Goal: Task Accomplishment & Management: Contribute content

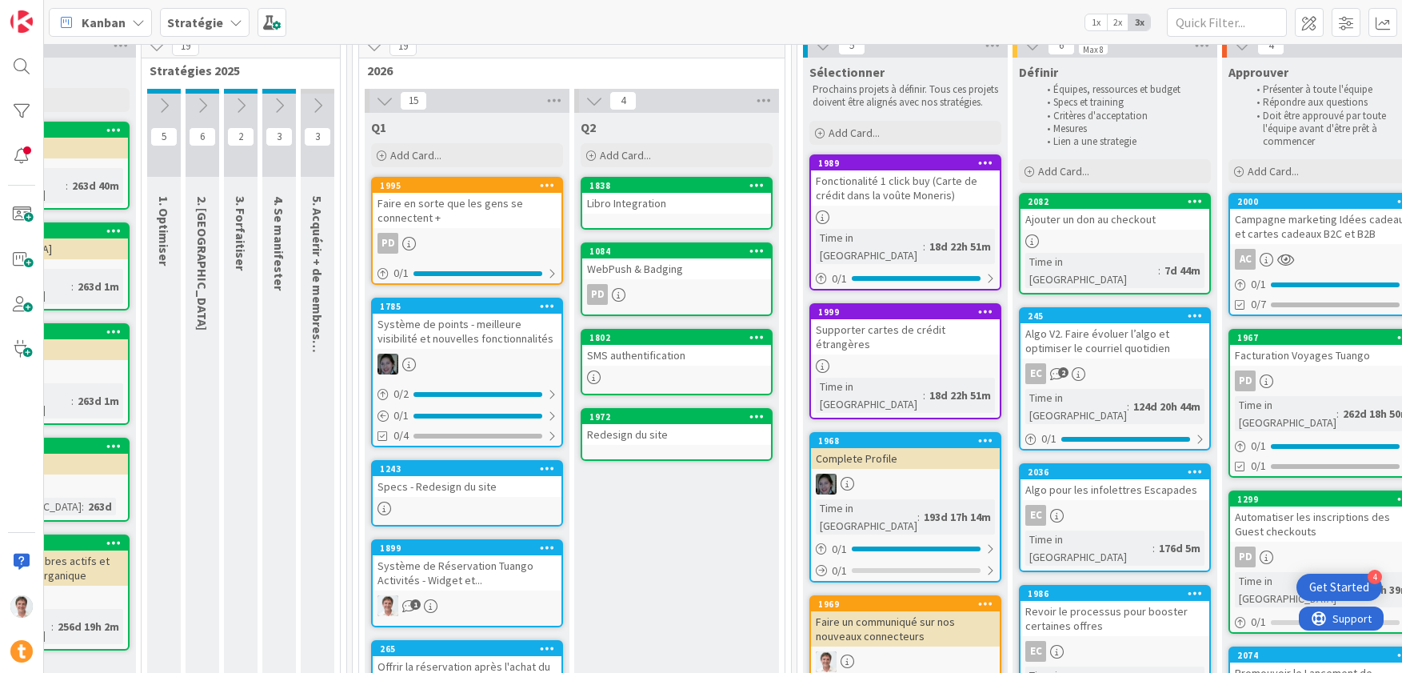
scroll to position [0, 582]
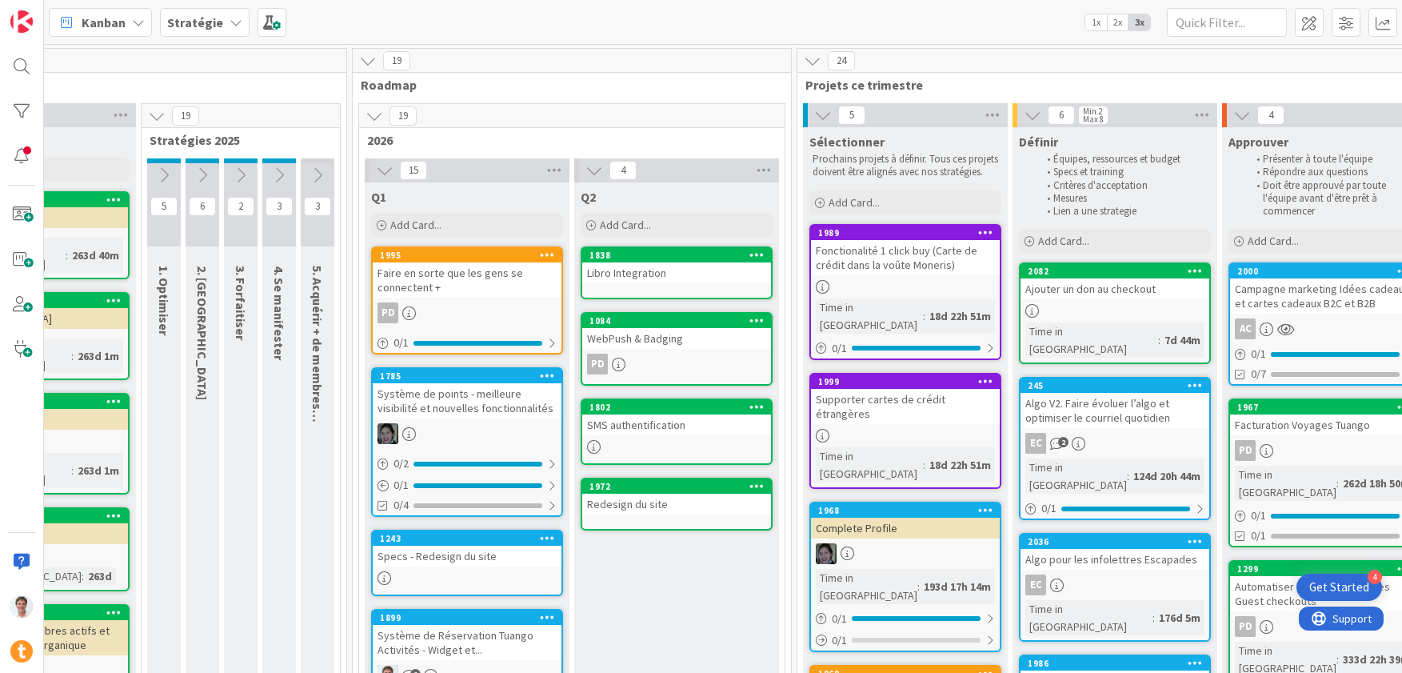
click at [210, 27] on b "Stratégie" at bounding box center [195, 22] width 56 height 16
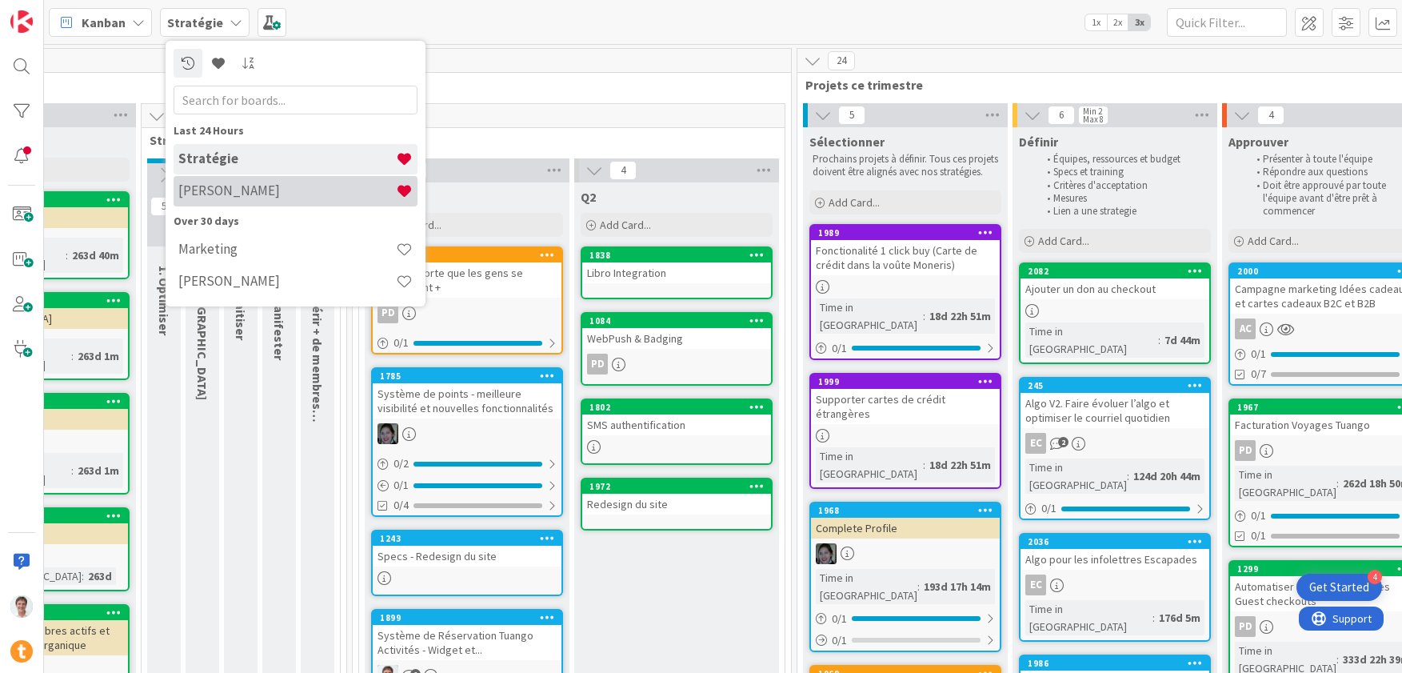
click at [226, 197] on h4 "[PERSON_NAME]" at bounding box center [287, 190] width 218 height 16
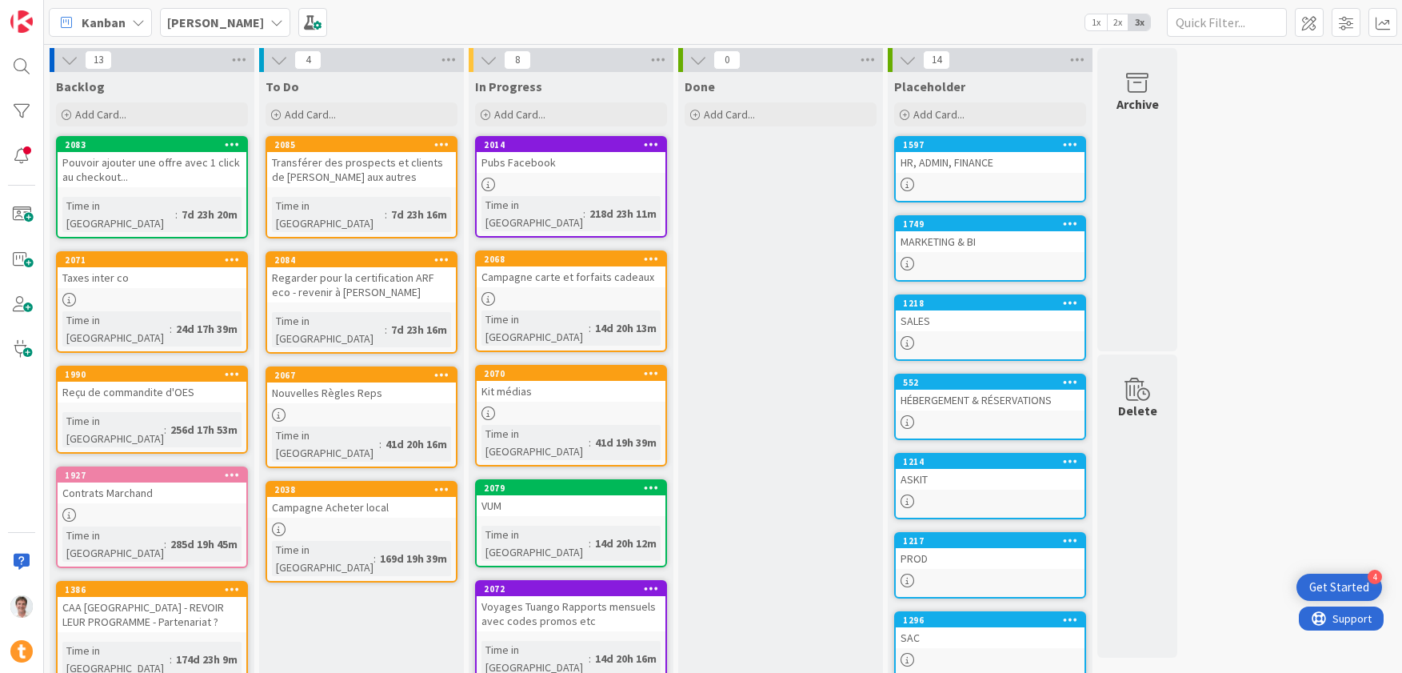
click at [997, 174] on div "1597 HR, ADMIN, FINANCE" at bounding box center [990, 169] width 192 height 66
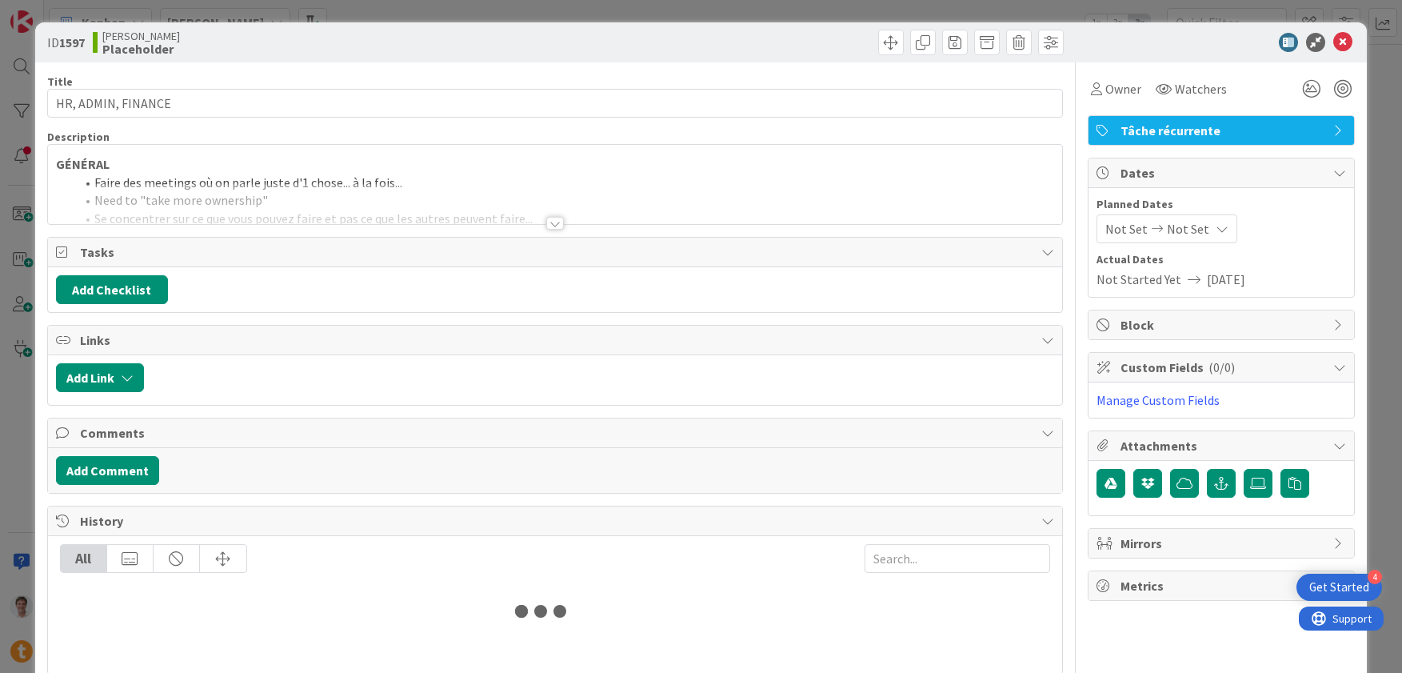
click at [362, 178] on li "Faire des meetings où on parle juste d'1 chose... à la fois..." at bounding box center [564, 183] width 979 height 18
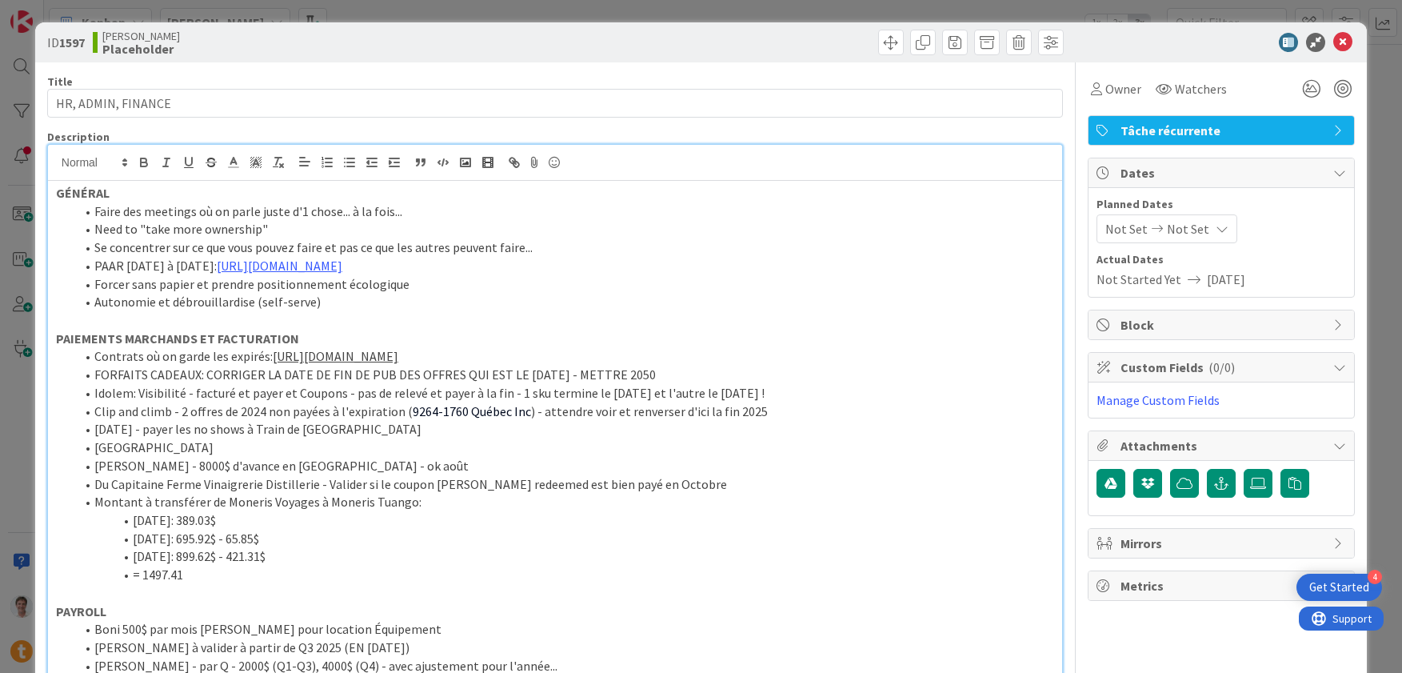
click at [322, 226] on li "Need to "take more ownership"" at bounding box center [564, 229] width 979 height 18
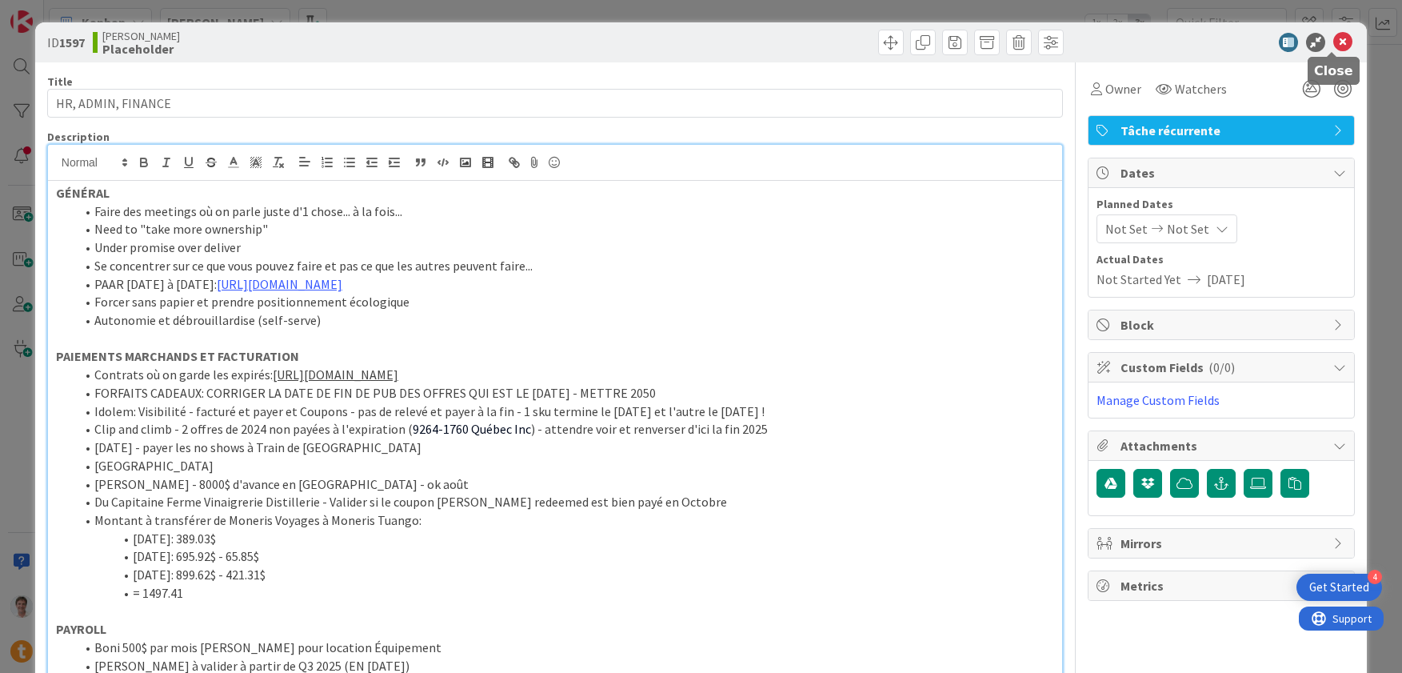
click at [1333, 47] on icon at bounding box center [1342, 42] width 19 height 19
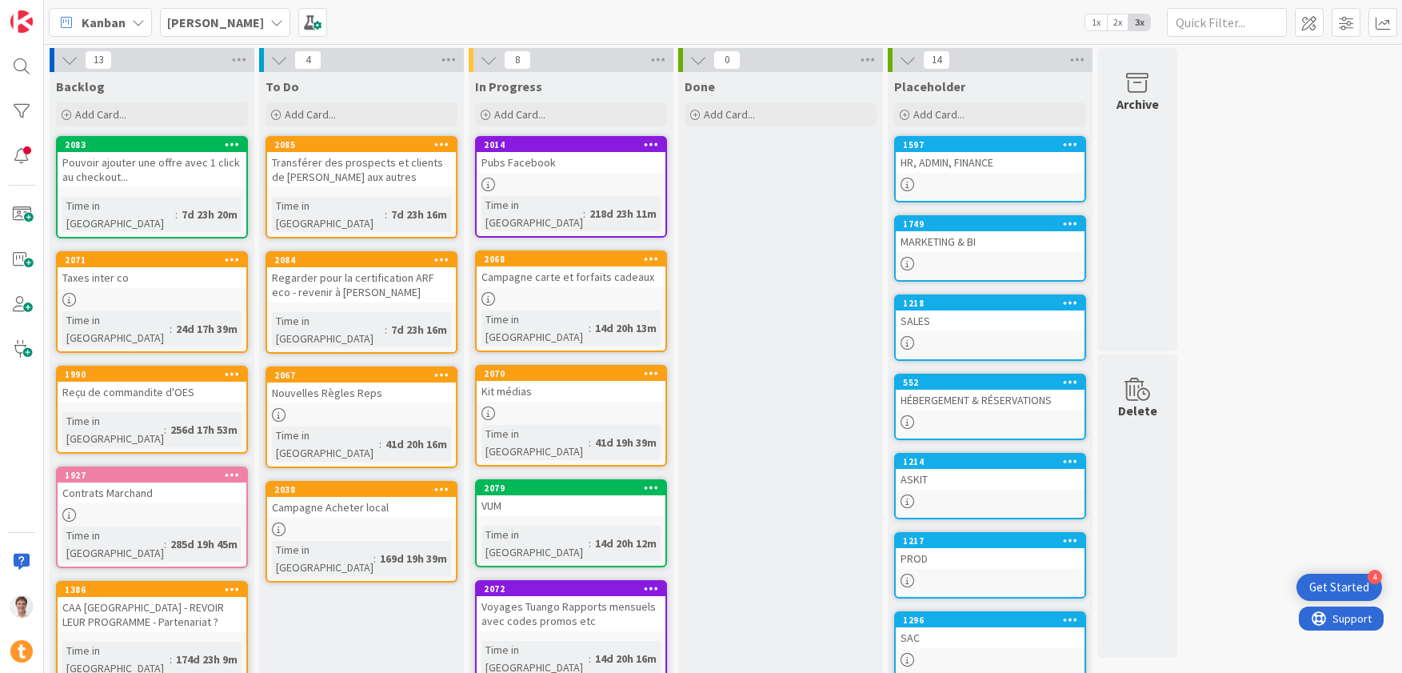
click at [225, 10] on div "[PERSON_NAME]" at bounding box center [225, 22] width 130 height 29
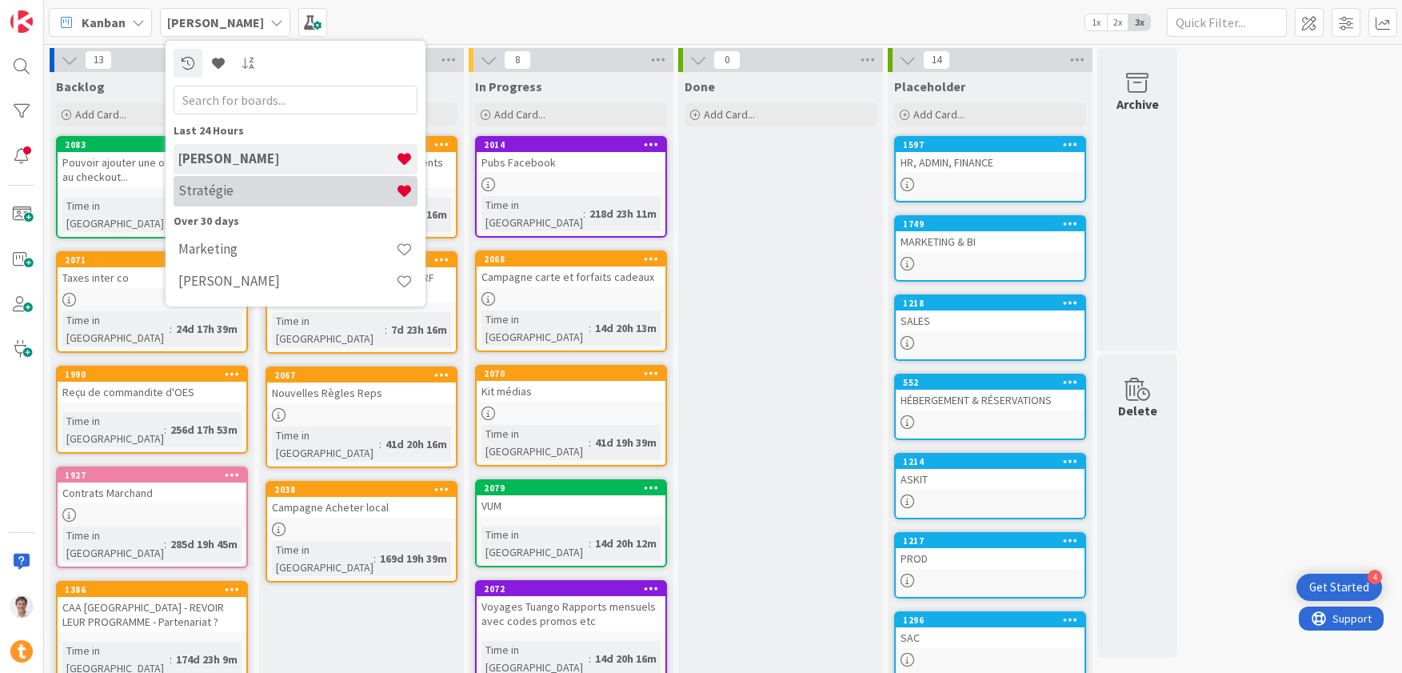
click at [230, 180] on div "Stratégie" at bounding box center [296, 191] width 244 height 30
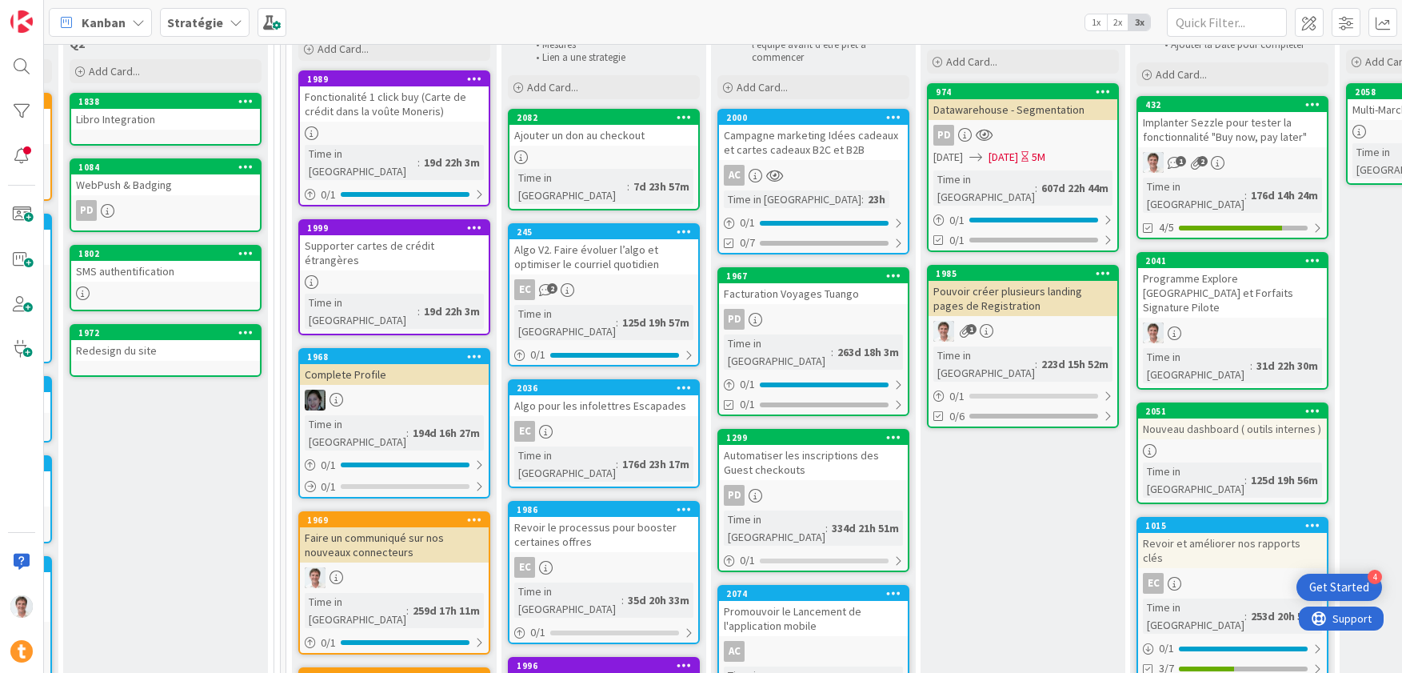
scroll to position [0, 1093]
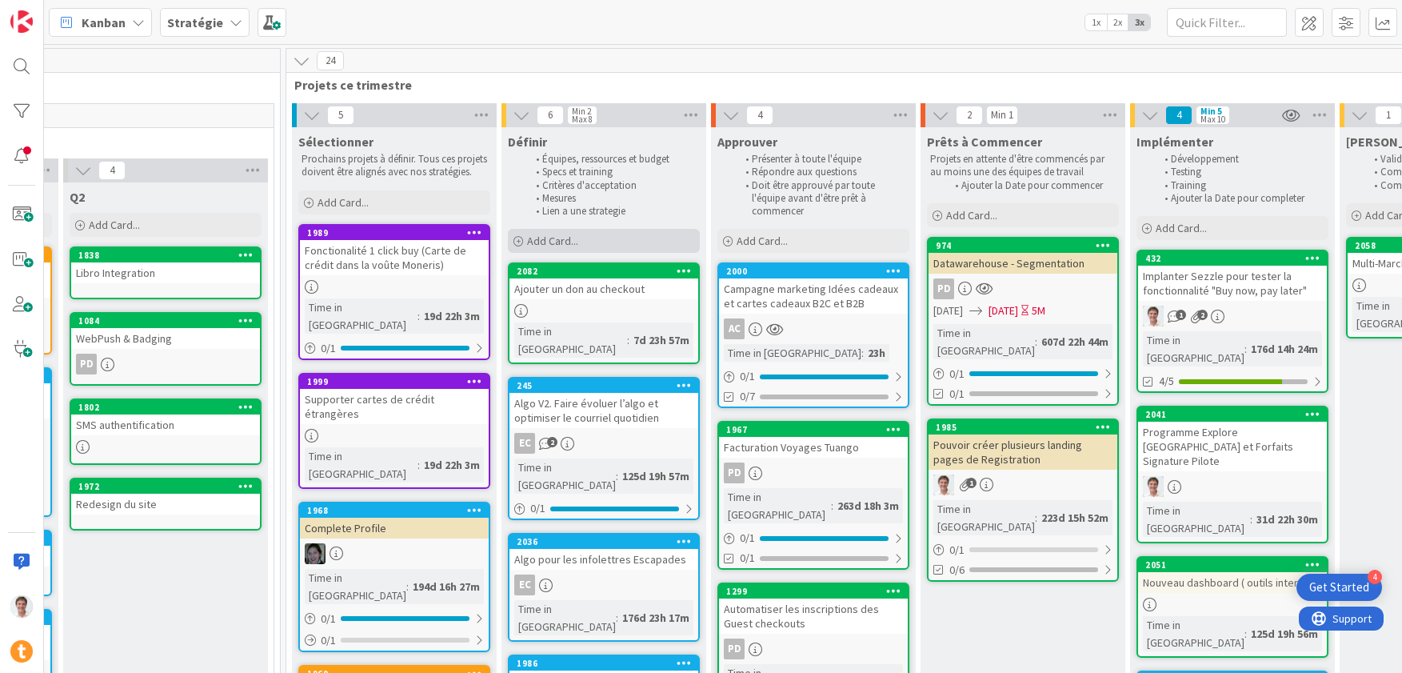
click at [547, 248] on div "Add Card..." at bounding box center [604, 241] width 192 height 24
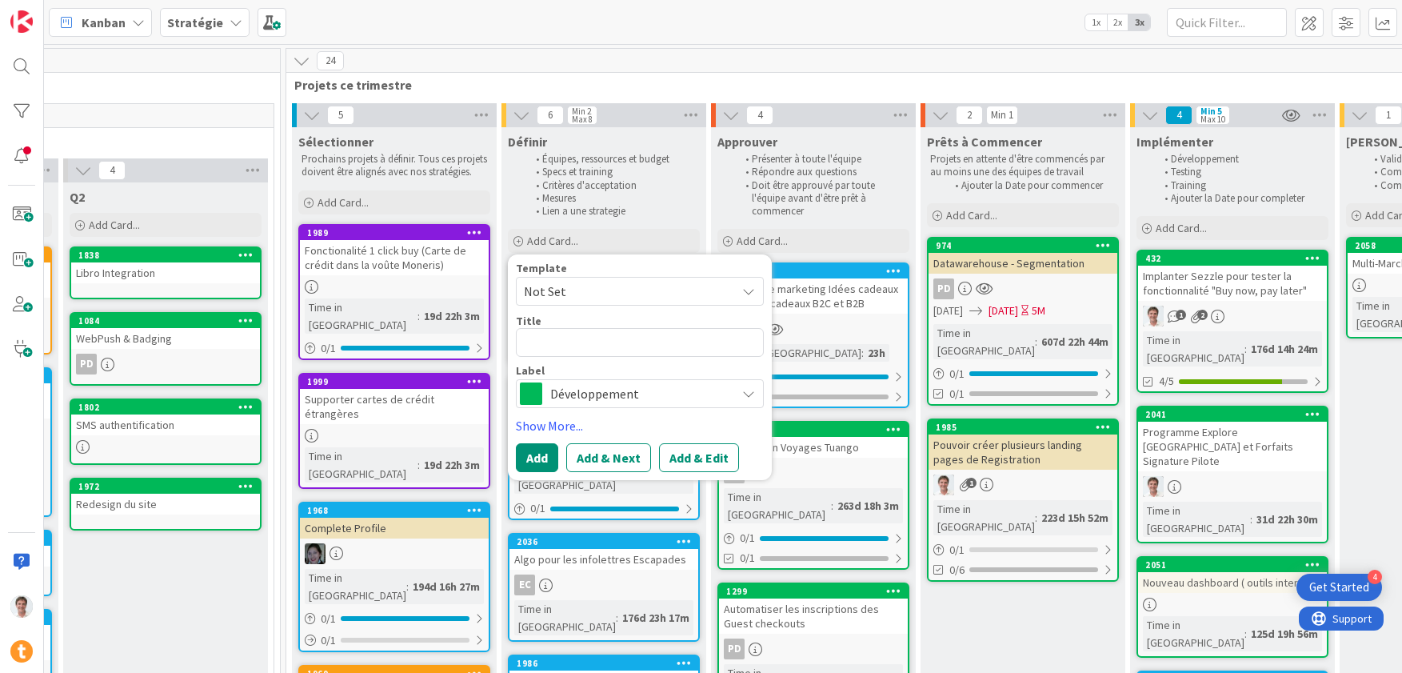
click at [589, 392] on span "Développement" at bounding box center [639, 393] width 178 height 22
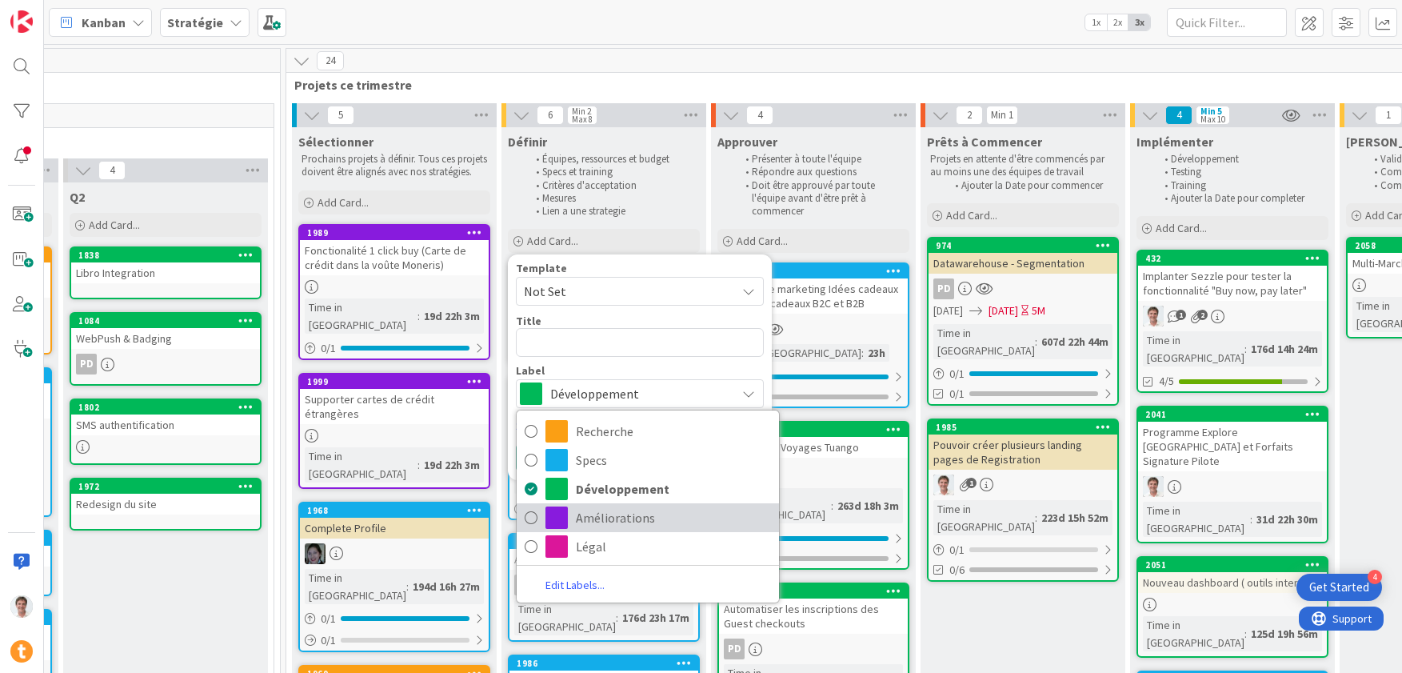
click at [594, 506] on span "Améliorations" at bounding box center [673, 518] width 195 height 24
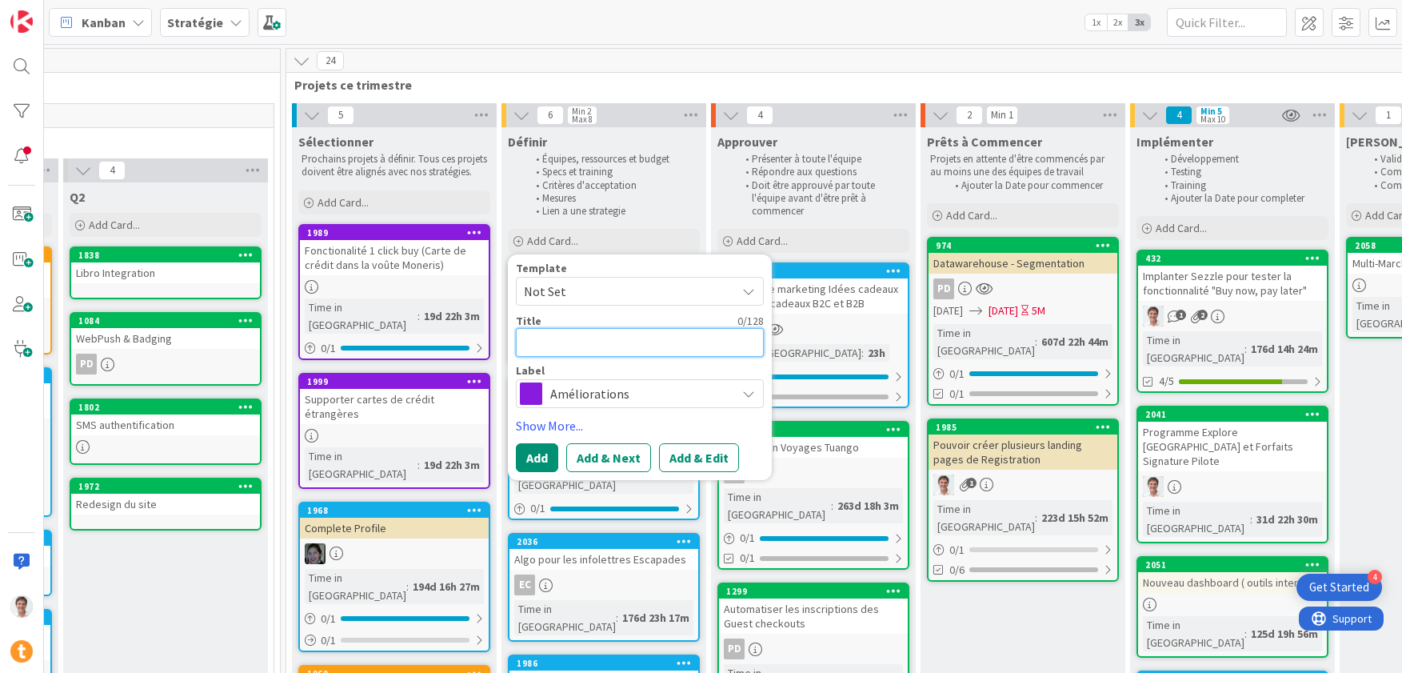
click at [590, 339] on textarea at bounding box center [640, 342] width 248 height 29
type textarea "x"
type textarea "C"
type textarea "x"
type textarea "Ch"
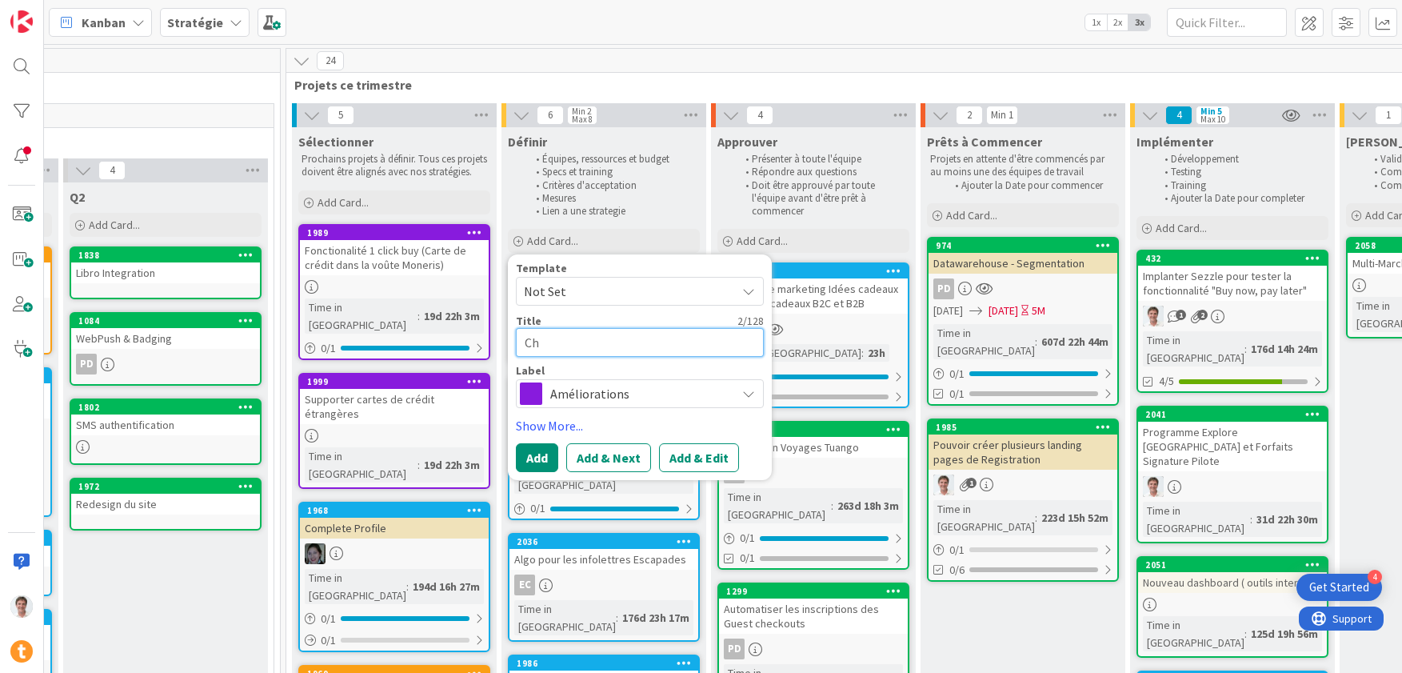
type textarea "x"
type textarea "[PERSON_NAME]"
type textarea "x"
type textarea "[PERSON_NAME]"
type textarea "x"
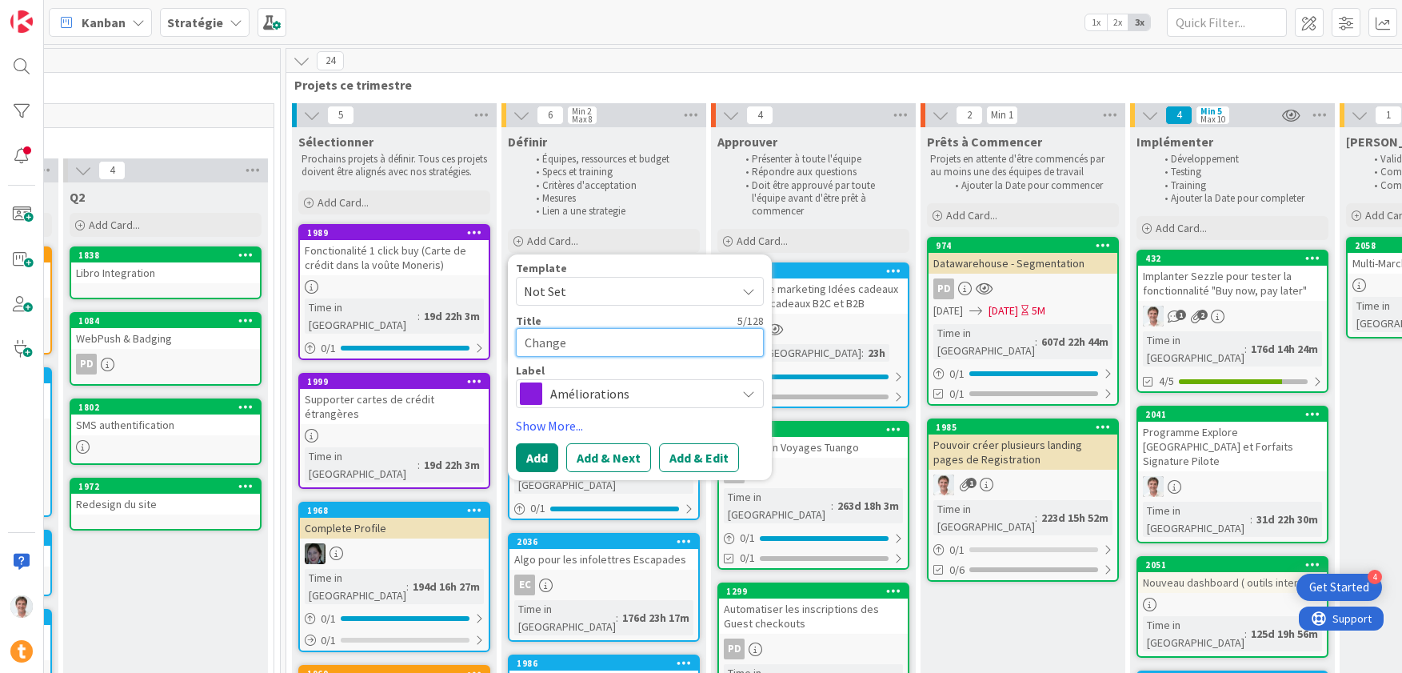
type textarea "Changem"
type textarea "x"
type textarea "Changeme"
type textarea "x"
type textarea "Changemen"
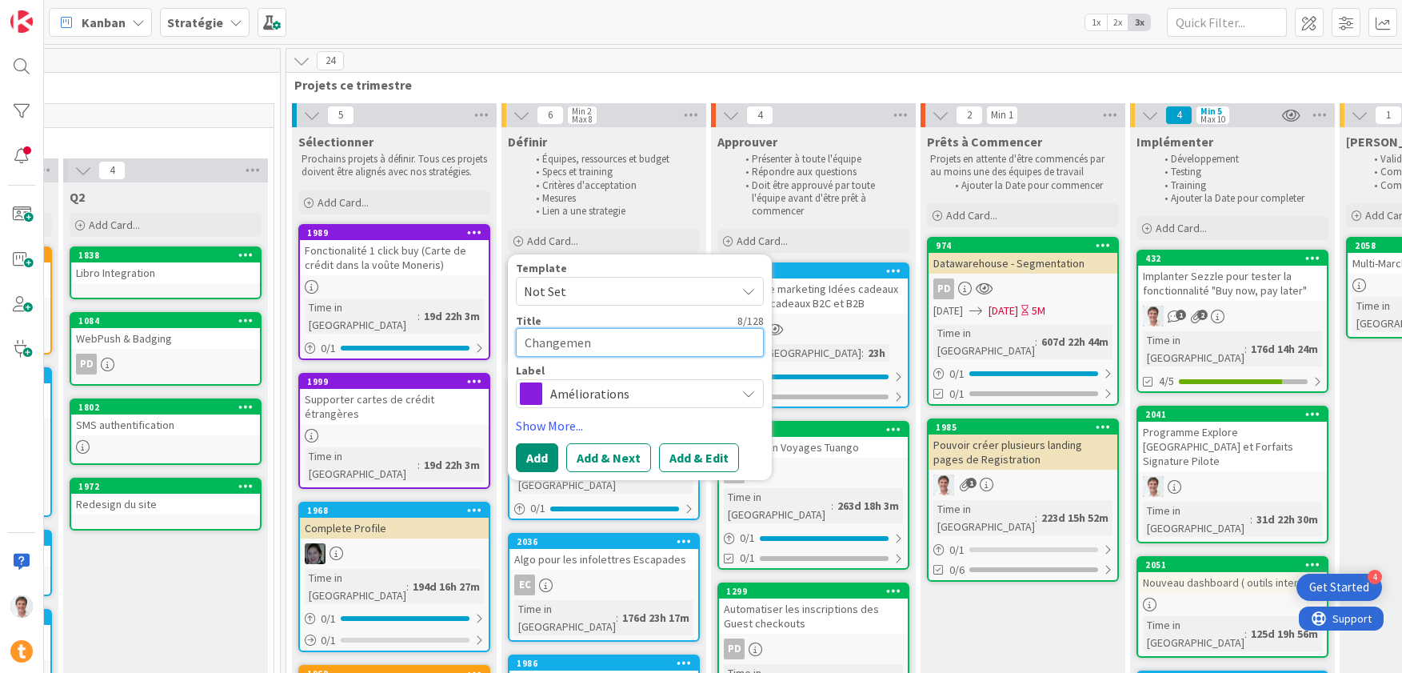
type textarea "x"
type textarea "Changement"
type textarea "x"
type textarea "Changements"
type textarea "x"
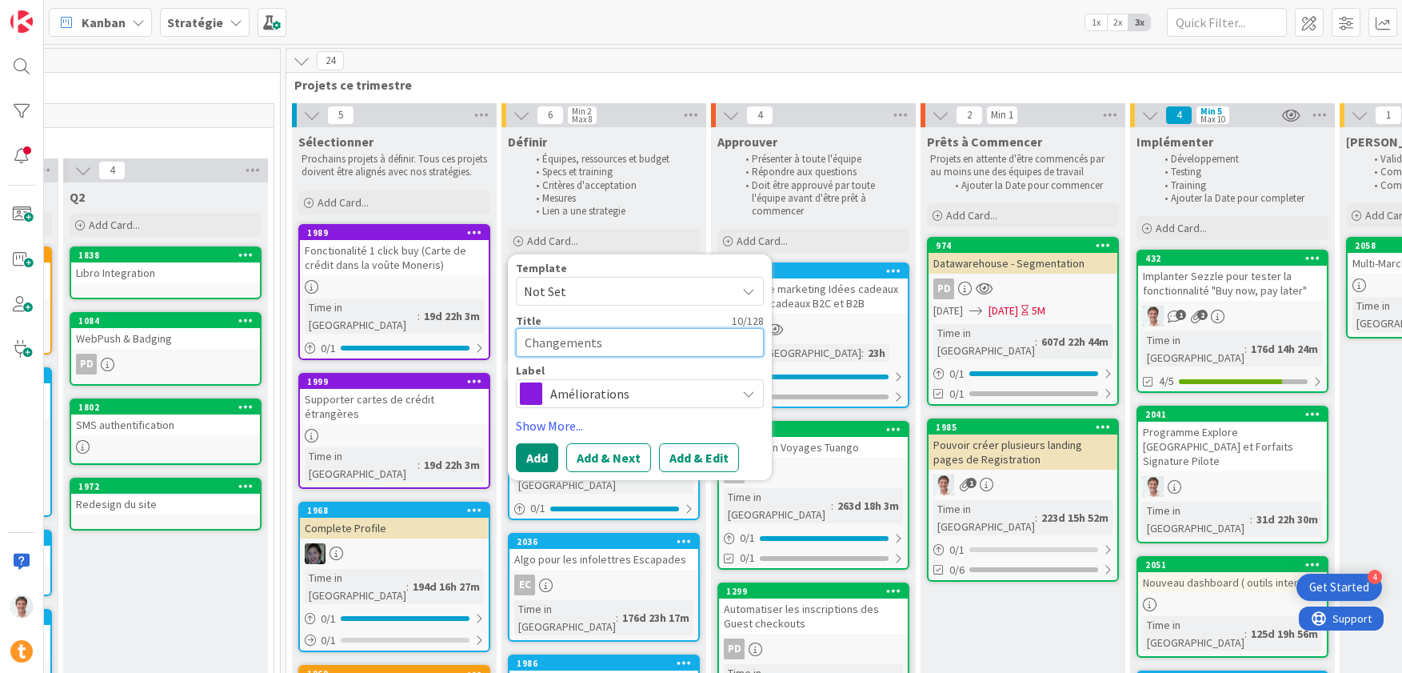
type textarea "Changements"
type textarea "x"
type textarea "Changements à"
type textarea "x"
type textarea "Changements à"
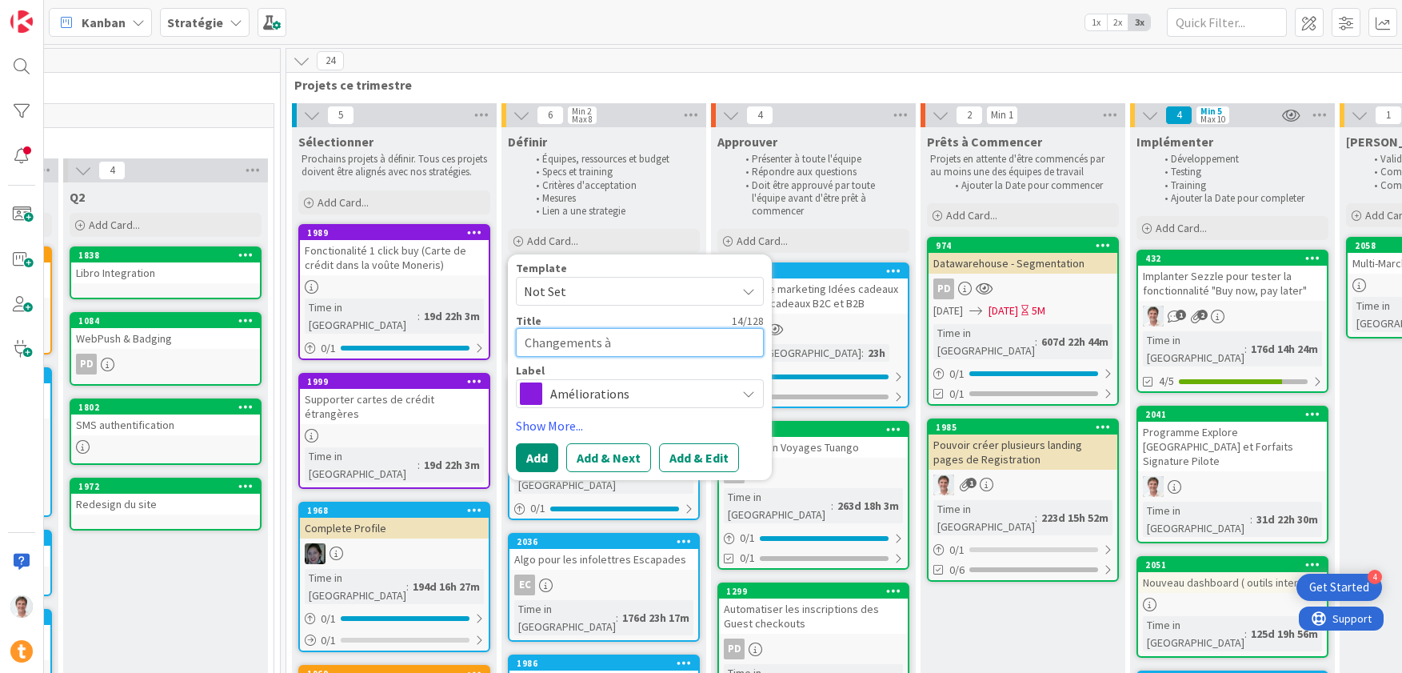
type textarea "x"
type textarea "Changements à l"
type textarea "x"
type textarea "Changements à la"
type textarea "x"
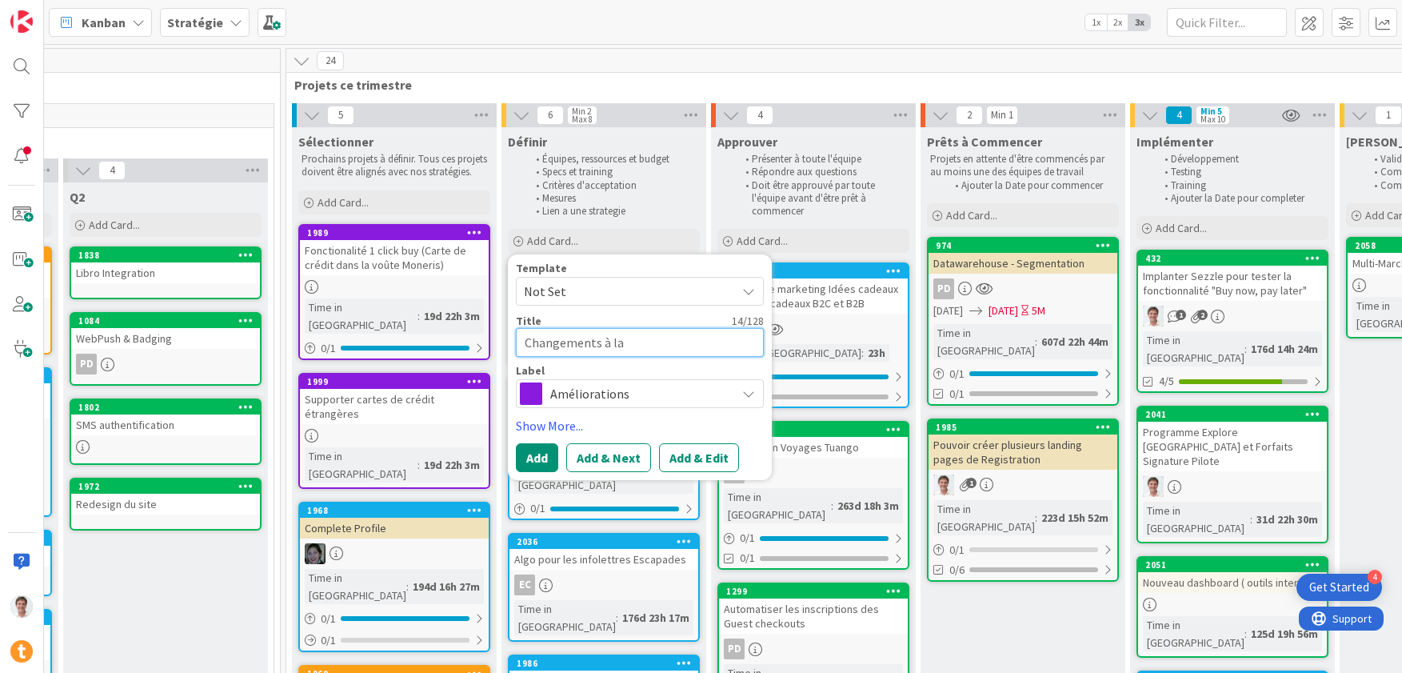
type textarea "Changements à la"
type textarea "x"
type textarea "Changements à la n"
type textarea "x"
type textarea "Changements à la ne"
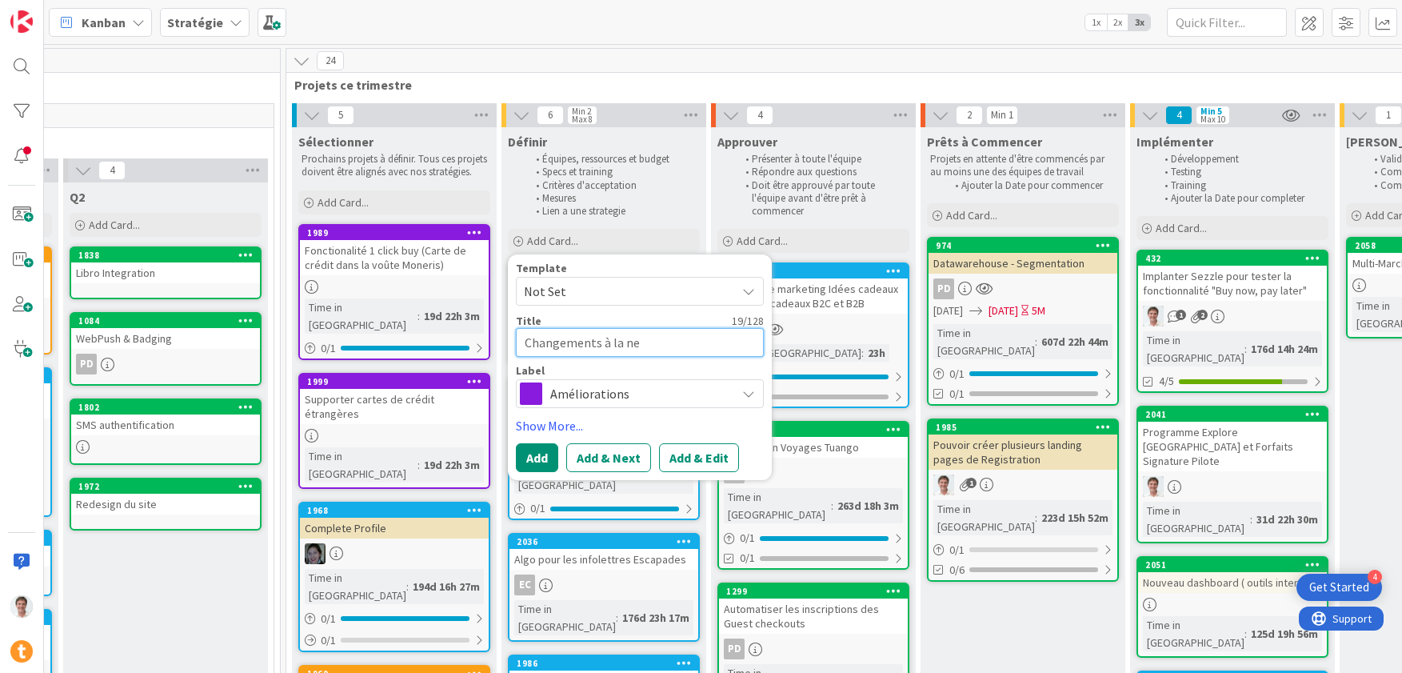
type textarea "x"
type textarea "Changements à la new"
type textarea "x"
type textarea "Changements à la news"
click at [540, 458] on button "Add" at bounding box center [537, 457] width 42 height 29
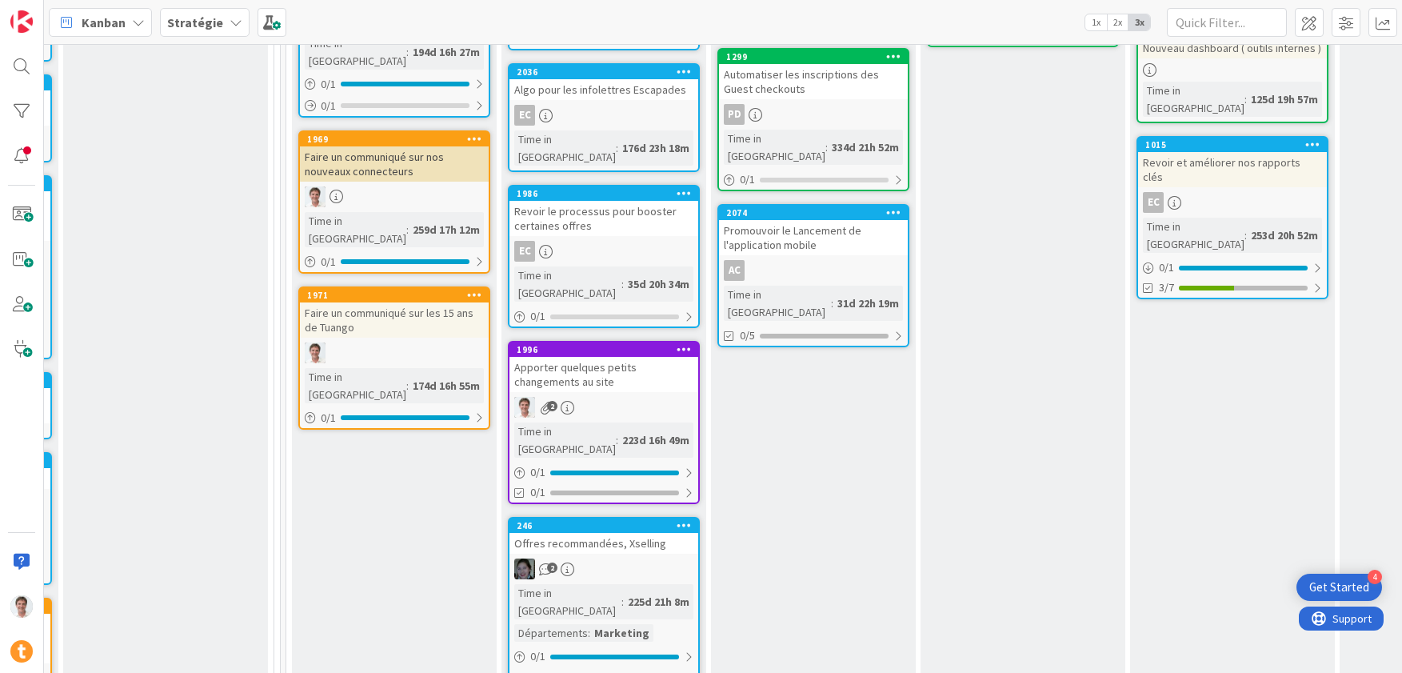
scroll to position [534, 1095]
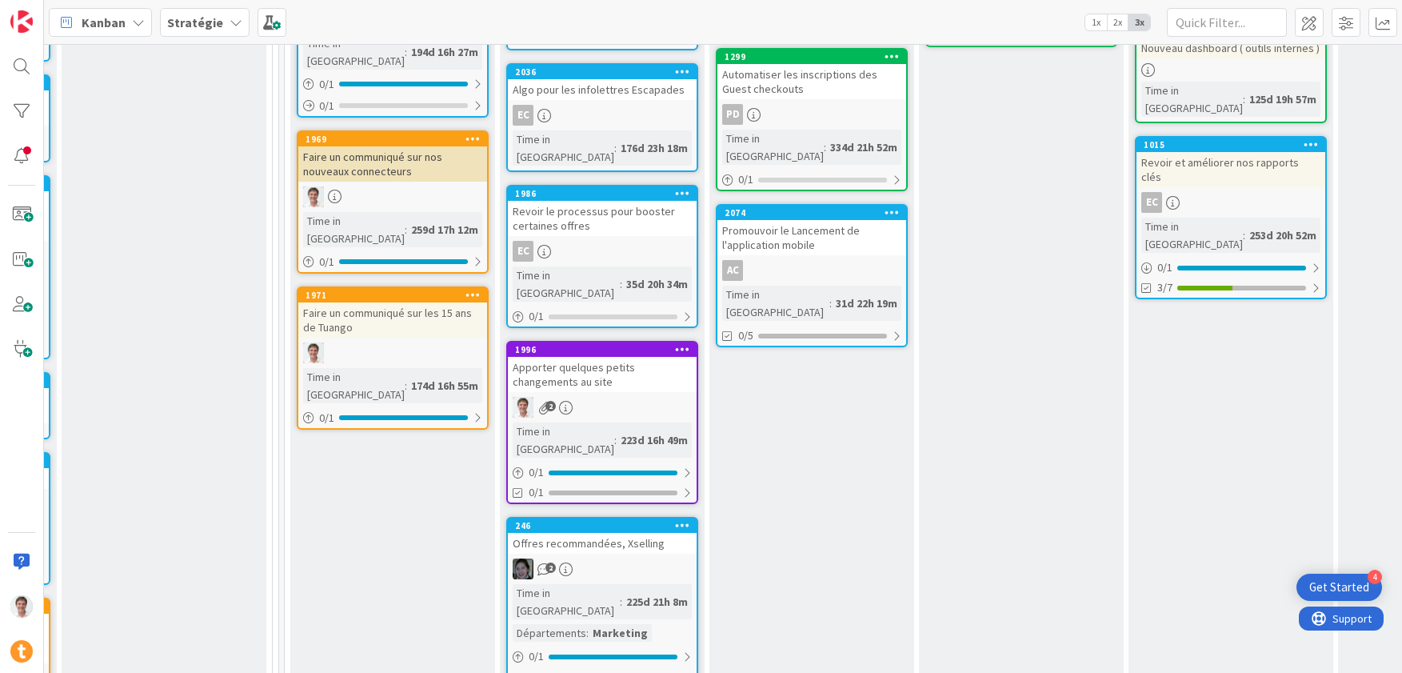
click at [599, 357] on div "Apporter quelques petits changements au site" at bounding box center [602, 374] width 189 height 35
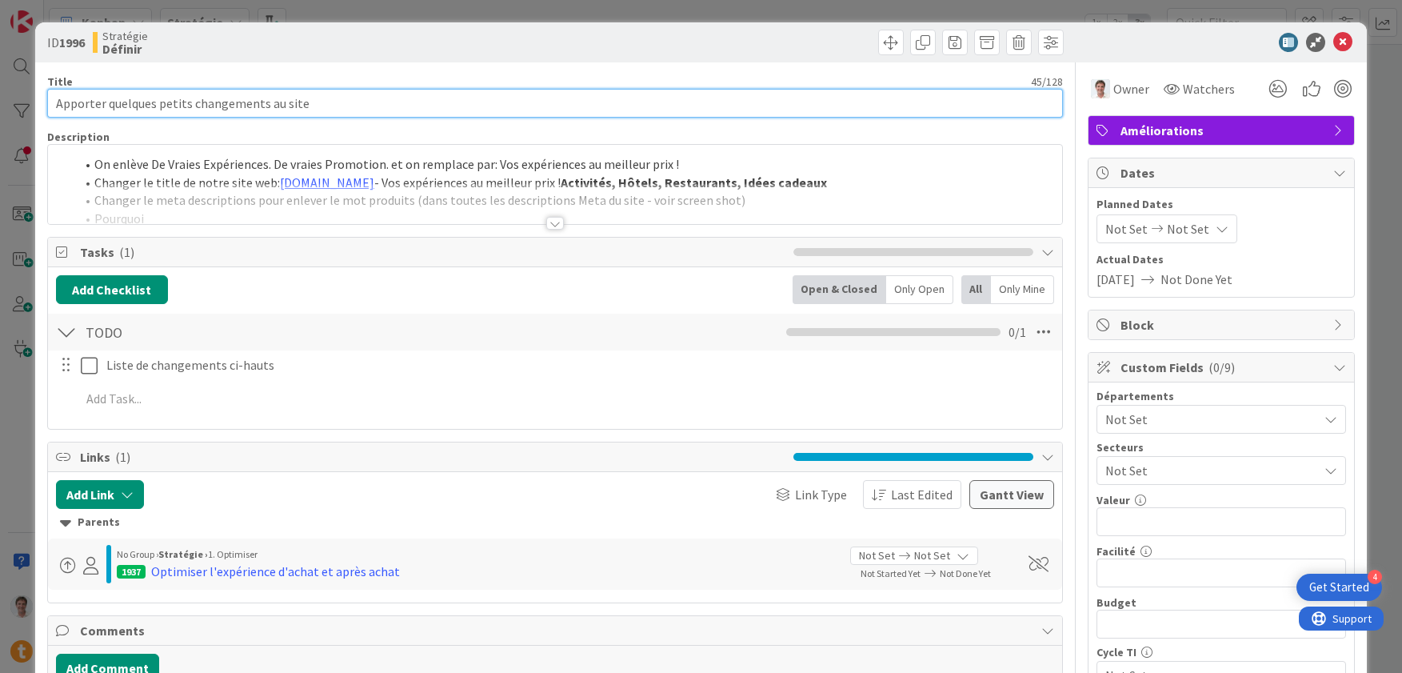
click at [191, 102] on input "Apporter quelques petits changements au site" at bounding box center [555, 103] width 1016 height 29
drag, startPoint x: 194, startPoint y: 103, endPoint x: 41, endPoint y: 112, distance: 153.8
click at [41, 112] on div "ID 1996 Stratégie Définir Title 45 / 128 Apporter quelques petits changements a…" at bounding box center [701, 670] width 1332 height 1297
type input "Changements au site"
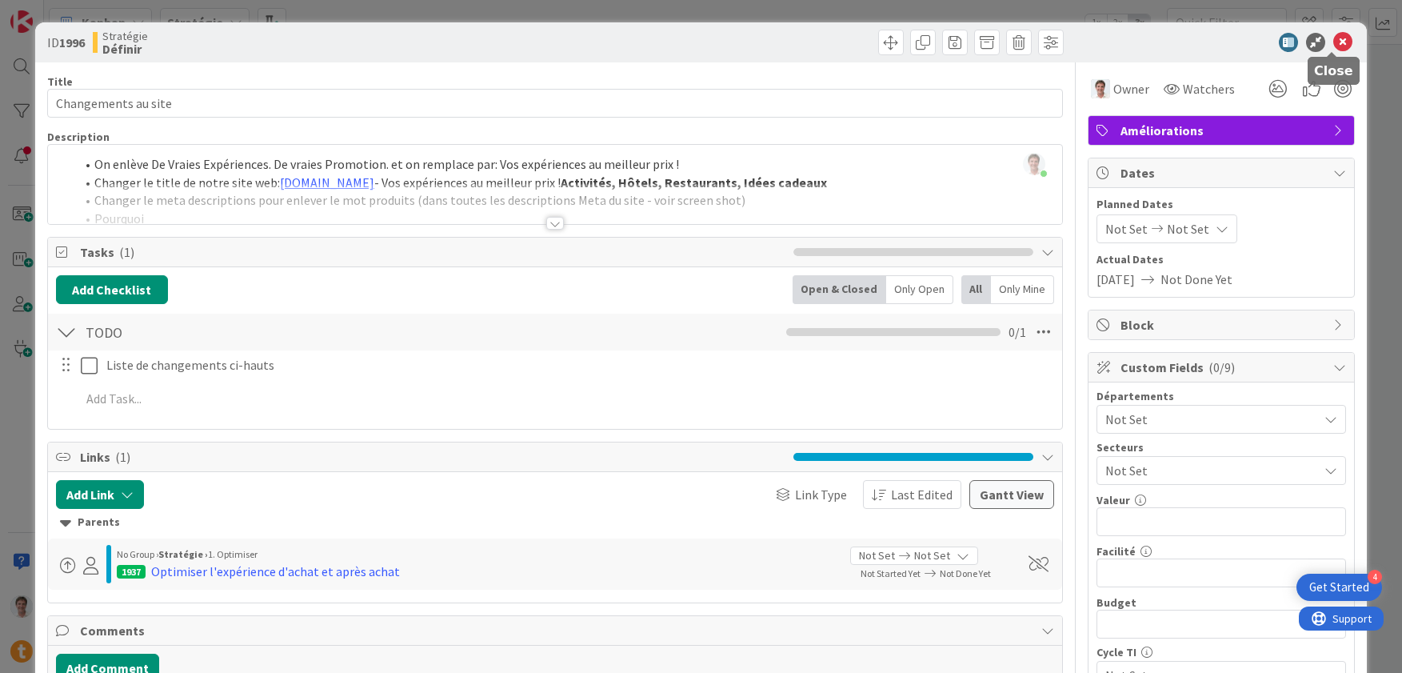
click at [1334, 43] on icon at bounding box center [1342, 42] width 19 height 19
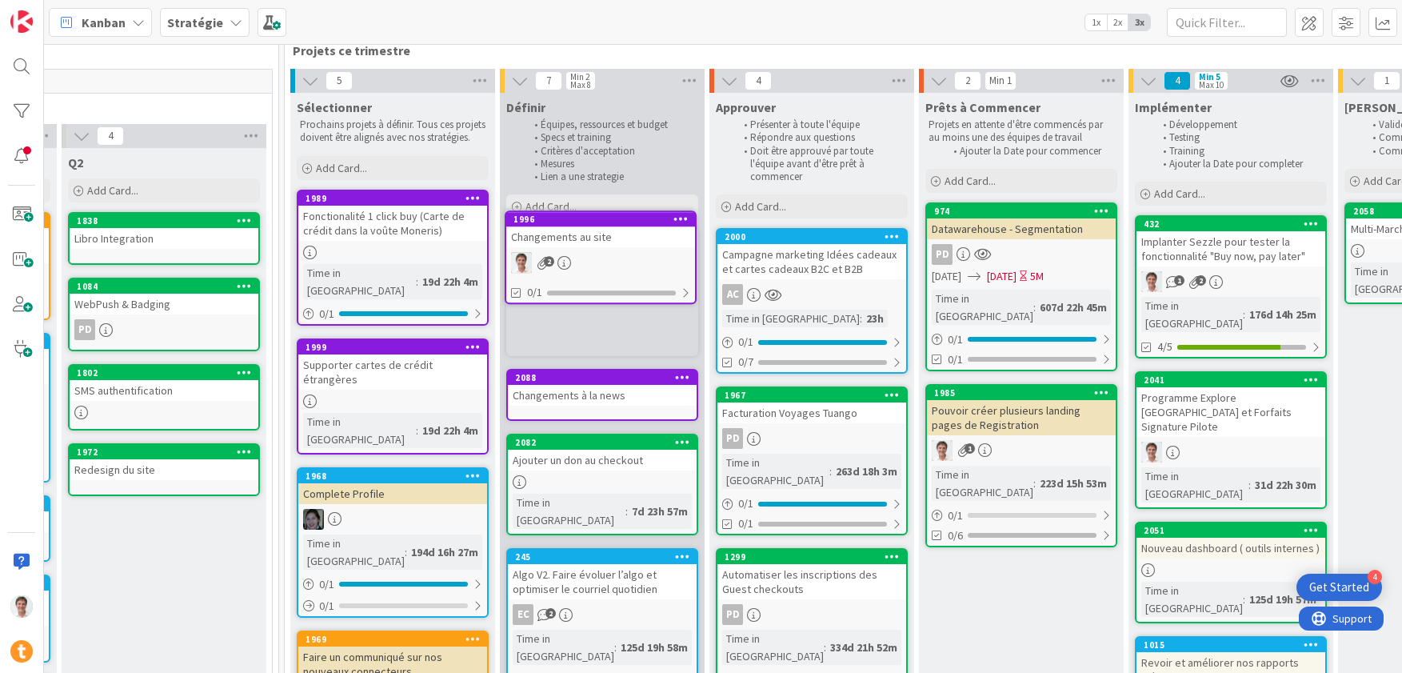
scroll to position [13, 1095]
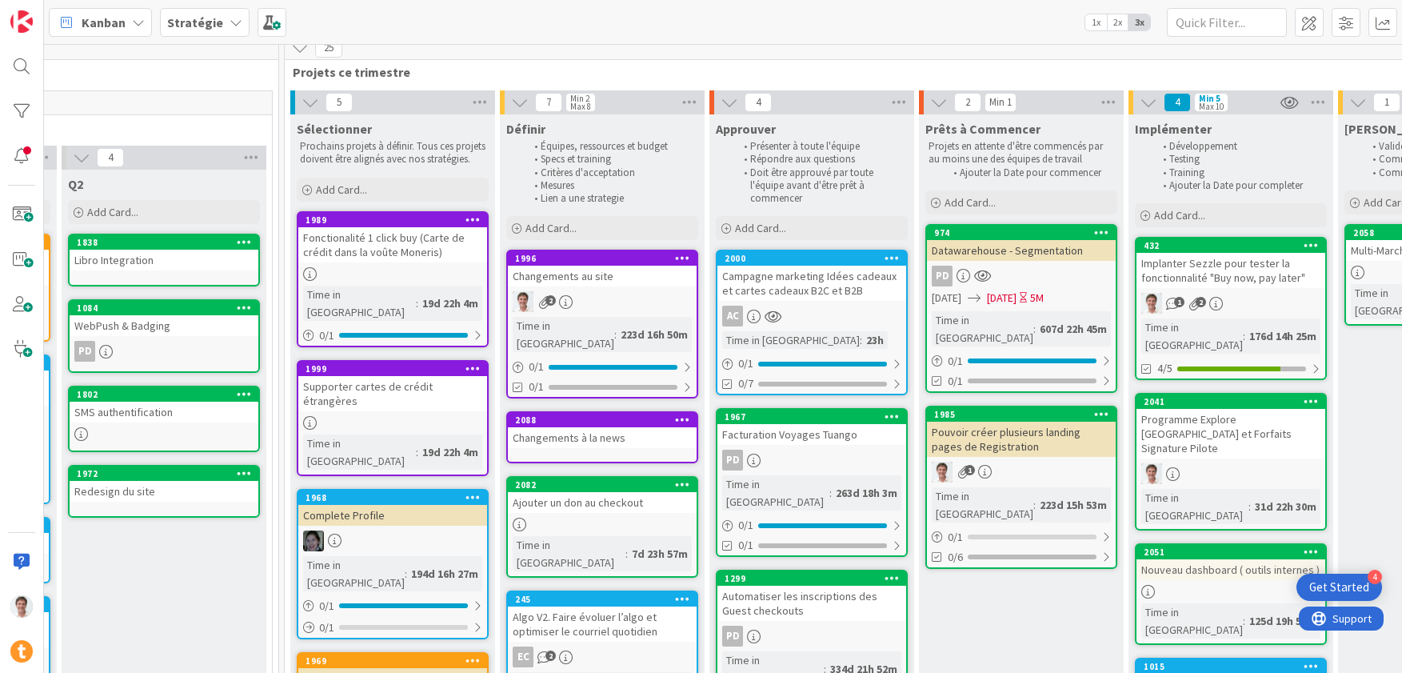
click at [578, 427] on div "Changements à la news" at bounding box center [602, 437] width 189 height 21
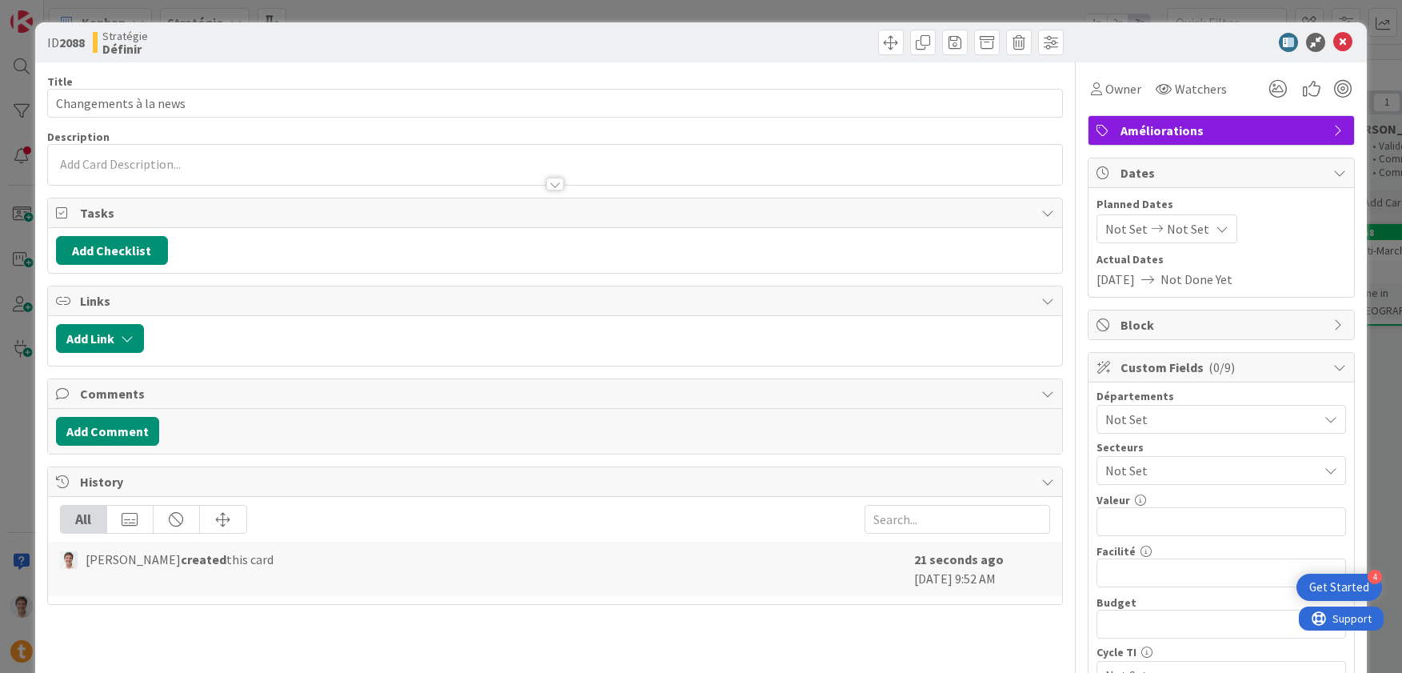
click at [266, 215] on span "Tasks" at bounding box center [556, 212] width 953 height 19
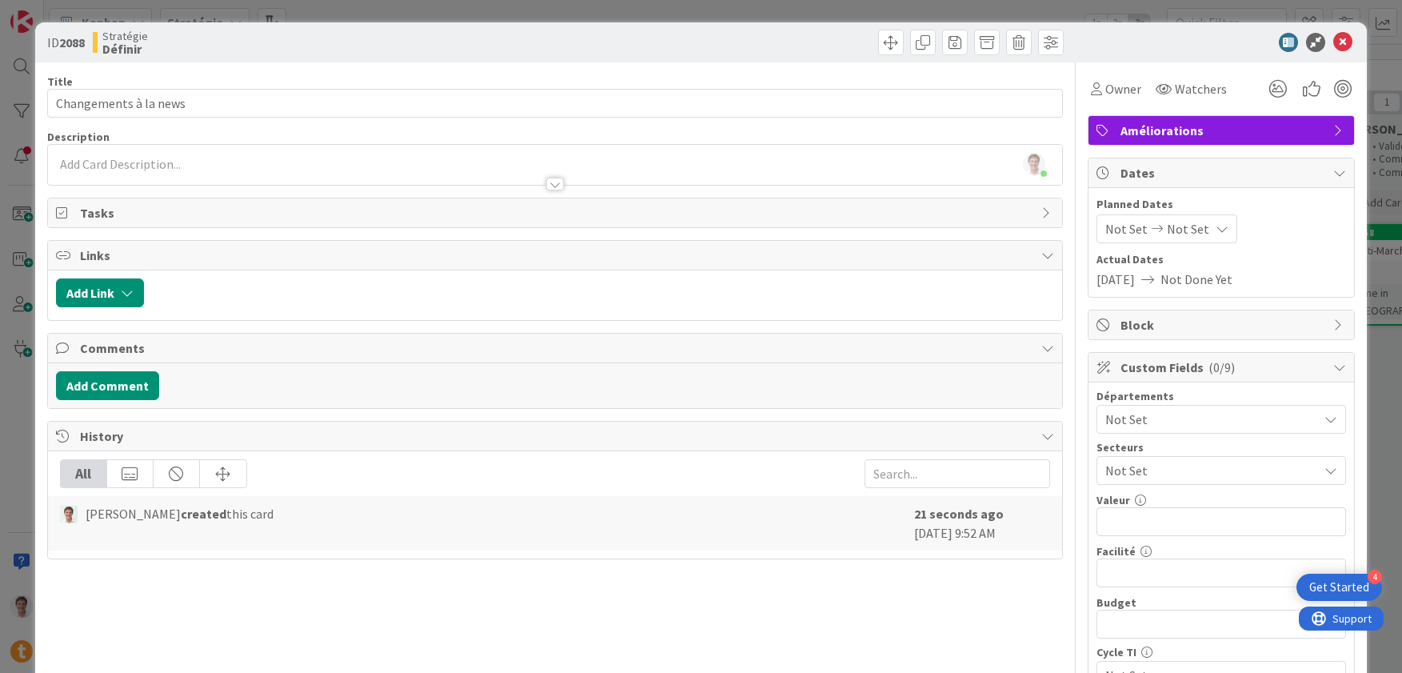
click at [122, 217] on span "Tasks" at bounding box center [556, 212] width 953 height 19
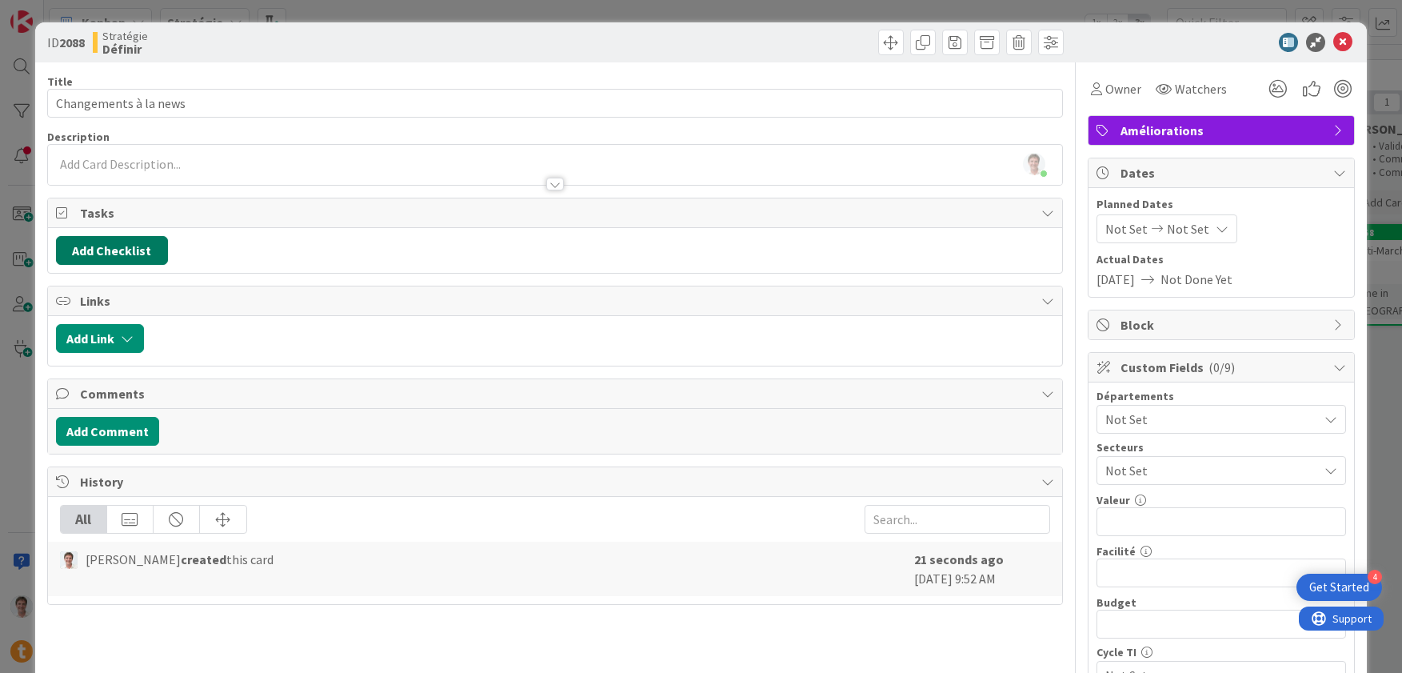
click at [121, 243] on button "Add Checklist" at bounding box center [112, 250] width 112 height 29
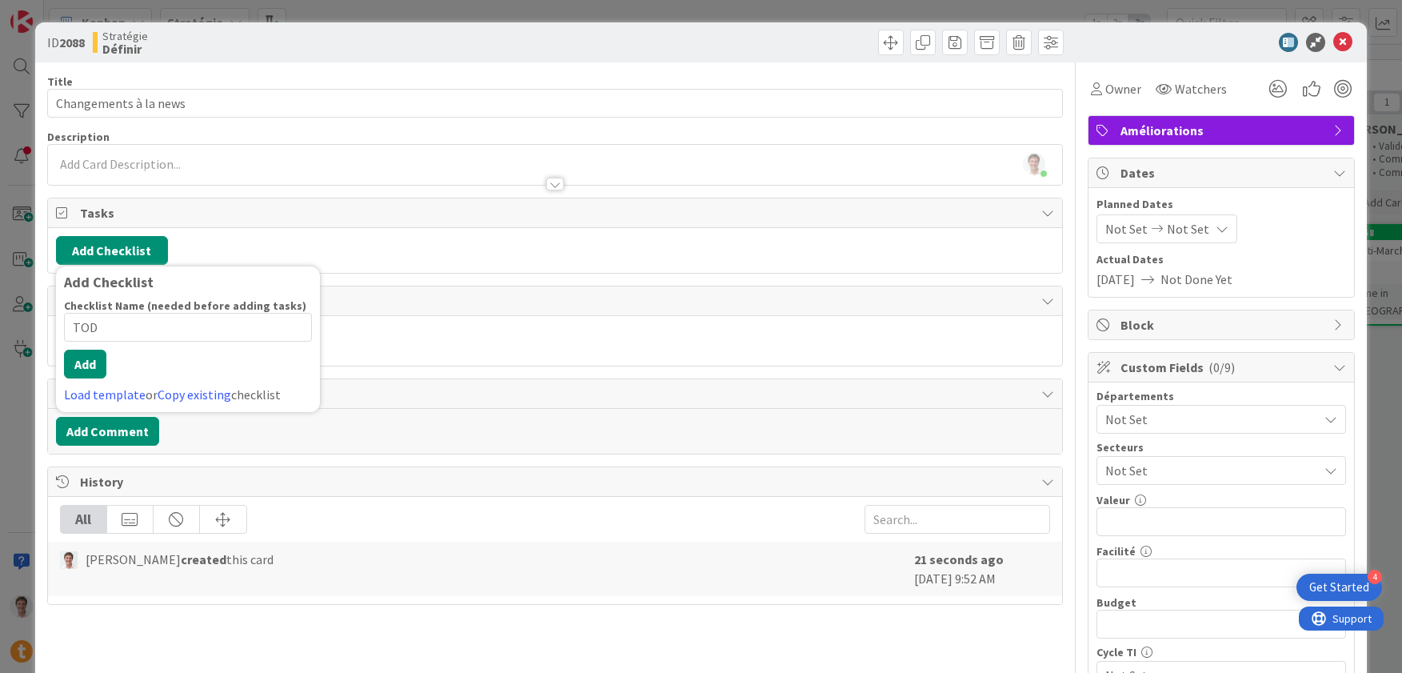
type input "TODO"
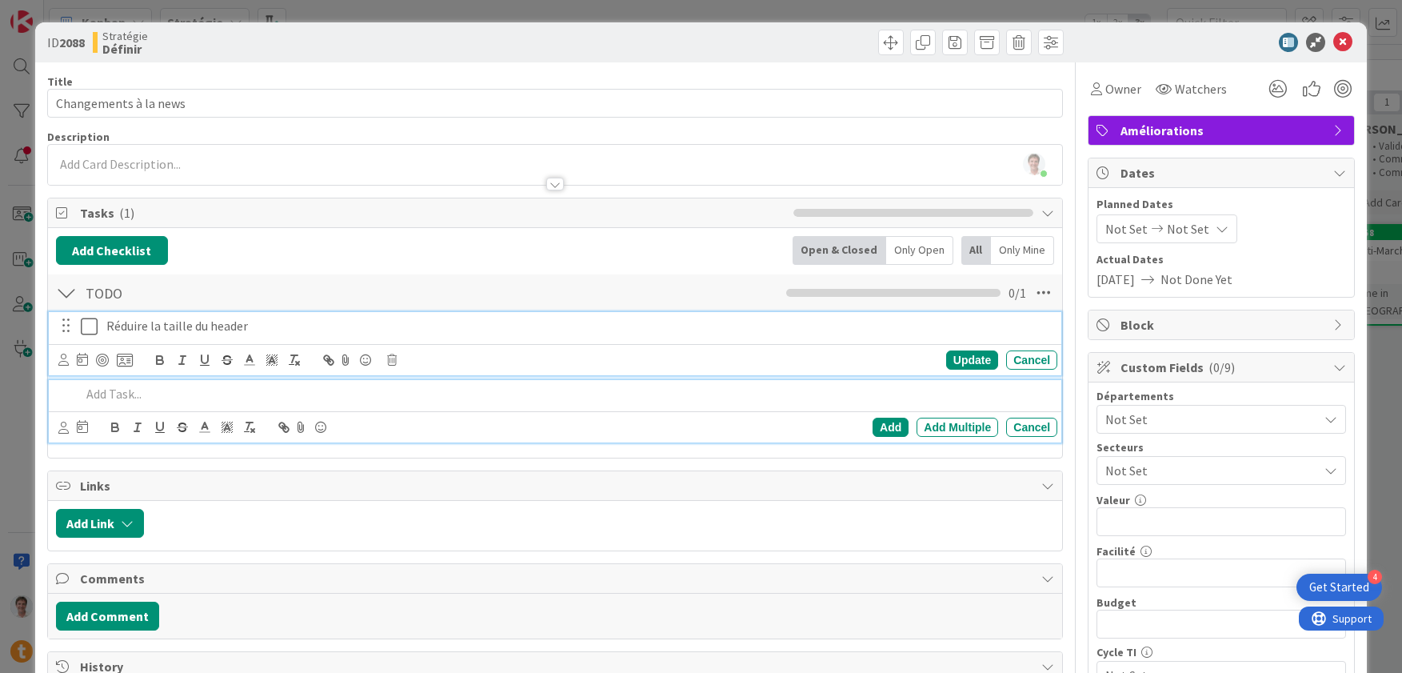
click at [181, 337] on div "Réduire la taille du header" at bounding box center [578, 326] width 957 height 28
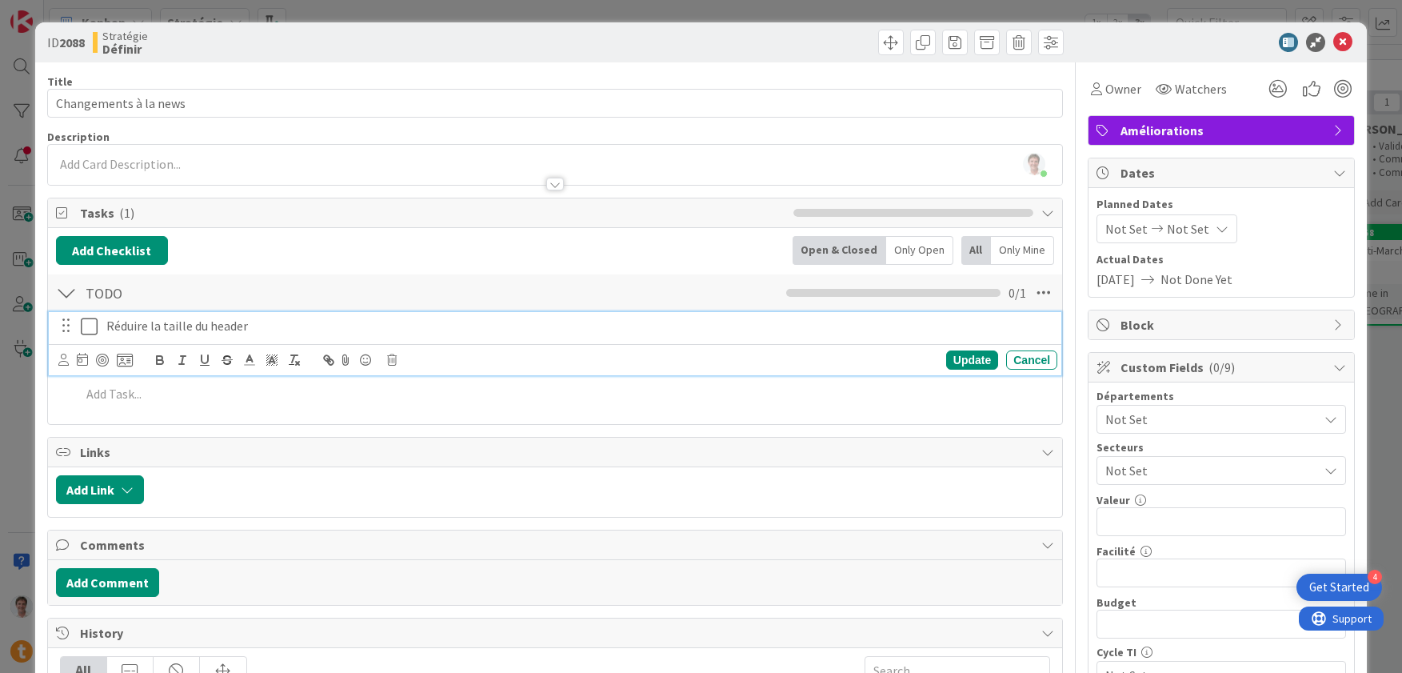
click at [176, 328] on p "Réduire la taille du header" at bounding box center [578, 326] width 945 height 18
drag, startPoint x: 162, startPoint y: 326, endPoint x: 188, endPoint y: 327, distance: 26.4
click at [188, 326] on p "Réduire la taille du header" at bounding box center [578, 326] width 945 height 18
click at [213, 325] on p "Réduire la hauteur du header" at bounding box center [578, 326] width 945 height 18
click at [346, 363] on icon at bounding box center [346, 360] width 19 height 22
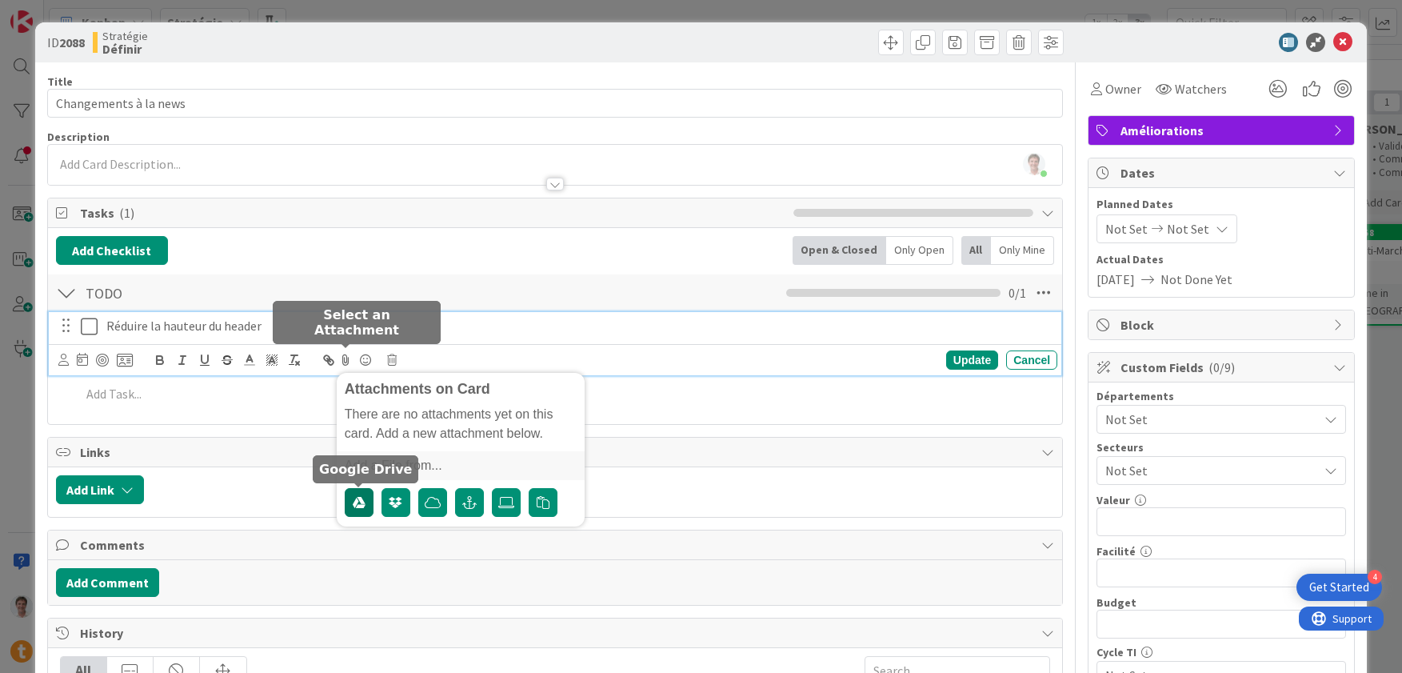
click at [364, 498] on icon "button" at bounding box center [359, 502] width 13 height 13
click at [498, 490] on label at bounding box center [506, 502] width 29 height 29
click at [492, 488] on input "file" at bounding box center [492, 488] width 0 height 0
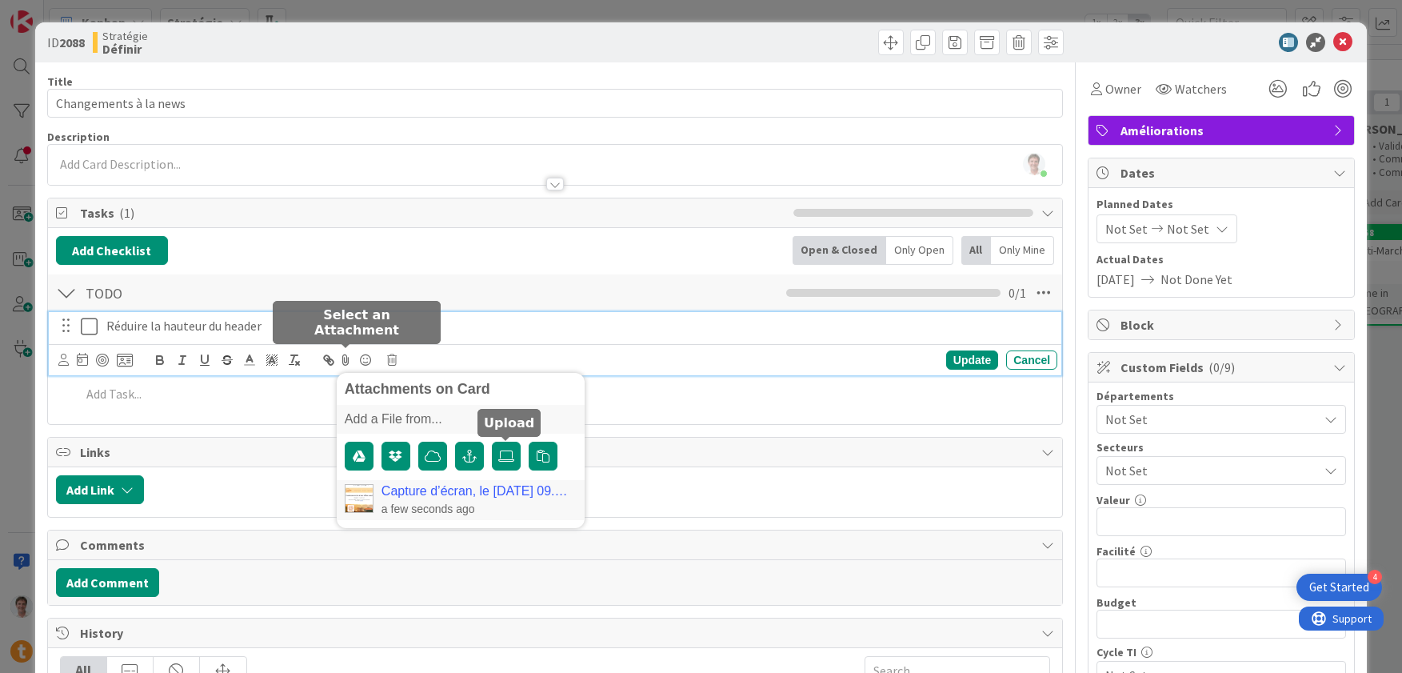
click at [670, 407] on div "Add Add Multiple Cancel" at bounding box center [555, 394] width 1013 height 29
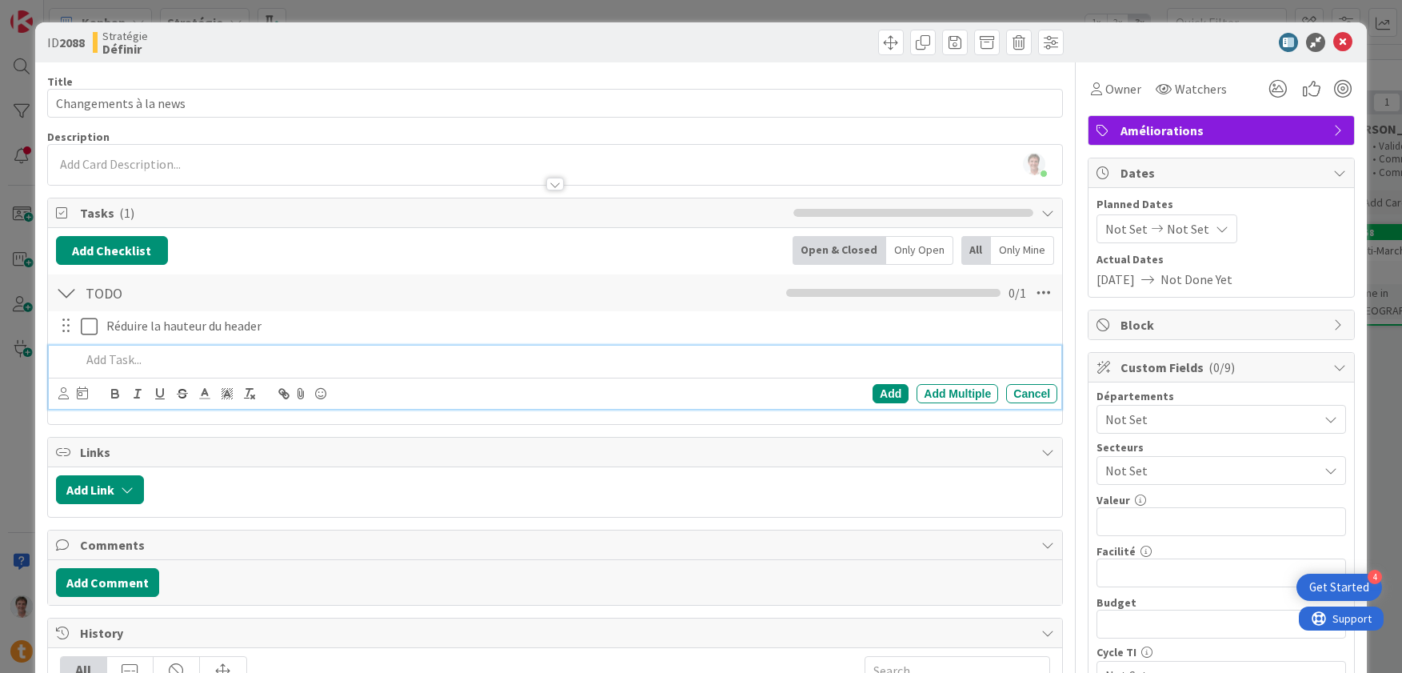
click at [556, 350] on p at bounding box center [566, 359] width 970 height 18
click at [298, 394] on icon at bounding box center [301, 393] width 19 height 22
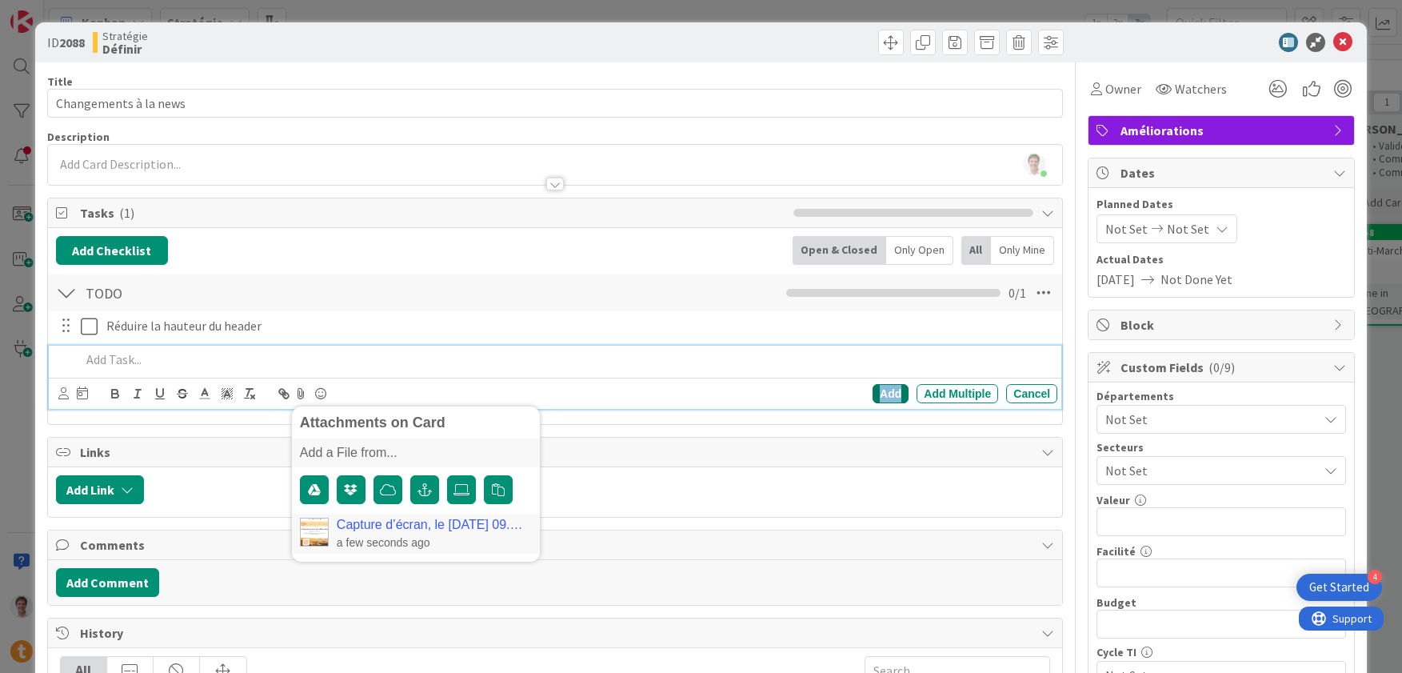
click at [877, 397] on div "Add" at bounding box center [891, 393] width 36 height 19
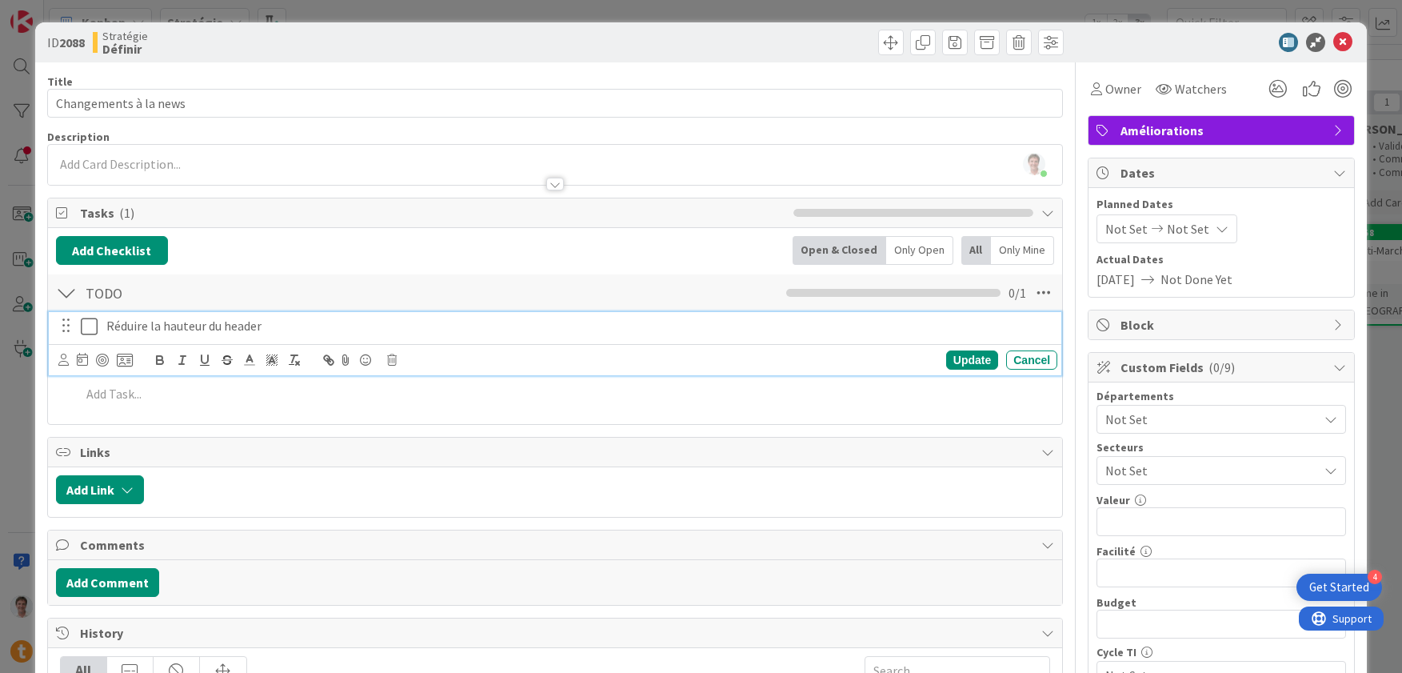
click at [222, 323] on p "Réduire la hauteur du header" at bounding box center [578, 326] width 945 height 18
click at [962, 358] on div "Update" at bounding box center [972, 359] width 52 height 19
click at [488, 332] on p "Réduire la hauteur du header" at bounding box center [578, 326] width 945 height 18
click at [345, 359] on icon at bounding box center [346, 360] width 19 height 22
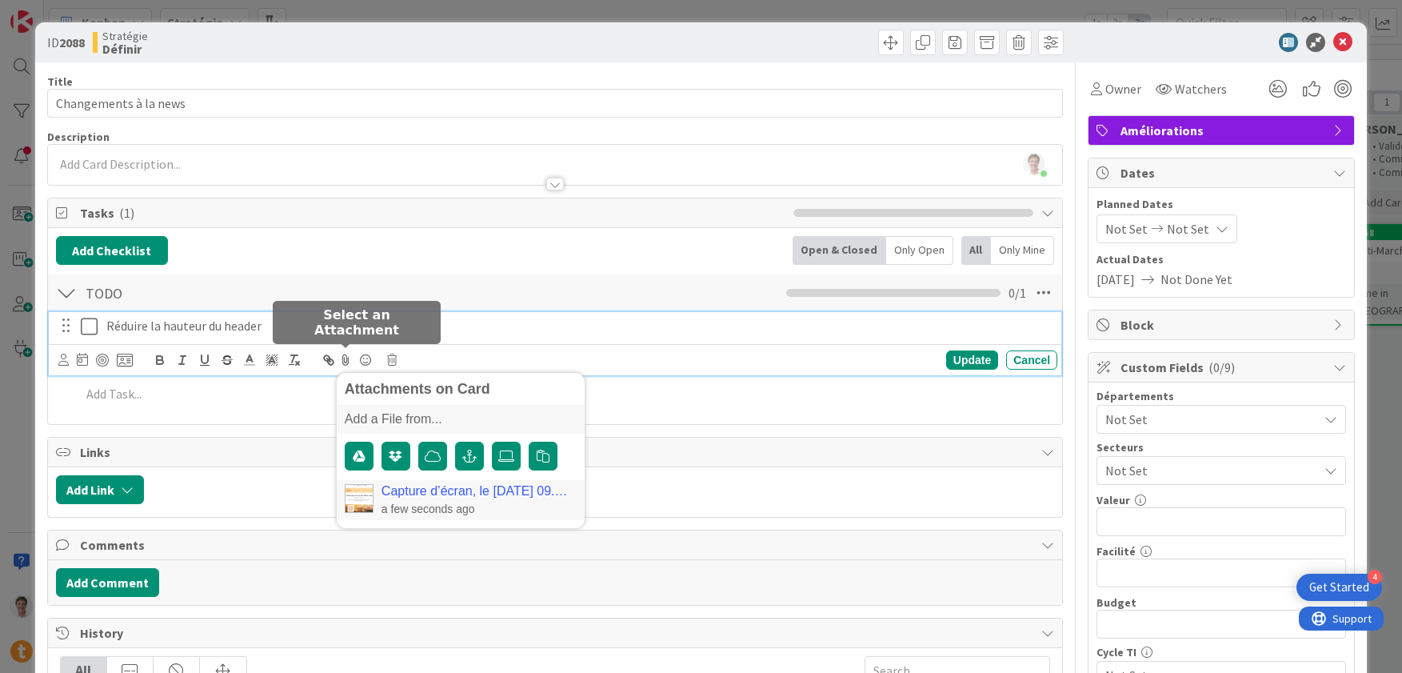
click at [418, 499] on div "Capture d’écran, le [DATE] 09.54.09.png a few seconds ago" at bounding box center [476, 500] width 188 height 32
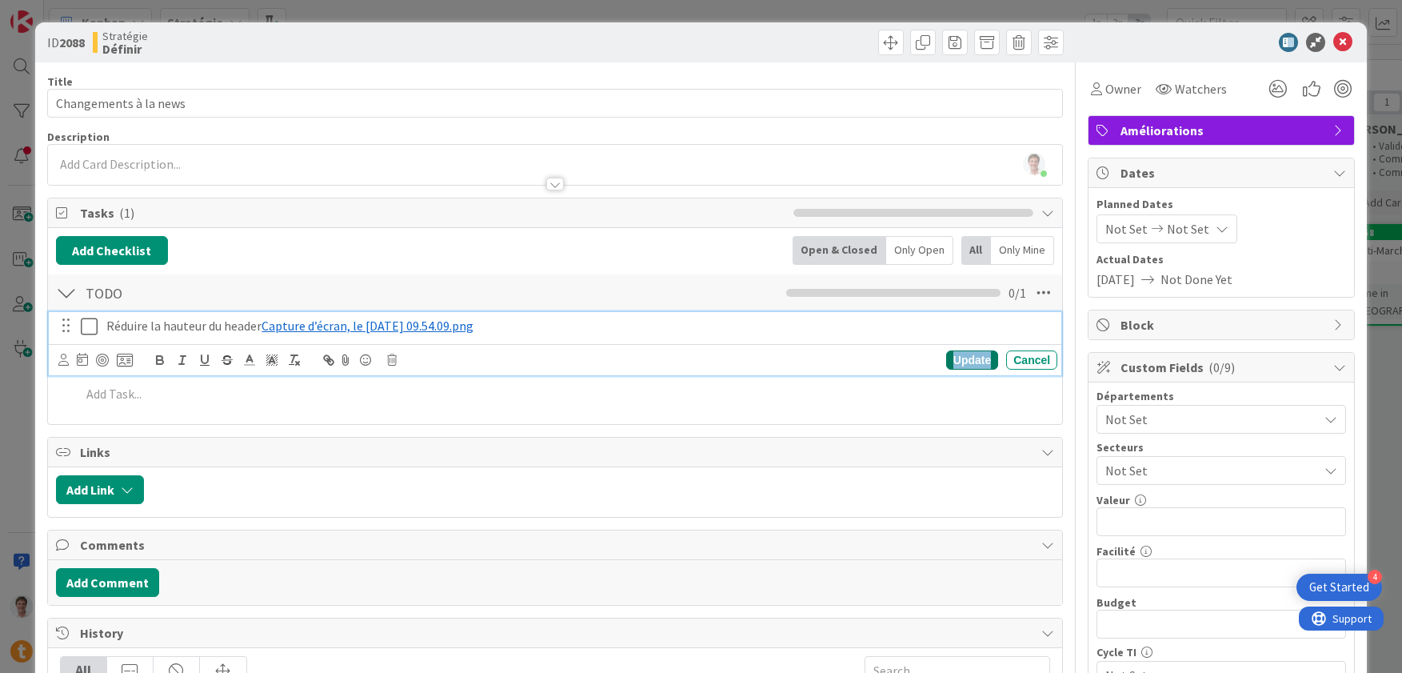
click at [954, 363] on div "Update" at bounding box center [972, 359] width 52 height 19
click at [349, 327] on span "Capture d’écran, le [DATE] 09.54.09.png" at bounding box center [368, 326] width 212 height 16
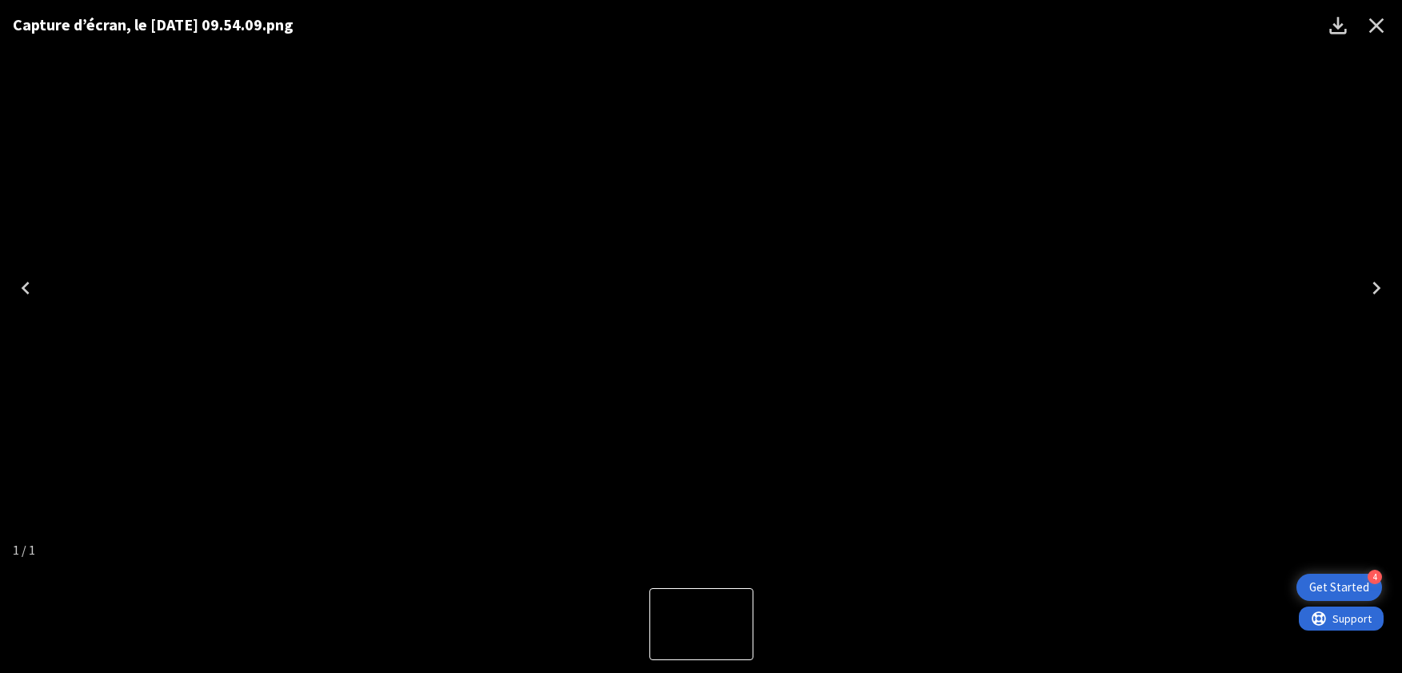
click at [1389, 25] on button "Close" at bounding box center [1376, 25] width 38 height 38
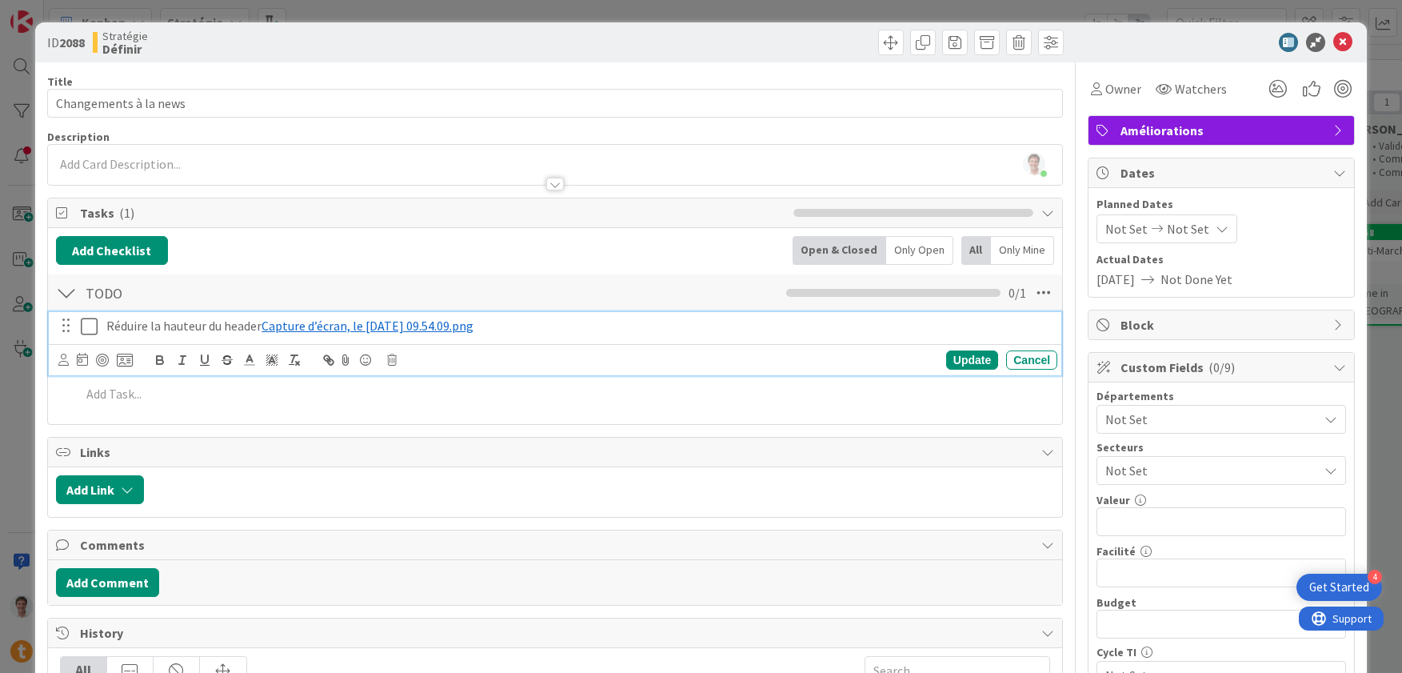
click at [226, 329] on p "Réduire la hauteur du header ﻿ Capture d’écran, le [DATE] 09.54.09.png ﻿" at bounding box center [578, 326] width 945 height 18
click at [259, 329] on p "Réduire la hauteur du header ﻿ Capture d’écran, le [DATE] 09.54.09.png ﻿" at bounding box center [578, 326] width 945 height 18
click at [946, 365] on div "Update" at bounding box center [972, 359] width 52 height 19
click at [363, 332] on span "Capture d’écran, le [DATE] 09.54.09.png" at bounding box center [368, 326] width 212 height 16
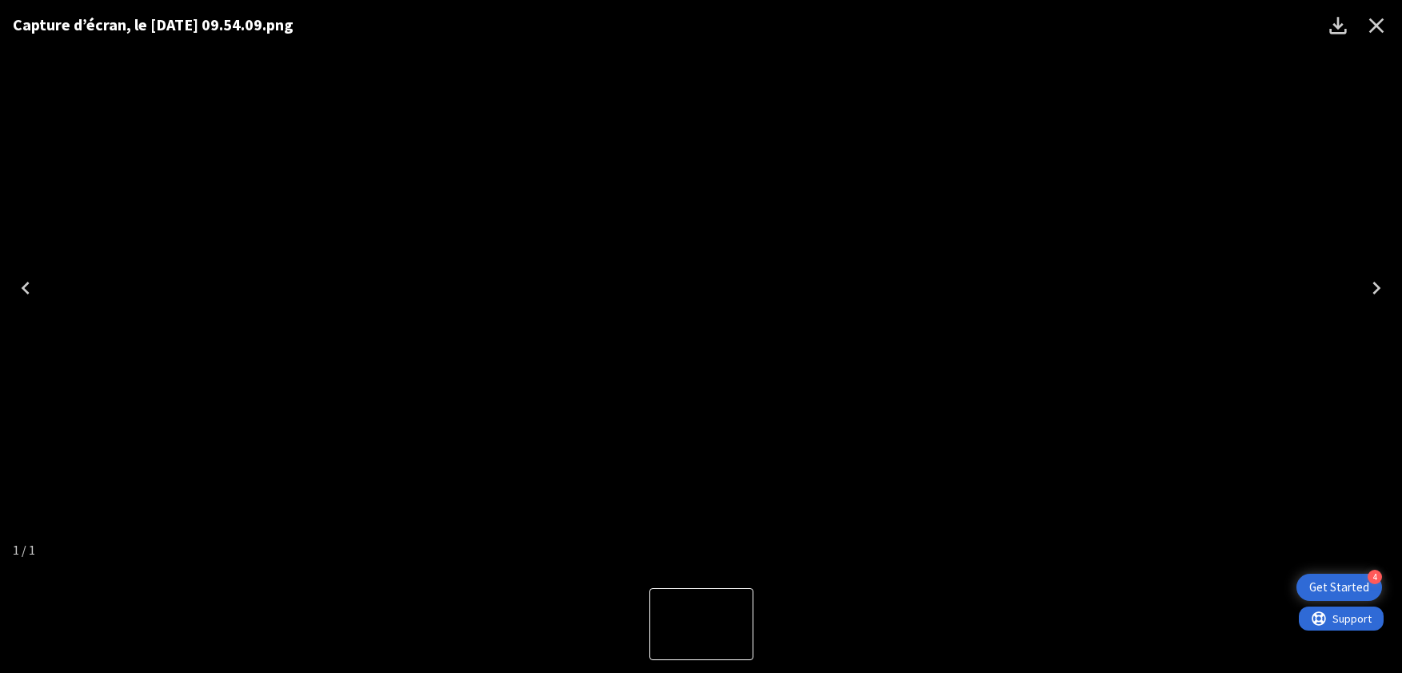
click at [1384, 30] on icon "Close" at bounding box center [1377, 26] width 26 height 26
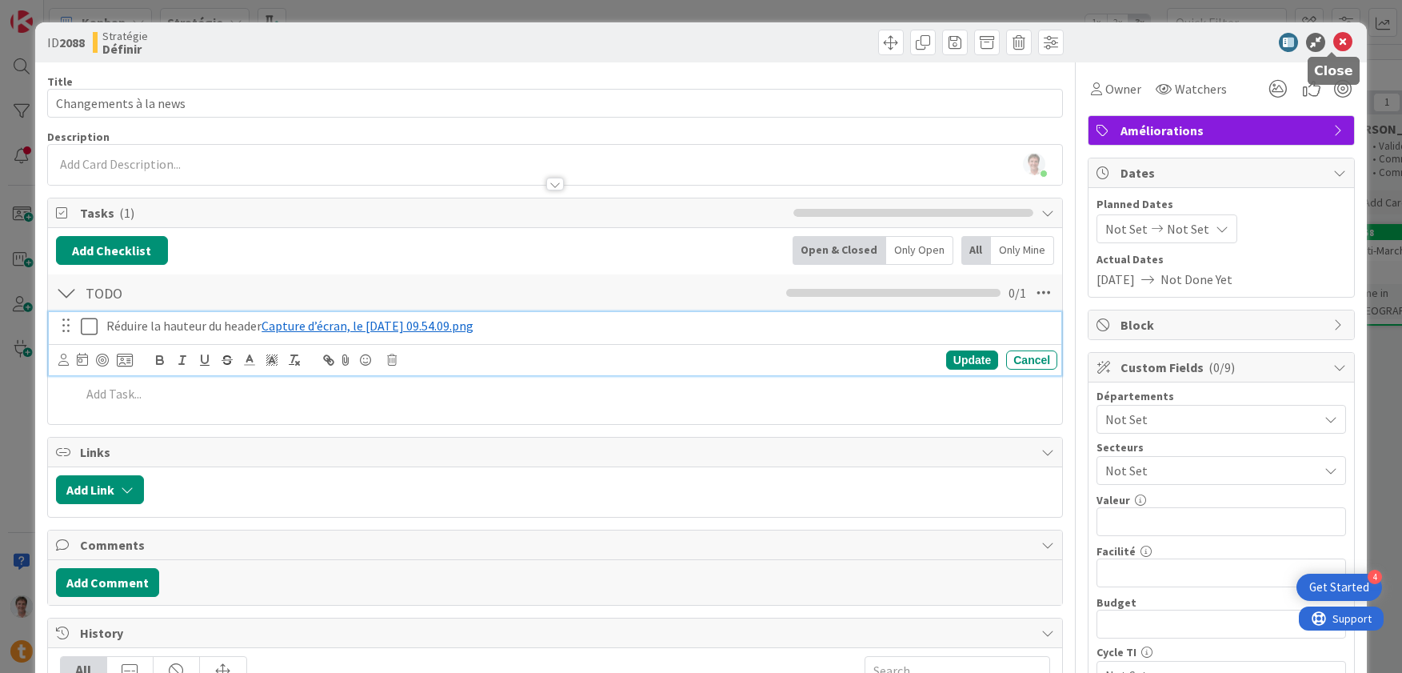
click at [1337, 50] on icon at bounding box center [1342, 42] width 19 height 19
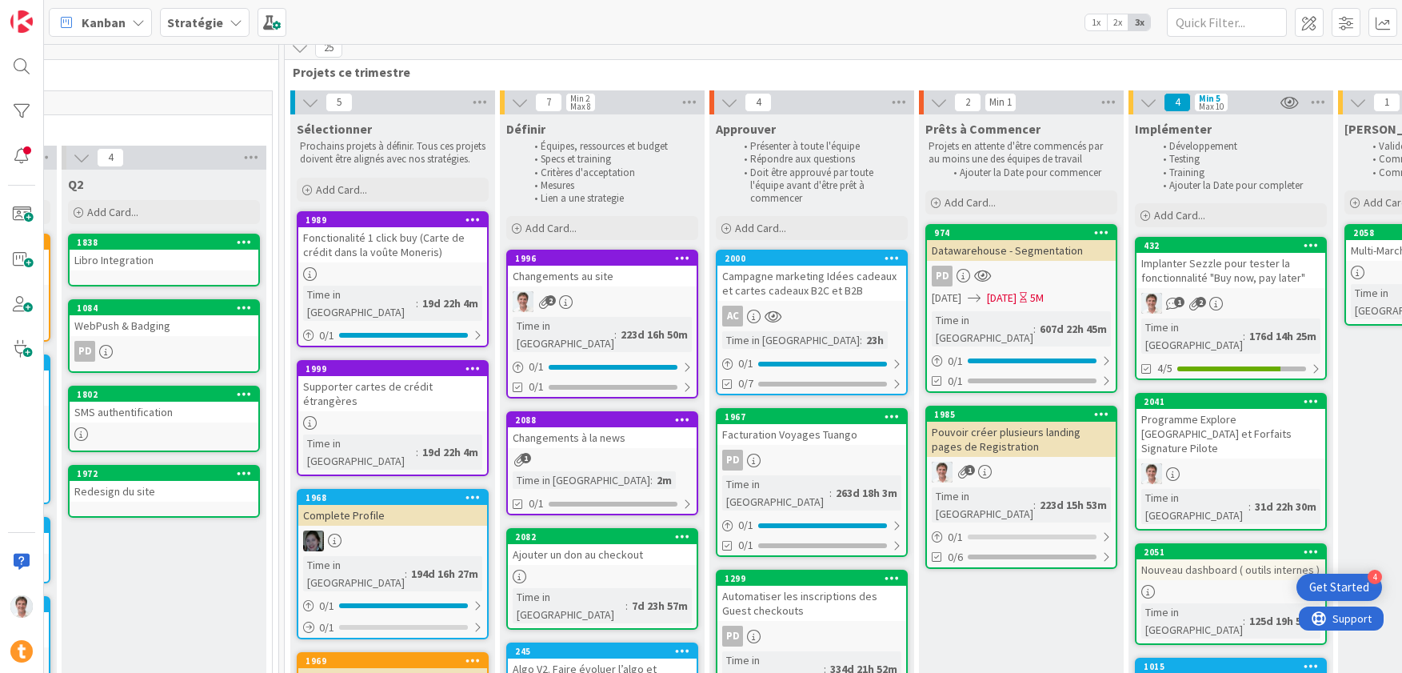
click at [594, 274] on div "Changements au site" at bounding box center [602, 276] width 189 height 21
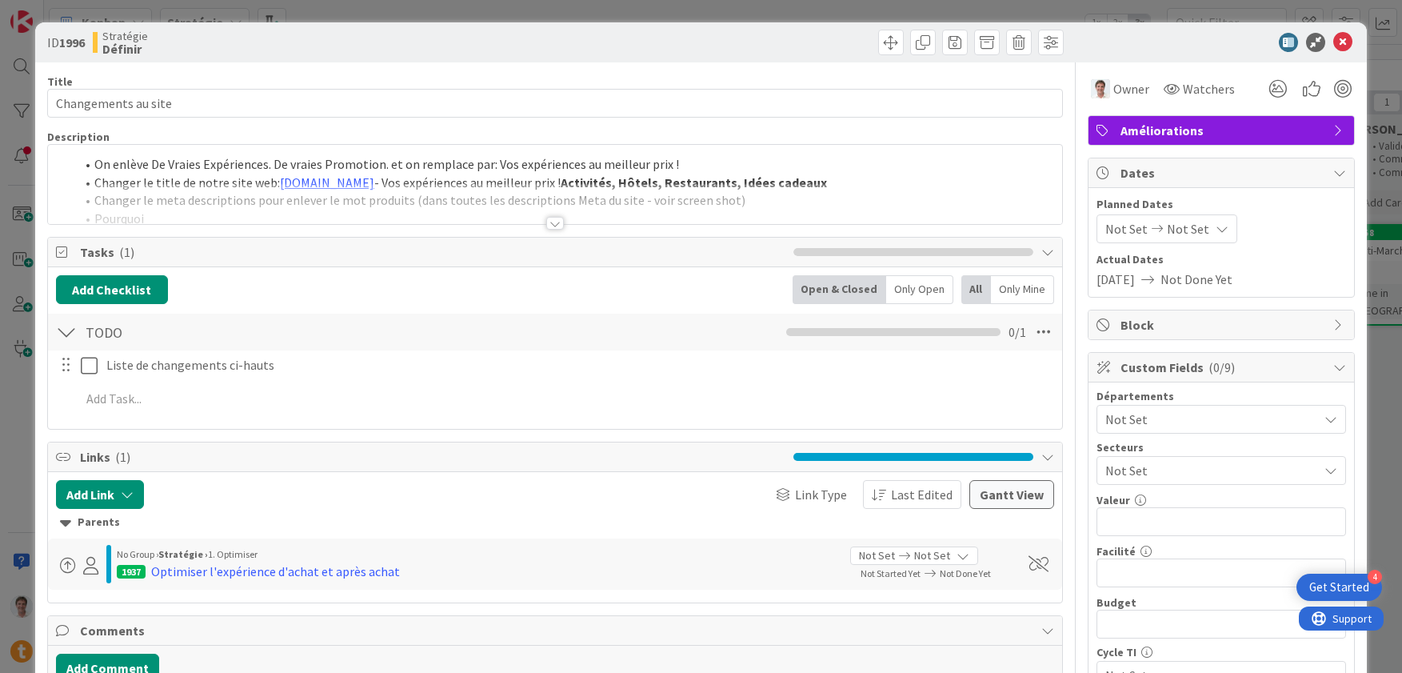
click at [354, 195] on div at bounding box center [555, 203] width 1014 height 41
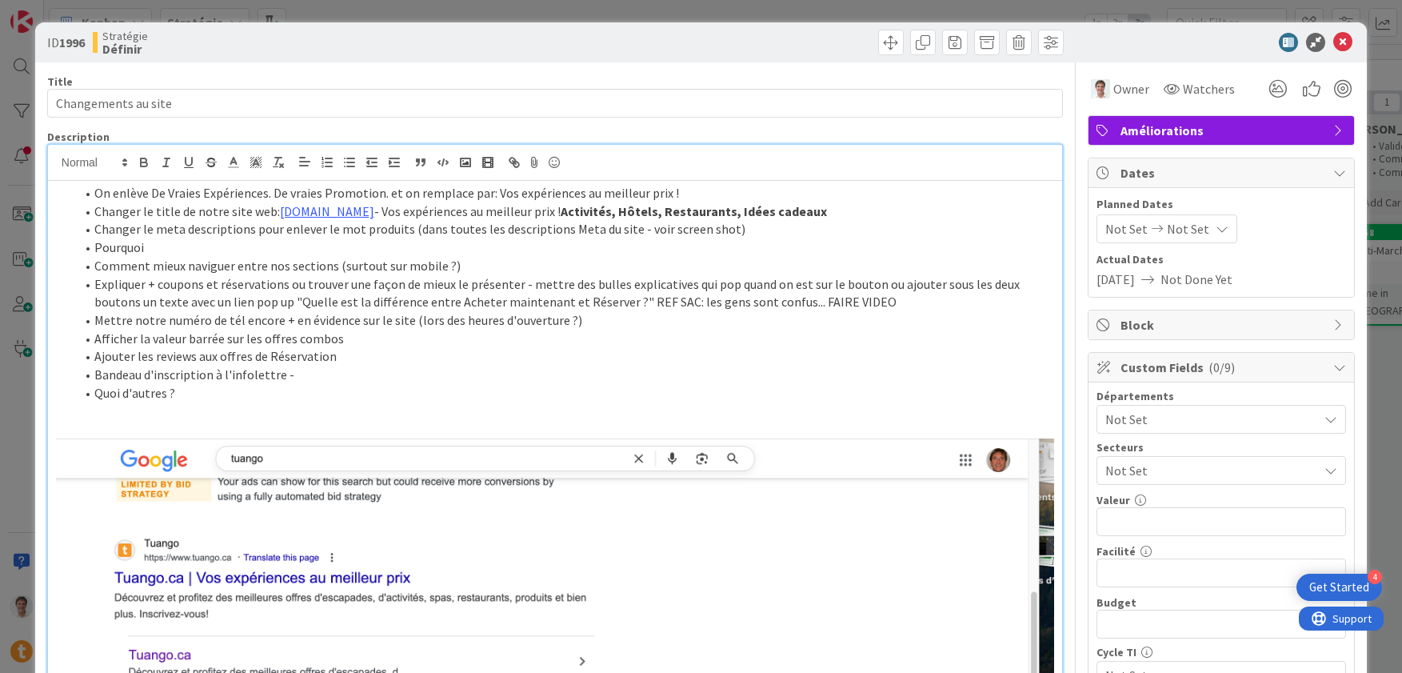
click at [358, 226] on li "Changer le meta descriptions pour enlever le mot produits (dans toutes les desc…" at bounding box center [564, 229] width 979 height 18
click at [794, 240] on li "Pourquoi" at bounding box center [564, 247] width 979 height 18
click at [776, 231] on li "Changer le meta descriptions pour enlever le mot produits (dans toutes les desc…" at bounding box center [564, 229] width 979 height 18
click at [814, 210] on li "Changer le title de notre site web: [DOMAIN_NAME] - Vos expériences au meilleur…" at bounding box center [564, 211] width 979 height 18
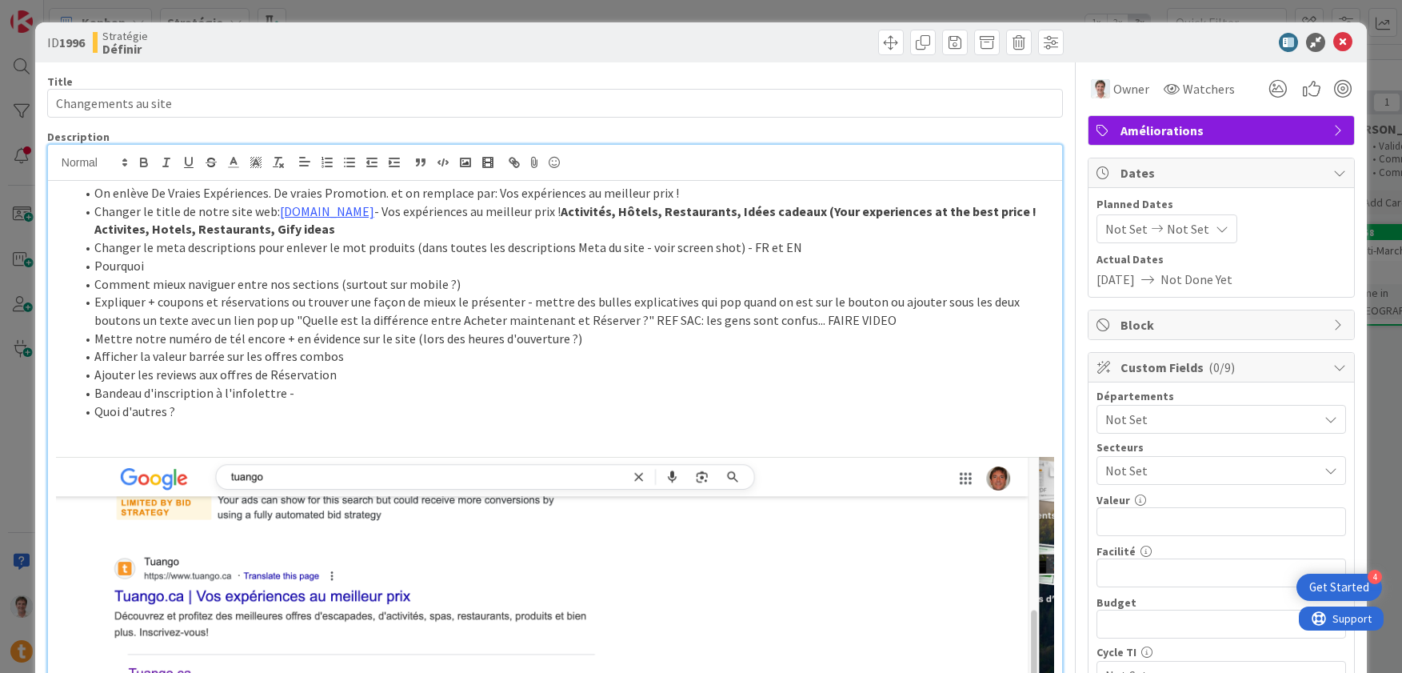
click at [230, 228] on strong "Activités, Hôtels, Restaurants, Idées cadeaux (Your experiences at the best pri…" at bounding box center [566, 220] width 945 height 34
click at [280, 244] on li "Changer le meta descriptions pour enlever le mot produits (dans toutes les desc…" at bounding box center [564, 247] width 979 height 18
click at [278, 262] on li "Pourquoi" at bounding box center [564, 266] width 979 height 18
click at [699, 192] on li "On enlève De Vraies Expériences. De vraies Promotion. et on remplace par: Vos e…" at bounding box center [564, 193] width 979 height 18
click at [670, 196] on li "On enlève De Vraies Expériences. De vraies Promotion. et on remplace par: Vos e…" at bounding box center [564, 193] width 979 height 18
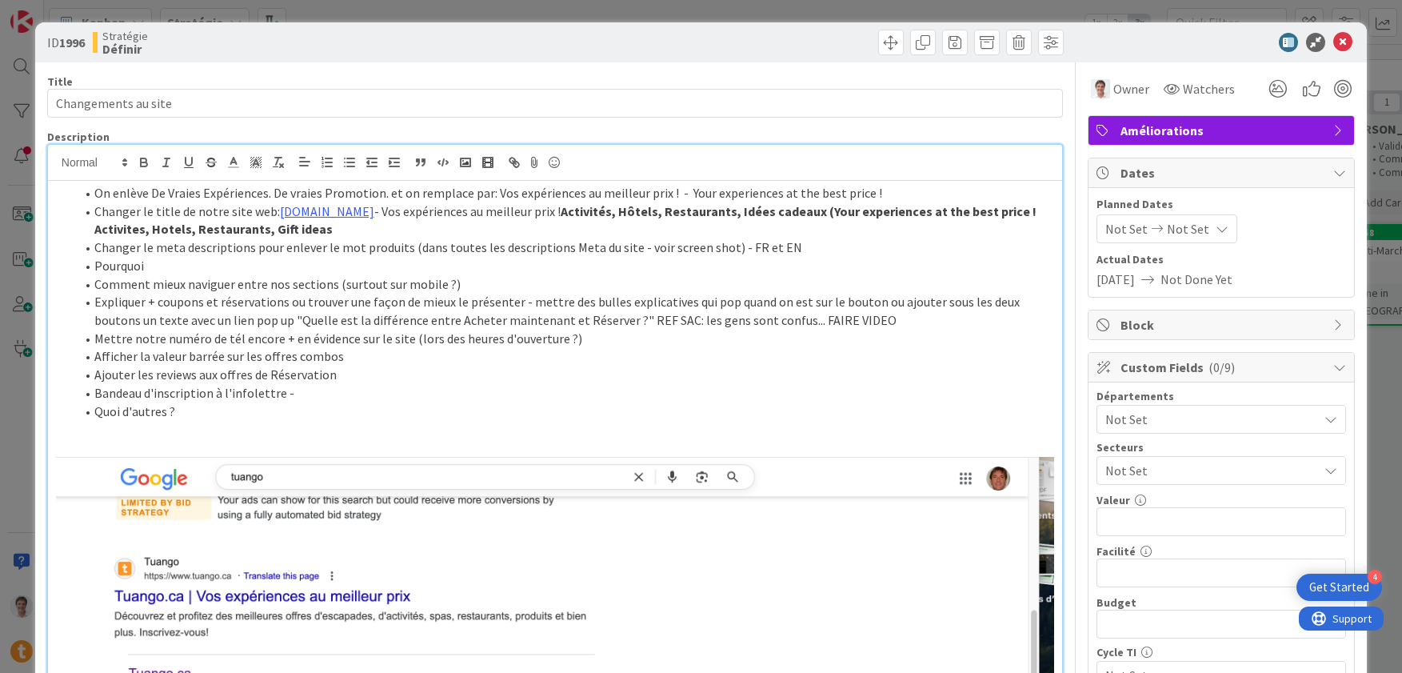
click at [778, 215] on strong "Activités, Hôtels, Restaurants, Idées cadeaux (Your experiences at the best pri…" at bounding box center [566, 220] width 945 height 34
click at [679, 194] on li "On enlève De Vraies Expériences. De vraies Promotion. et on remplace par: Vos e…" at bounding box center [564, 193] width 979 height 18
click at [674, 241] on li "Changer le meta descriptions pour enlever le mot produits (dans toutes les desc…" at bounding box center [564, 247] width 979 height 18
click at [174, 310] on li "Expliquer + coupons et réservations ou trouver une façon de mieux le présenter …" at bounding box center [564, 311] width 979 height 36
click at [406, 253] on li "Changer le meta descriptions pour enlever le mot produits (dans toutes les desc…" at bounding box center [564, 247] width 979 height 18
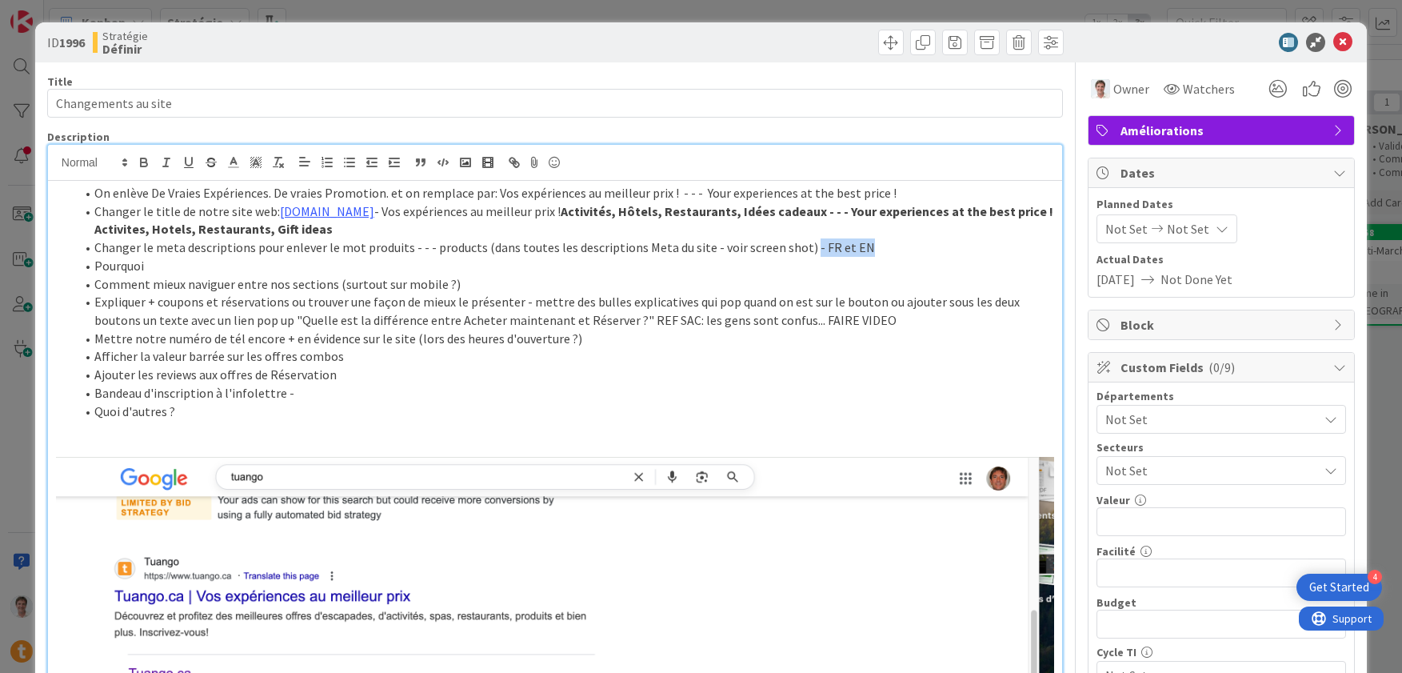
drag, startPoint x: 860, startPoint y: 247, endPoint x: 794, endPoint y: 252, distance: 65.8
click at [794, 252] on li "Changer le meta descriptions pour enlever le mot produits - - - products (dans …" at bounding box center [564, 247] width 979 height 18
click at [172, 266] on li "Pourquoi" at bounding box center [564, 266] width 979 height 18
drag, startPoint x: 172, startPoint y: 266, endPoint x: 90, endPoint y: 266, distance: 81.6
click at [90, 266] on li "Pourquoi" at bounding box center [564, 266] width 979 height 18
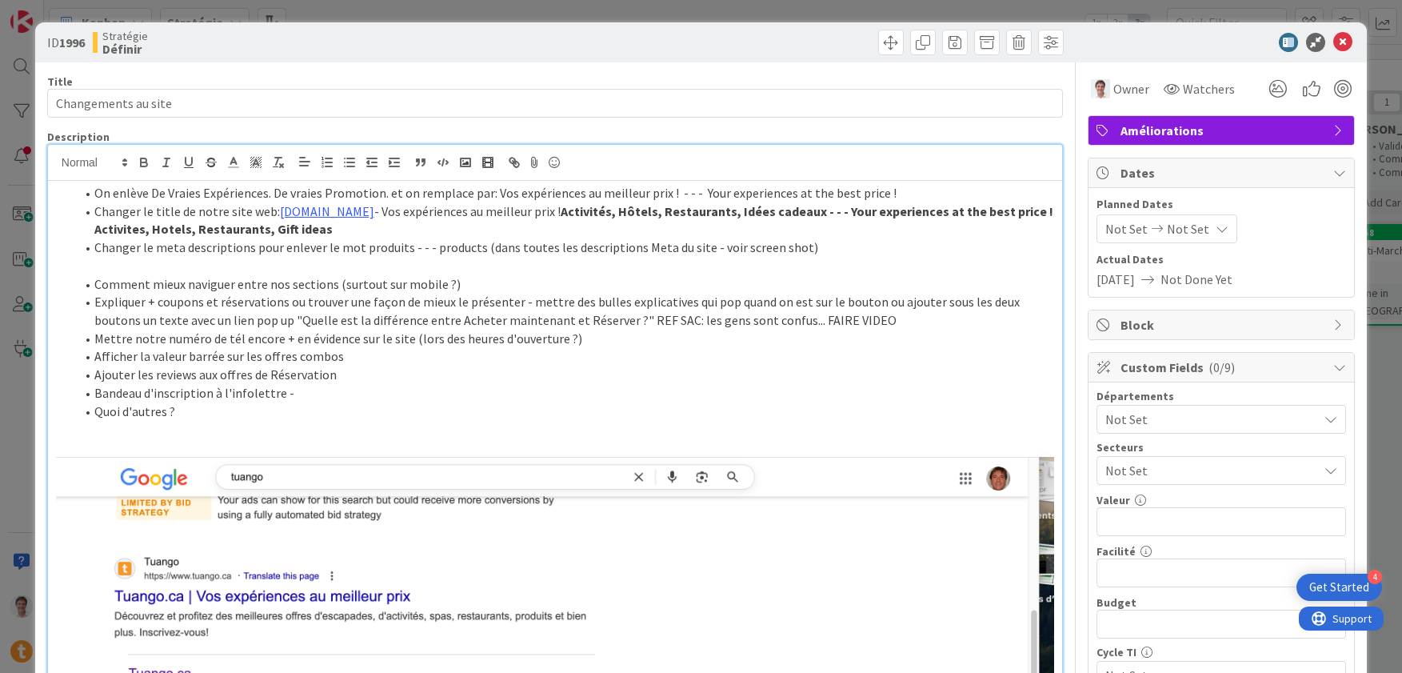
click at [302, 395] on li "Bandeau d'inscription à l'infolettre -" at bounding box center [564, 393] width 979 height 18
click at [467, 281] on li "Comment mieux naviguer entre nos sections (surtout sur mobile ?)" at bounding box center [564, 284] width 979 height 18
click at [281, 327] on li "Expliquer + coupons et réservations ou trouver une façon de mieux le présenter …" at bounding box center [564, 311] width 979 height 36
click at [842, 324] on li "Expliquer + coupons et réservations ou trouver une façon de mieux le présenter …" at bounding box center [564, 311] width 979 height 36
click at [620, 336] on li "Mettre notre numéro de tél encore + en évidence sur le site (lors des heures d'…" at bounding box center [564, 339] width 979 height 18
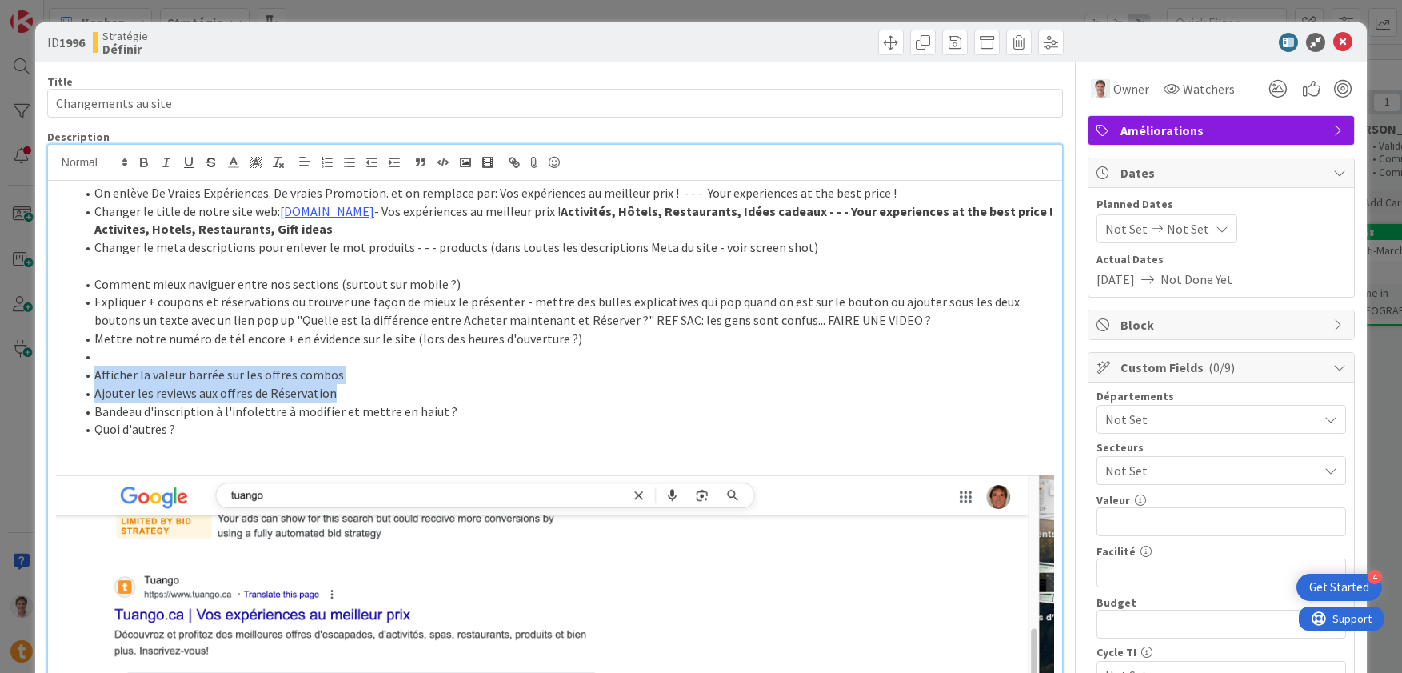
drag, startPoint x: 349, startPoint y: 386, endPoint x: 82, endPoint y: 367, distance: 267.8
click at [82, 367] on ol "Comment mieux naviguer entre nos sections (surtout sur mobile ?) Expliquer + co…" at bounding box center [555, 356] width 998 height 163
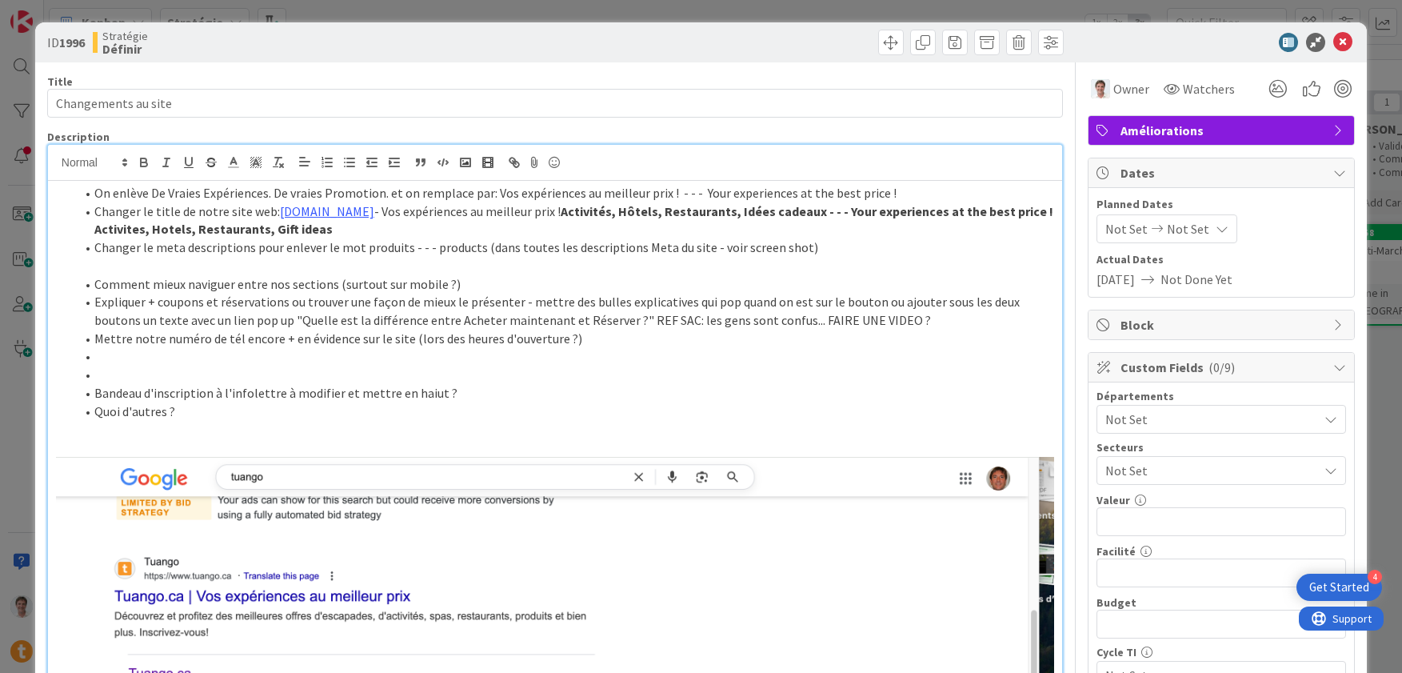
click at [130, 259] on p at bounding box center [555, 266] width 998 height 18
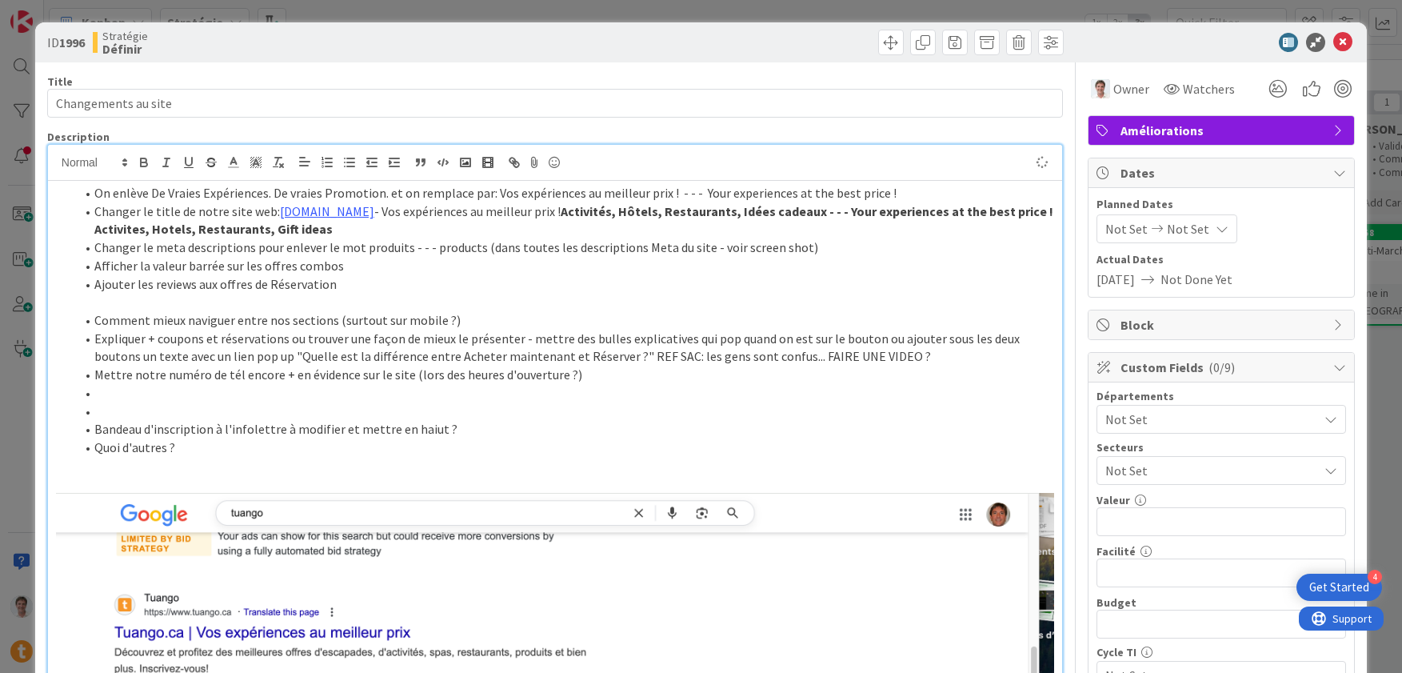
click at [138, 410] on li at bounding box center [564, 411] width 979 height 18
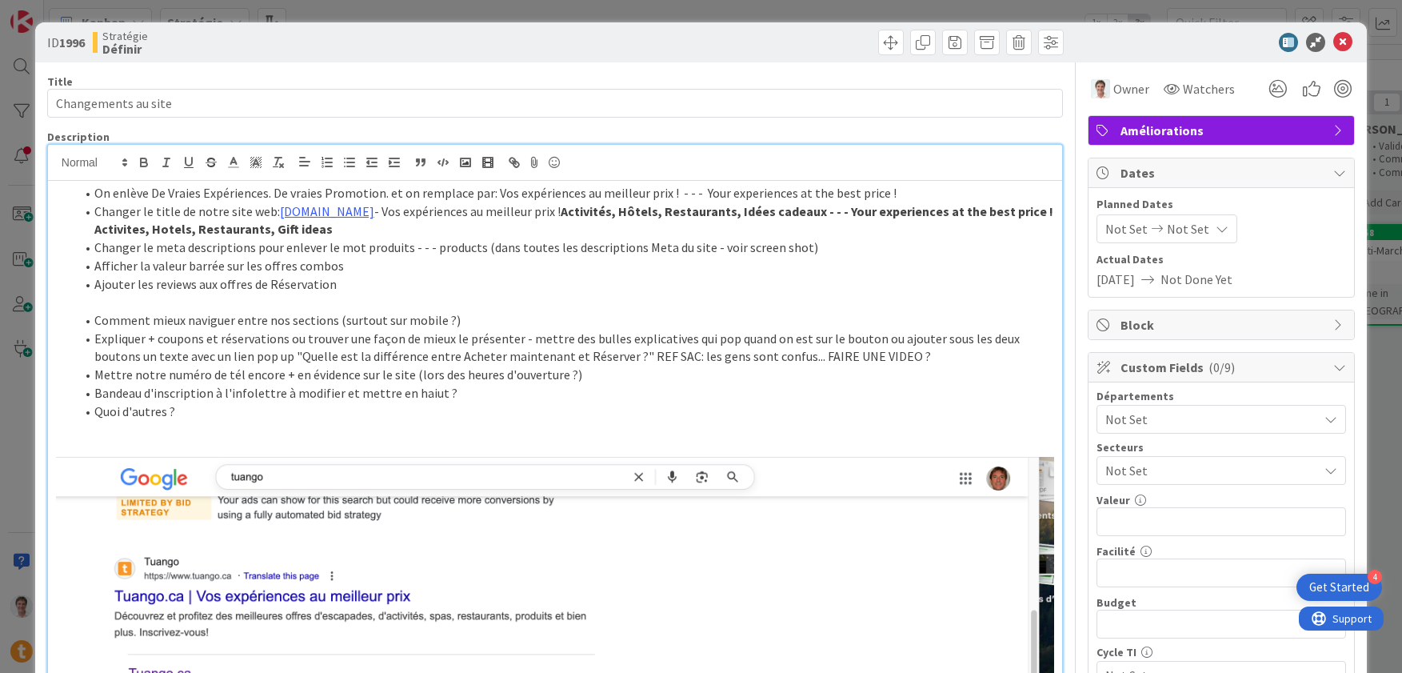
click at [182, 411] on li "Quoi d'autres ?" at bounding box center [564, 411] width 979 height 18
click at [1337, 43] on icon at bounding box center [1342, 42] width 19 height 19
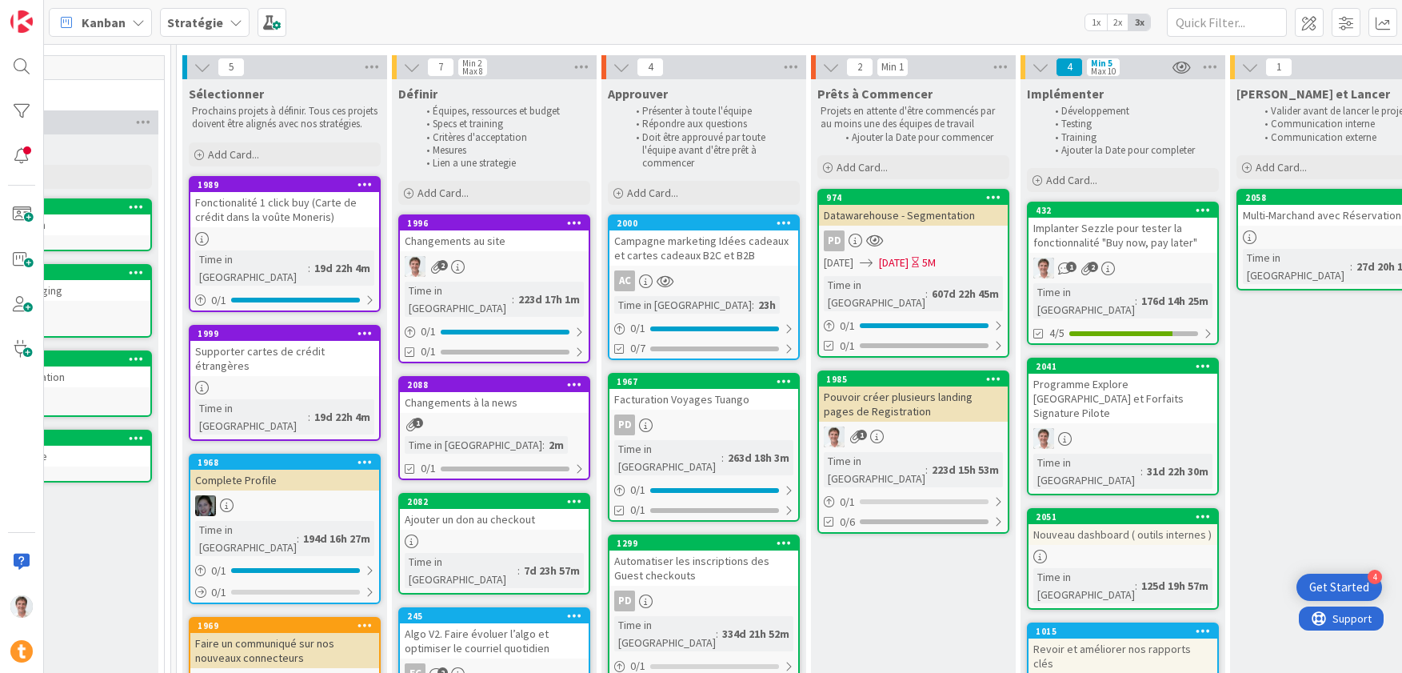
scroll to position [48, 1207]
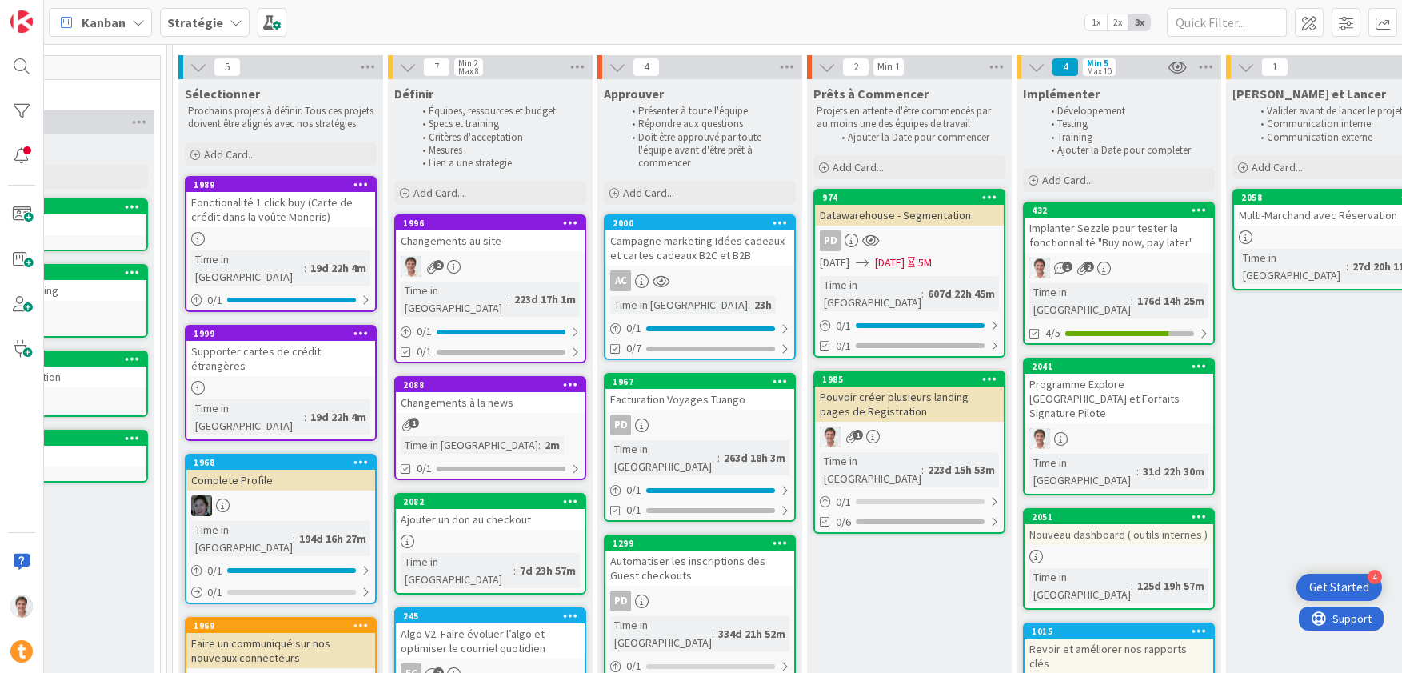
click at [703, 246] on div "Campagne marketing Idées cadeaux et cartes cadeaux B2C et B2B" at bounding box center [700, 247] width 189 height 35
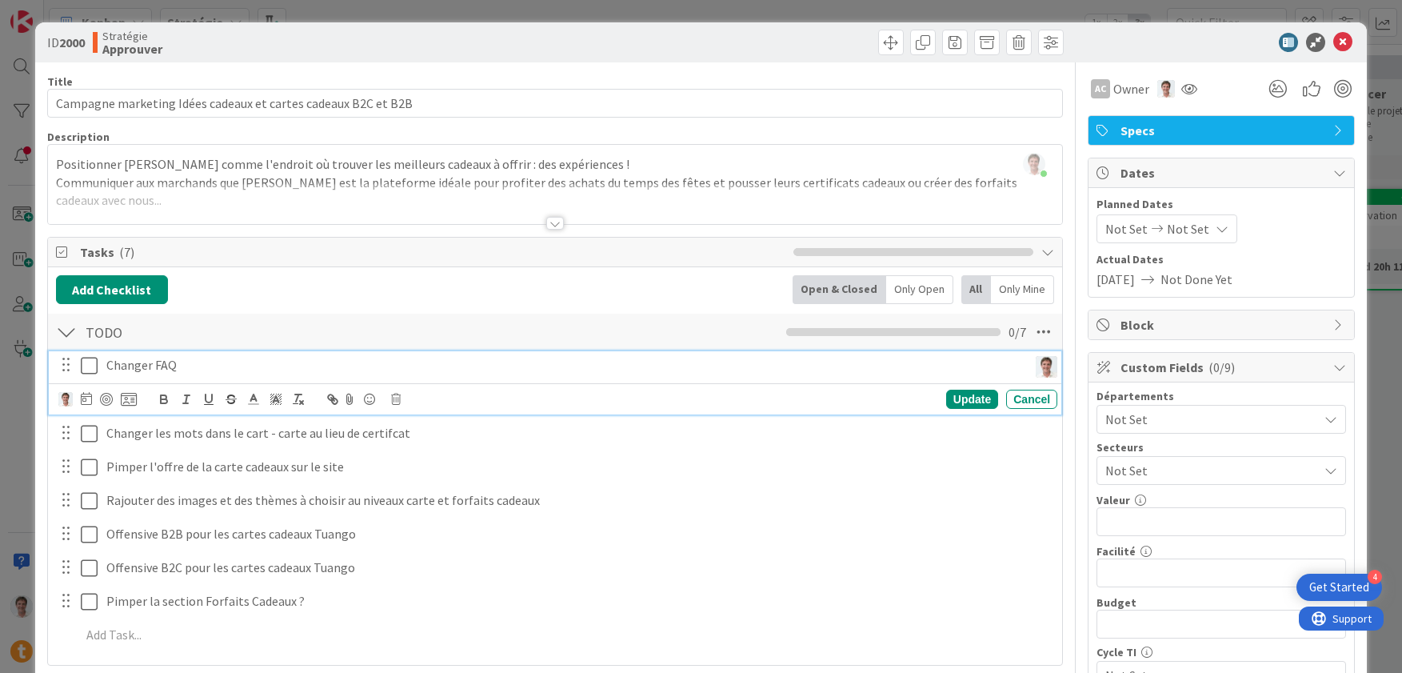
click at [92, 366] on icon at bounding box center [89, 365] width 17 height 19
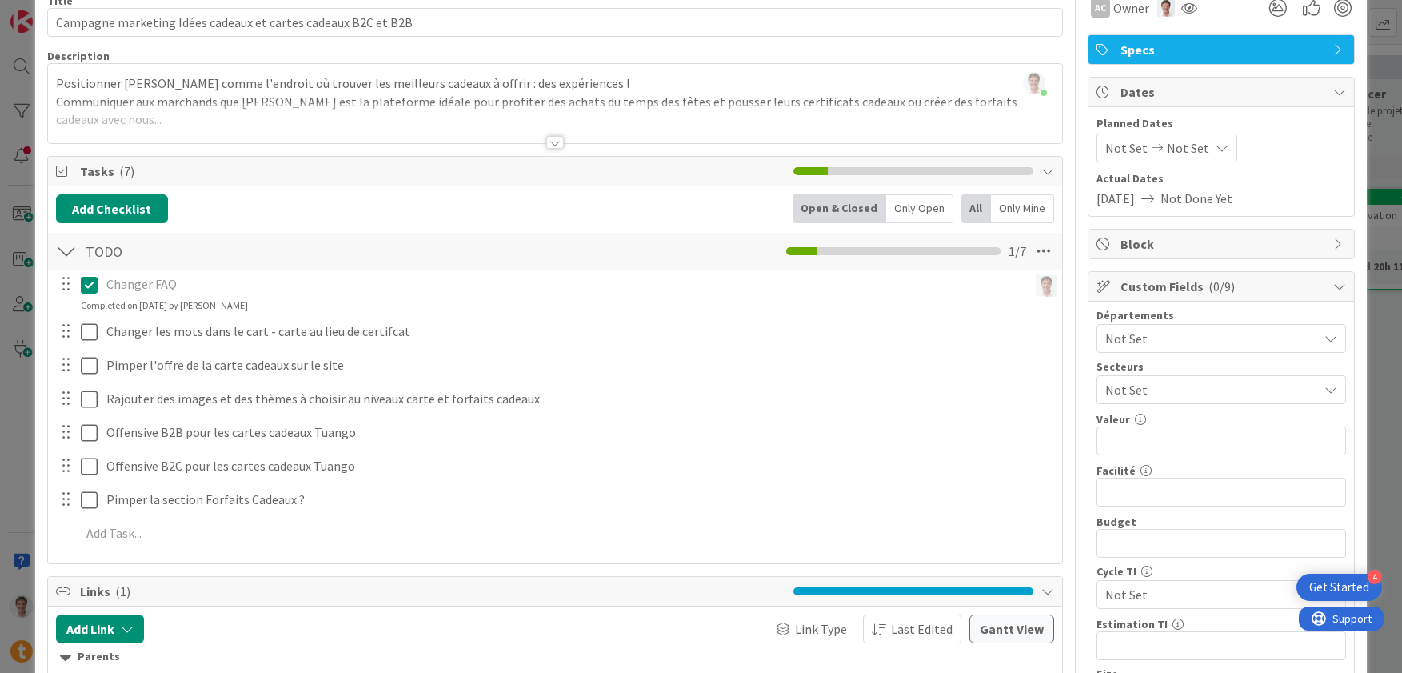
scroll to position [176, 0]
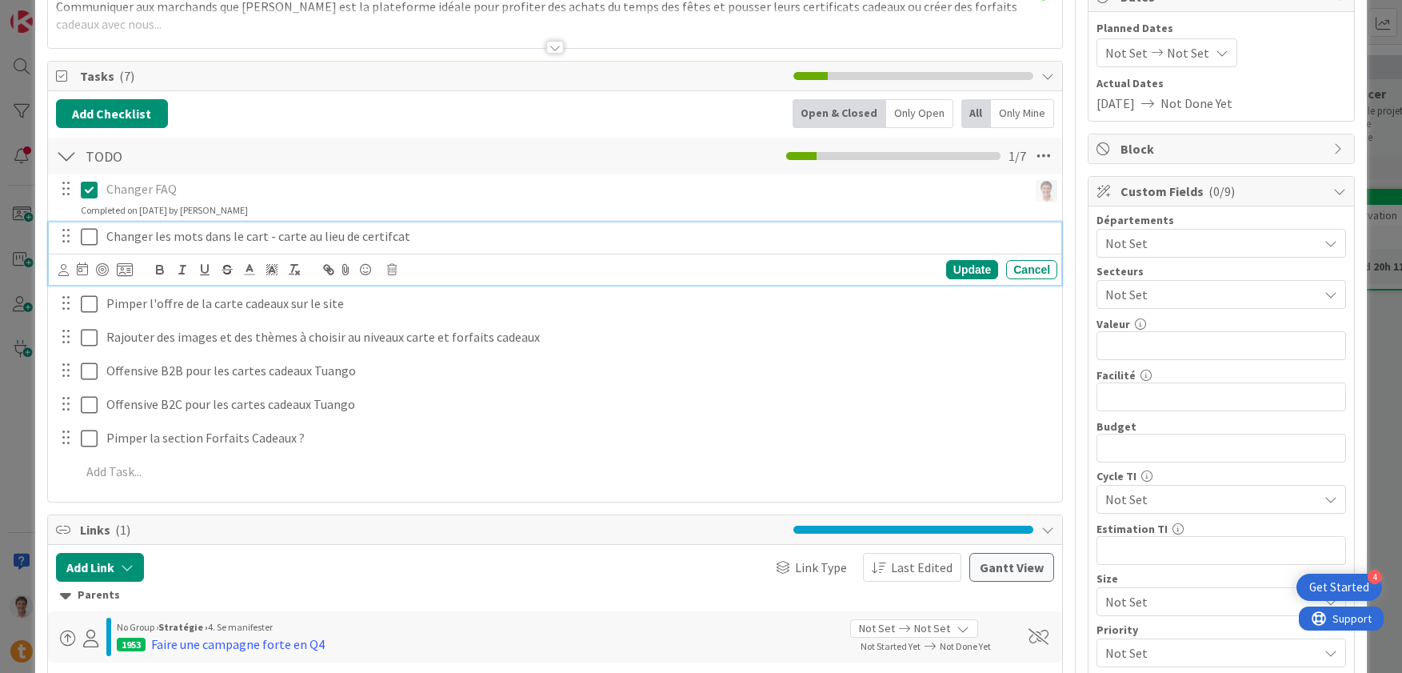
click at [354, 242] on p "Changer les mots dans le cart - carte au lieu de certifcat" at bounding box center [578, 236] width 945 height 18
click at [60, 277] on div at bounding box center [63, 270] width 10 height 18
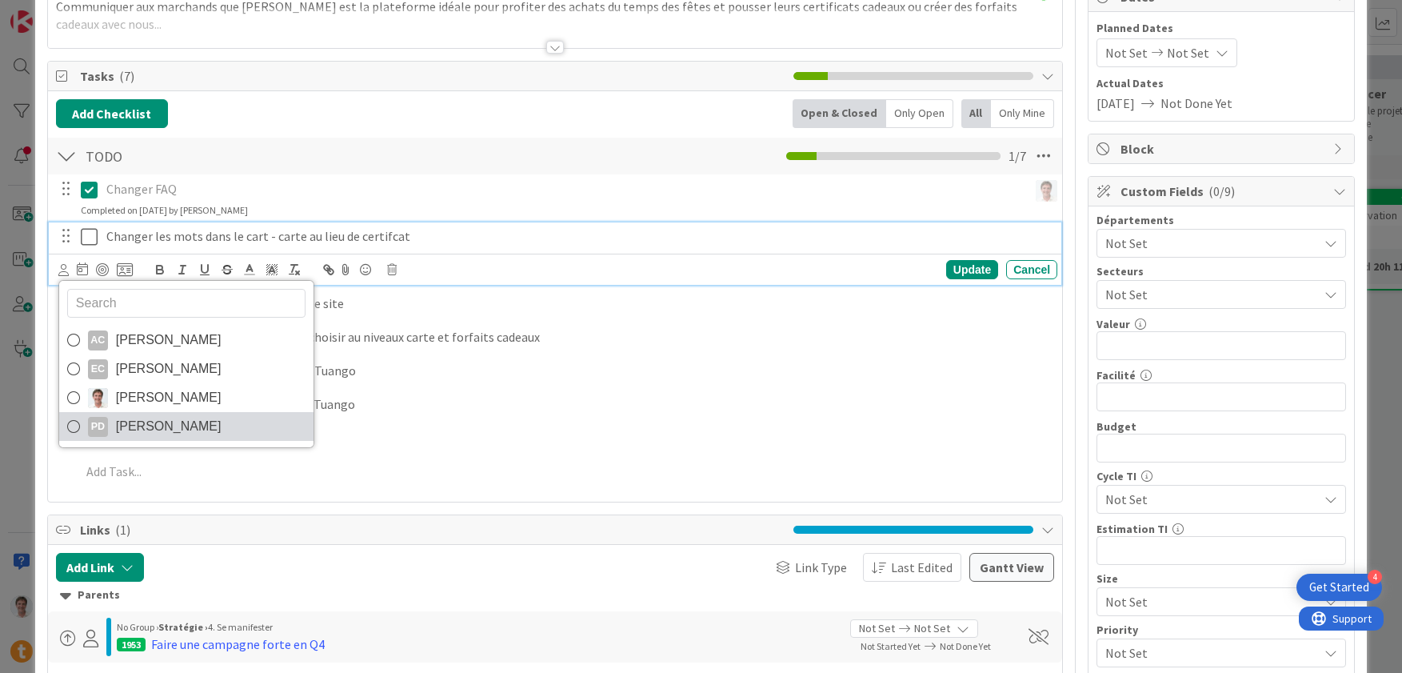
click at [154, 419] on span "[PERSON_NAME]" at bounding box center [169, 426] width 106 height 24
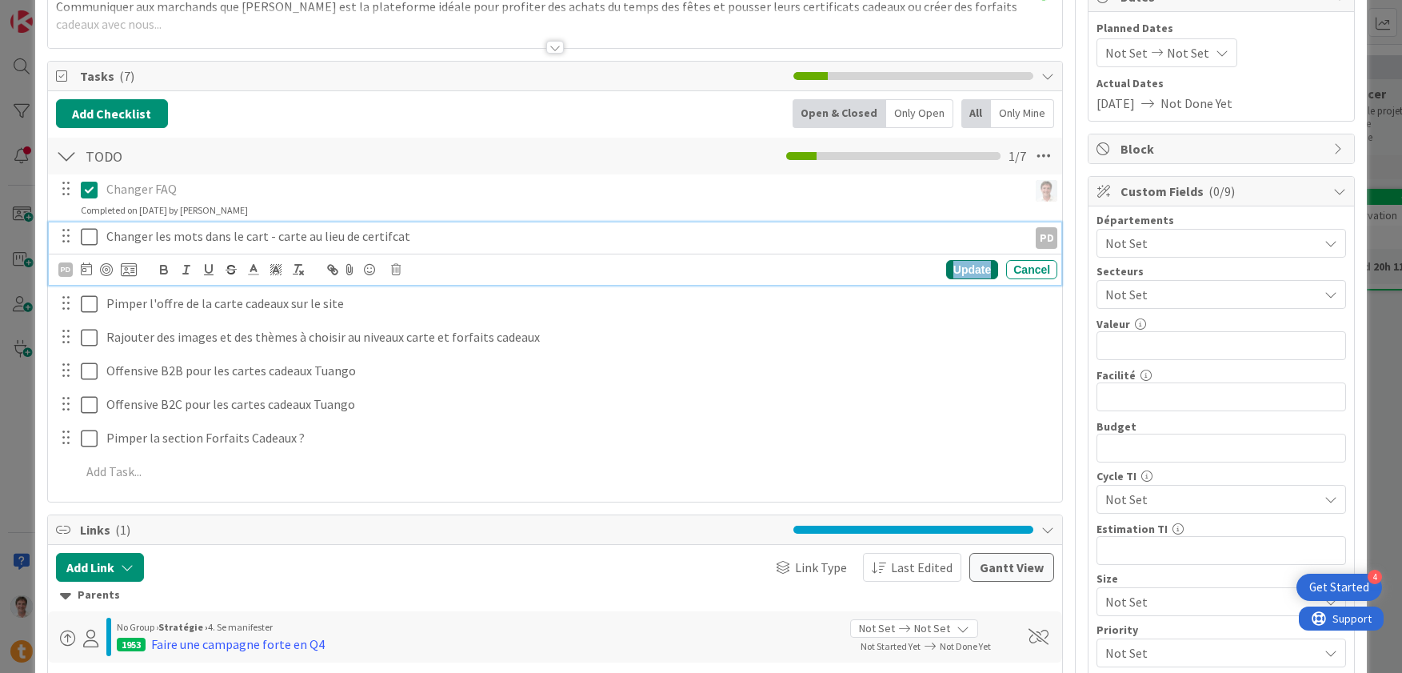
click at [969, 270] on div "Update" at bounding box center [972, 269] width 52 height 19
click at [382, 234] on p "Changer les mots dans le cart - carte au lieu de certifcat" at bounding box center [563, 236] width 915 height 18
click at [965, 271] on div "Update" at bounding box center [972, 269] width 52 height 19
click at [178, 268] on p "Pimper l'offre de la carte cadeaux sur le site" at bounding box center [578, 270] width 945 height 18
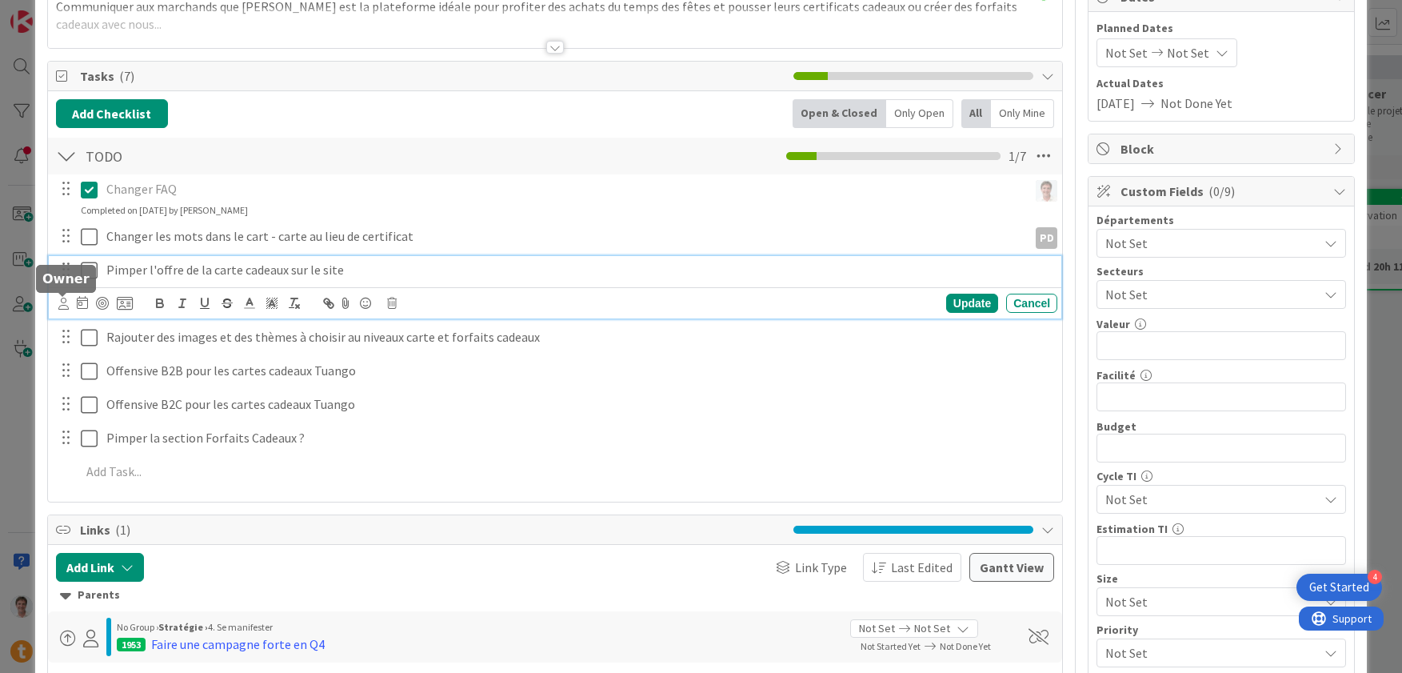
click at [62, 306] on icon at bounding box center [63, 304] width 10 height 12
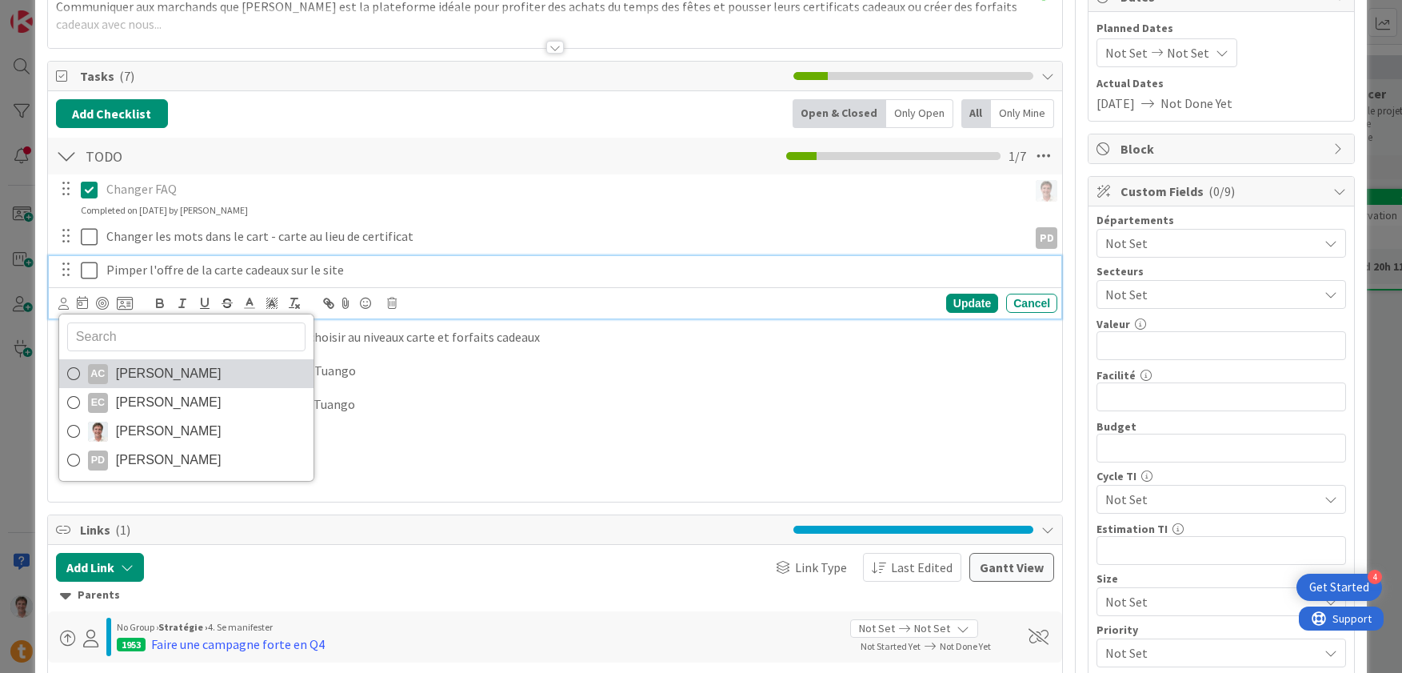
click at [152, 385] on span "[PERSON_NAME]" at bounding box center [169, 374] width 106 height 24
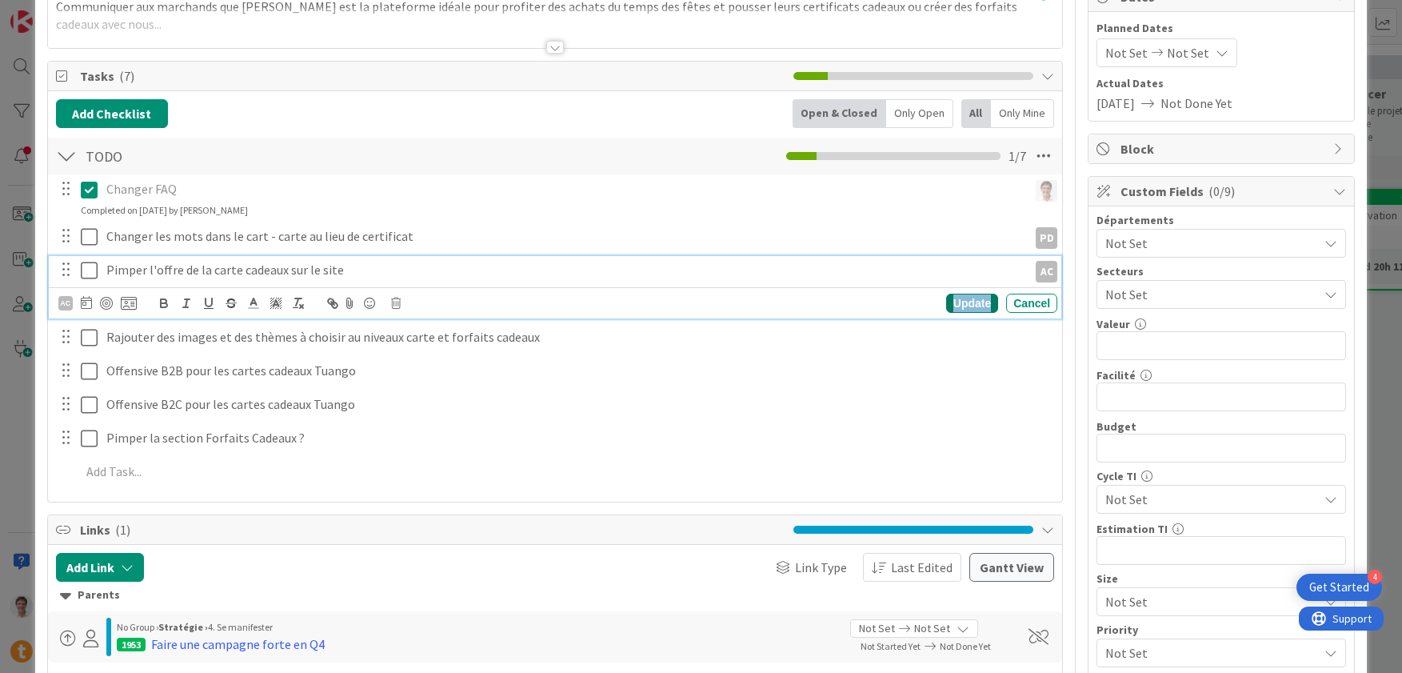
click at [949, 310] on div "Update" at bounding box center [972, 303] width 52 height 19
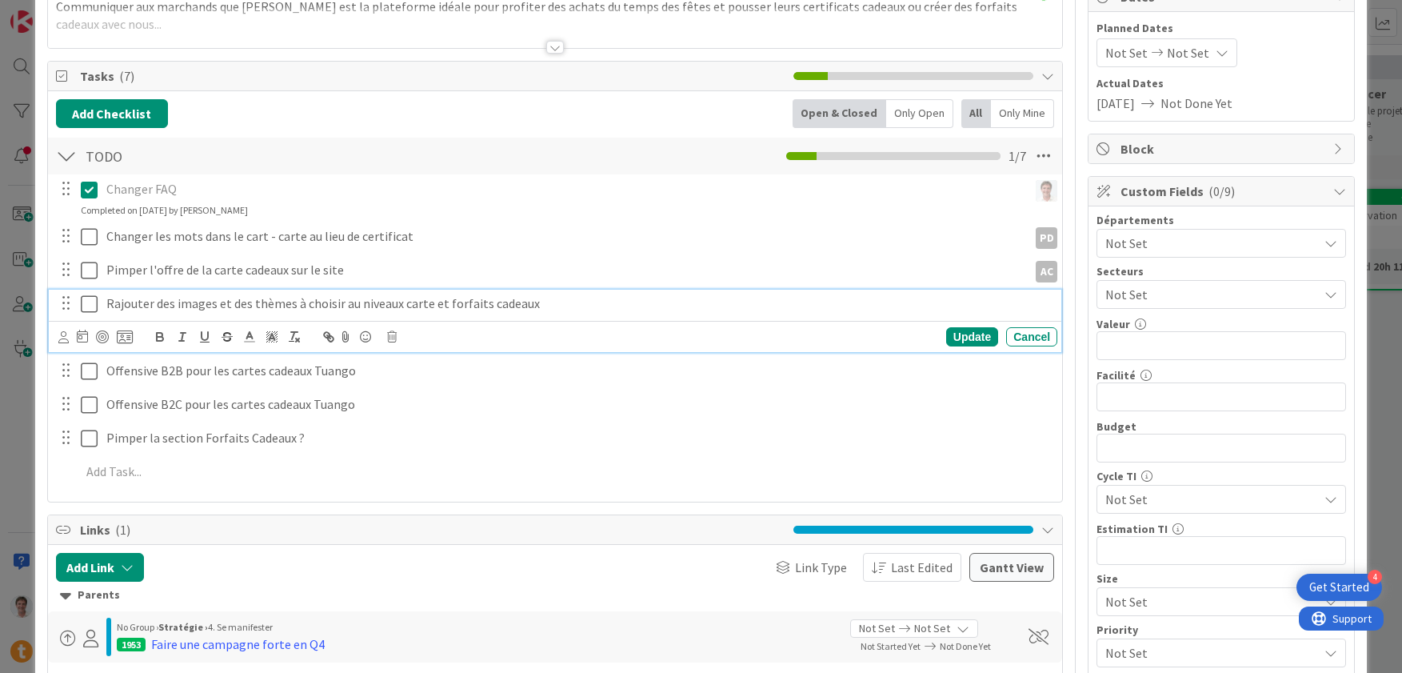
click at [188, 308] on p "Rajouter des images et des thèmes à choisir au niveaux carte et forfaits cadeaux" at bounding box center [578, 303] width 945 height 18
click at [58, 340] on div "Update Cancel" at bounding box center [555, 336] width 1013 height 31
click at [62, 339] on icon at bounding box center [63, 337] width 10 height 12
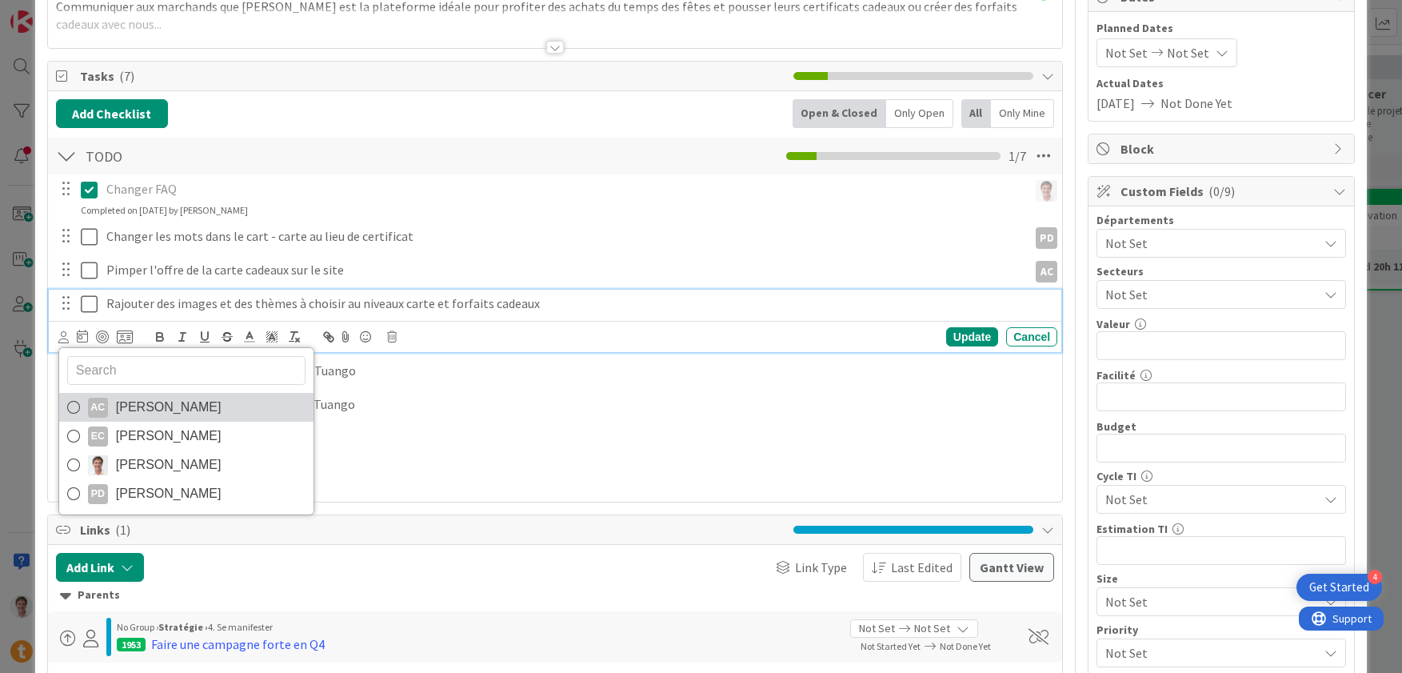
click at [186, 414] on span "[PERSON_NAME]" at bounding box center [169, 407] width 106 height 24
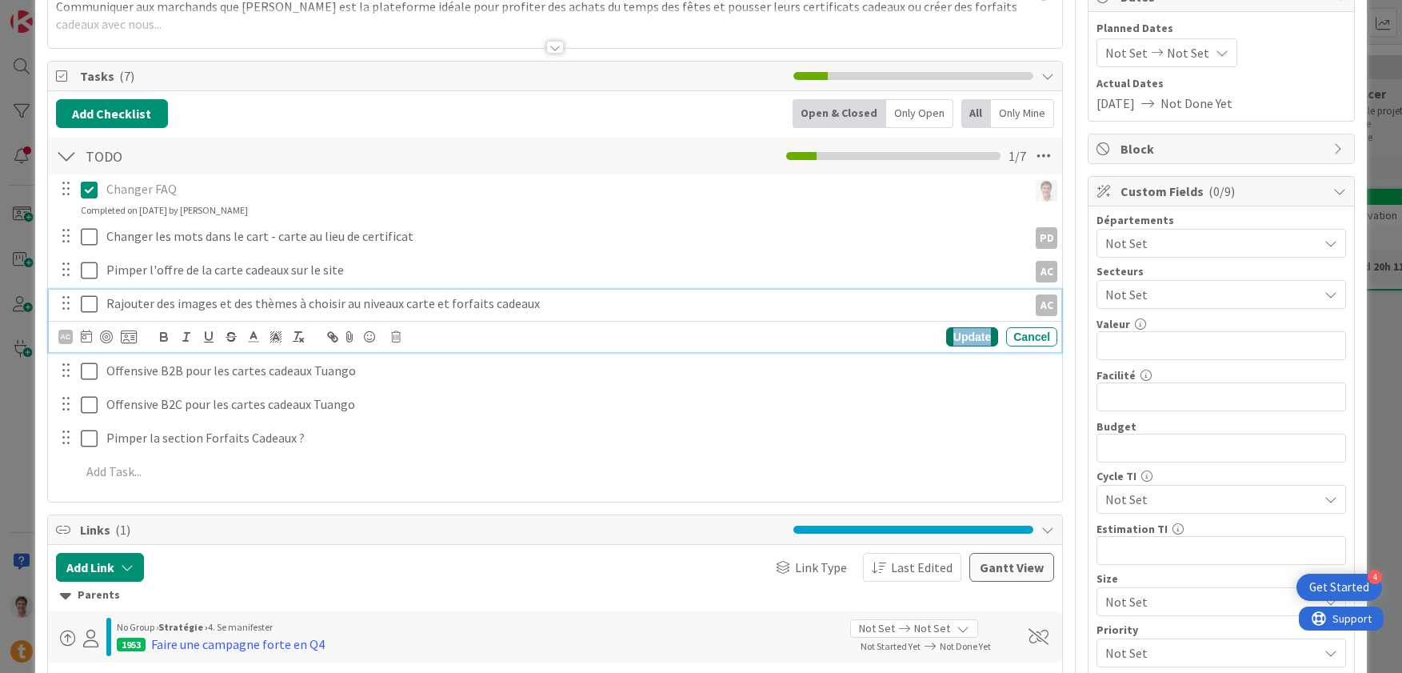
click at [954, 337] on div "Update" at bounding box center [972, 336] width 52 height 19
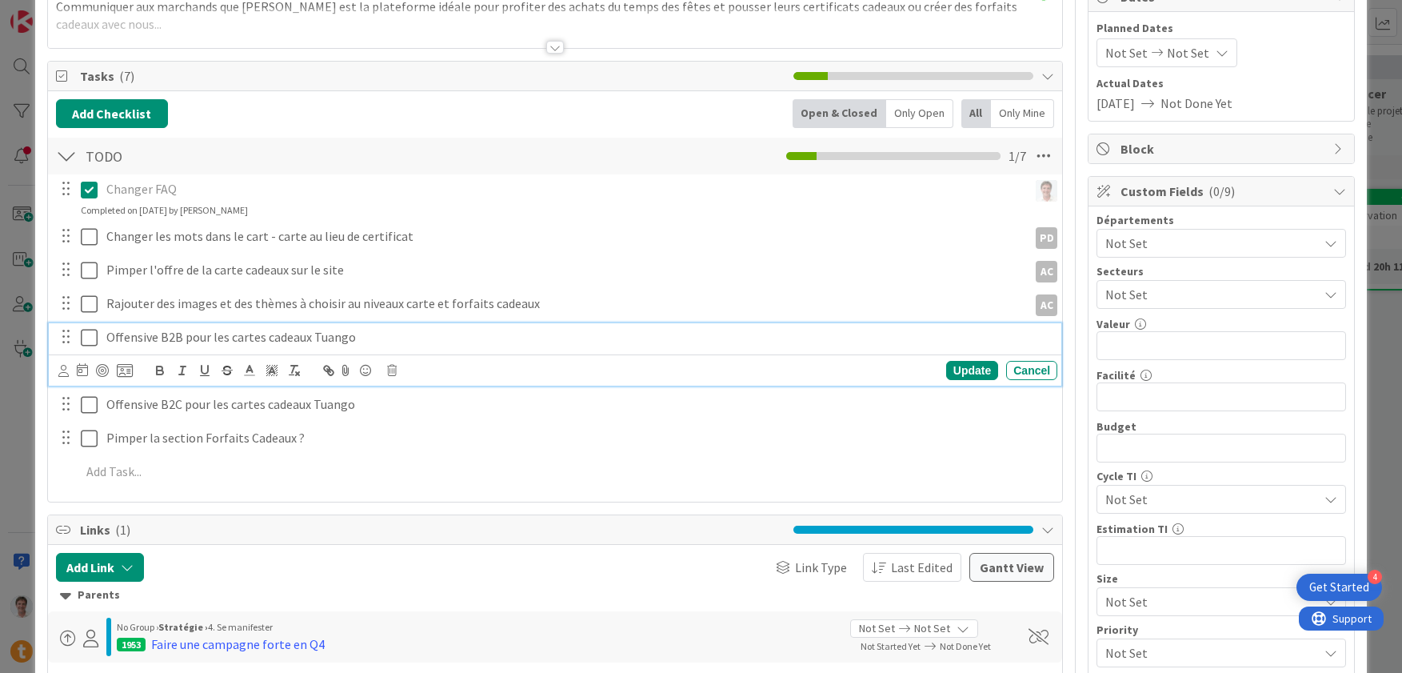
click at [129, 334] on p "Offensive B2B pour les cartes cadeaux Tuango" at bounding box center [578, 337] width 945 height 18
click at [66, 371] on icon at bounding box center [63, 371] width 10 height 12
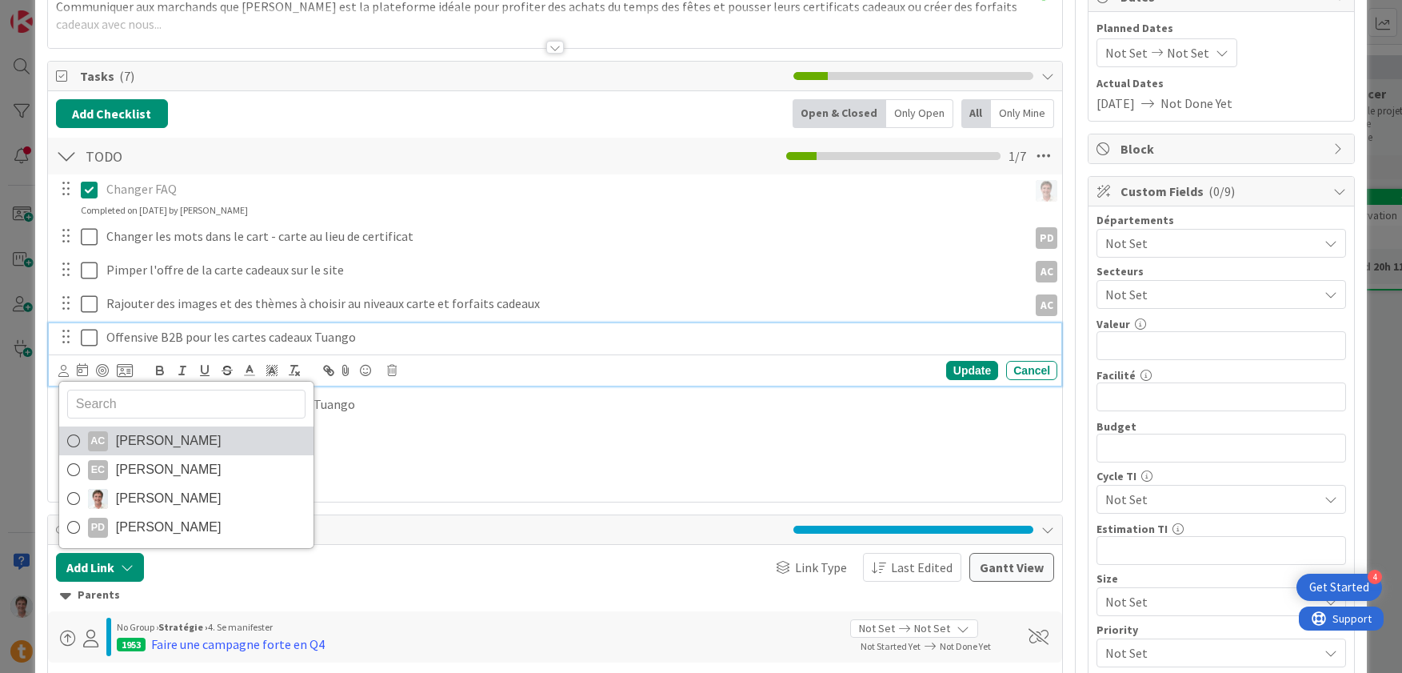
click at [173, 453] on link "AC [PERSON_NAME]" at bounding box center [186, 440] width 254 height 29
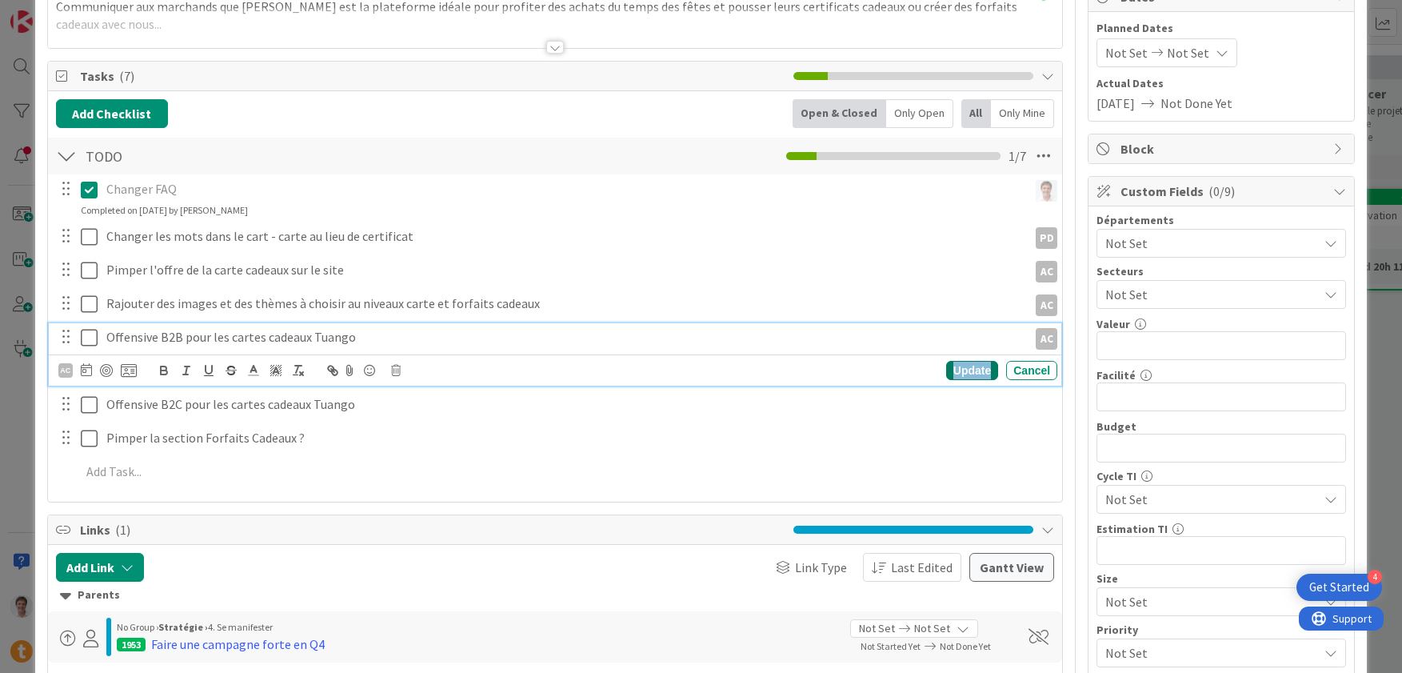
click at [951, 367] on div "Update" at bounding box center [972, 370] width 52 height 19
click at [146, 383] on div "Offensive B2C pour les cartes cadeaux Tuango" at bounding box center [578, 371] width 957 height 28
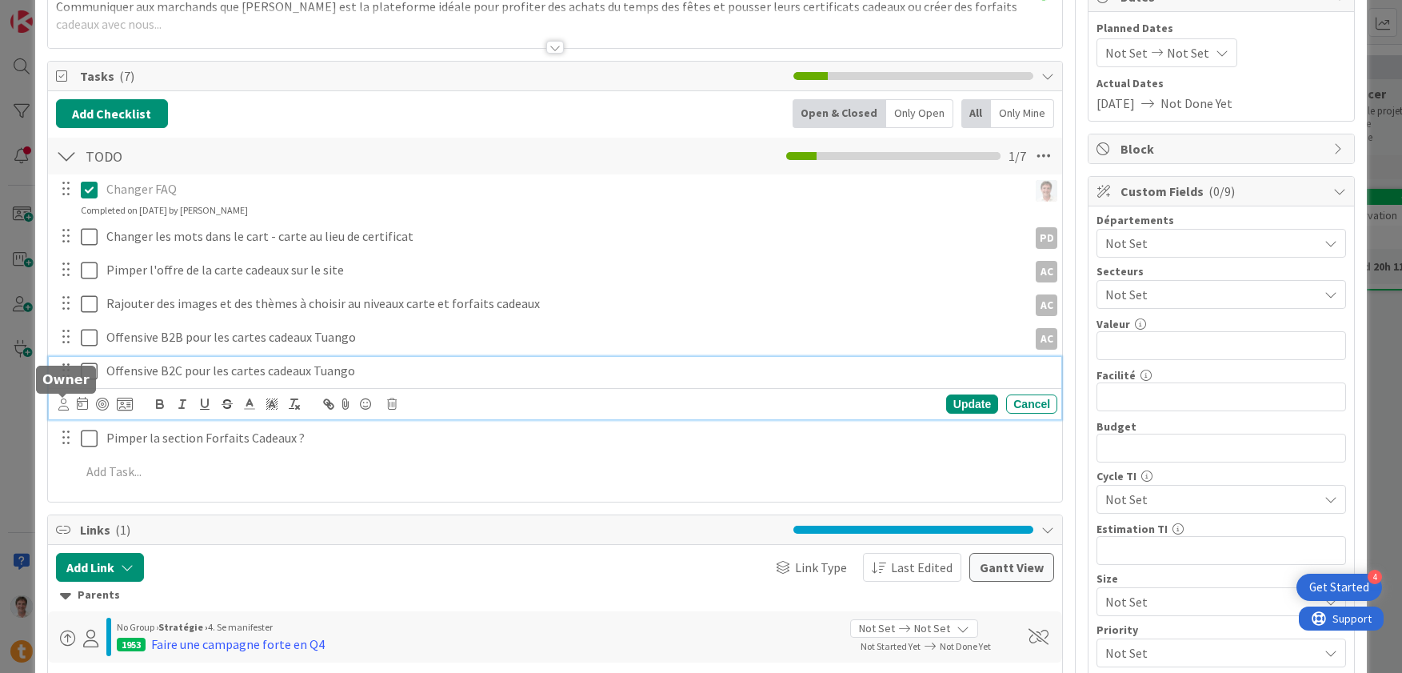
click at [61, 405] on icon at bounding box center [63, 404] width 10 height 12
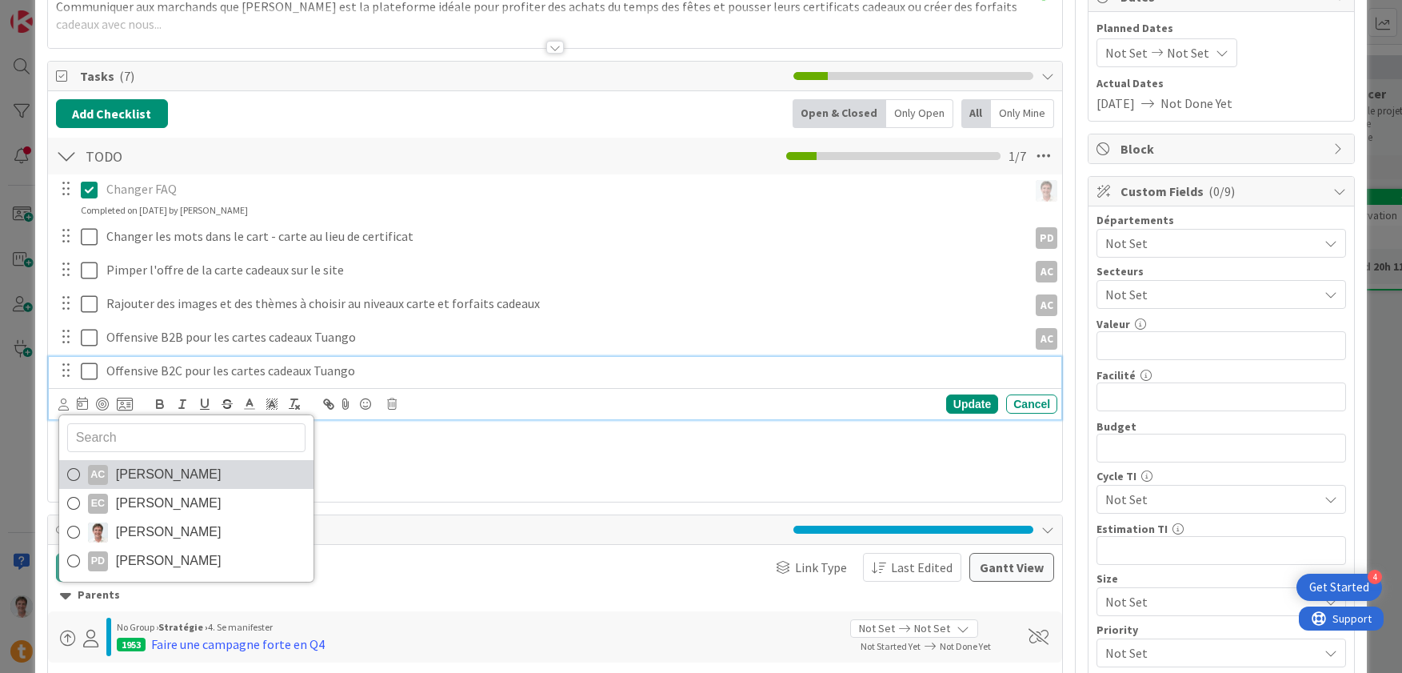
drag, startPoint x: 186, startPoint y: 482, endPoint x: 194, endPoint y: 474, distance: 11.9
click at [194, 474] on span "[PERSON_NAME]" at bounding box center [169, 474] width 106 height 24
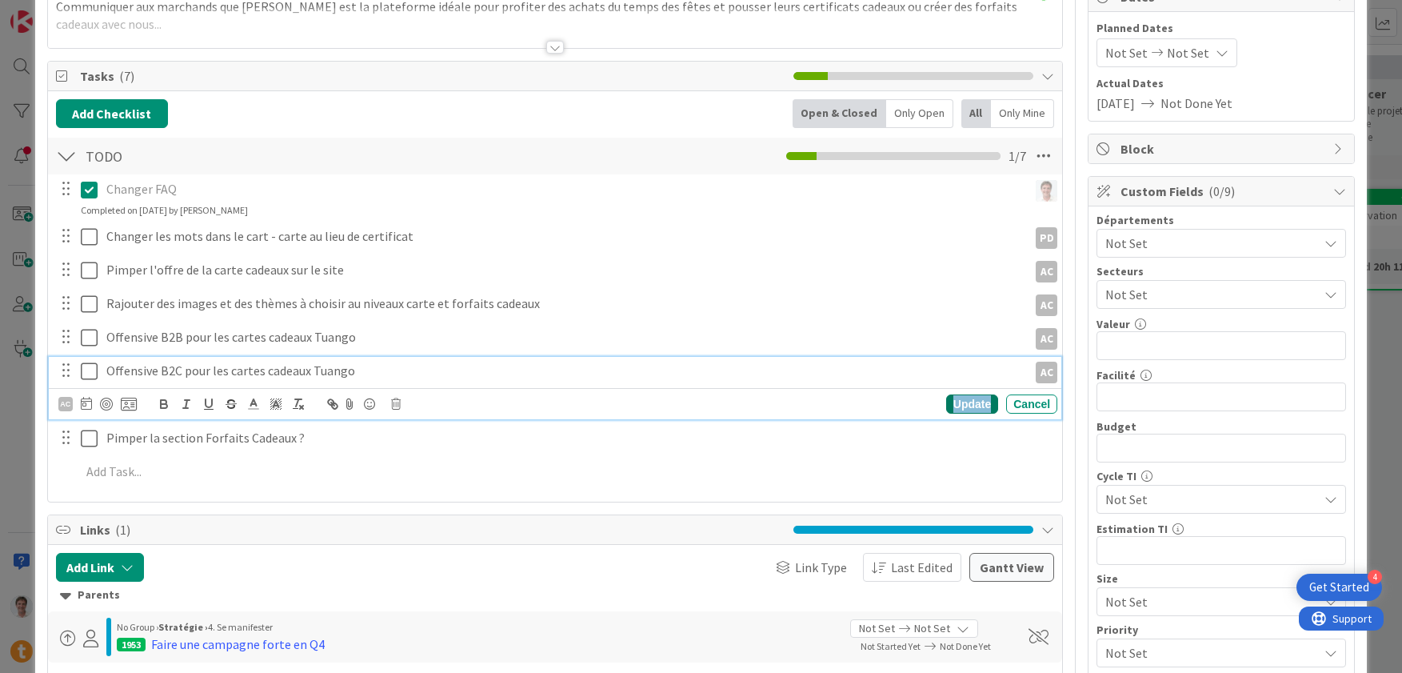
click at [977, 404] on div "Update" at bounding box center [972, 403] width 52 height 19
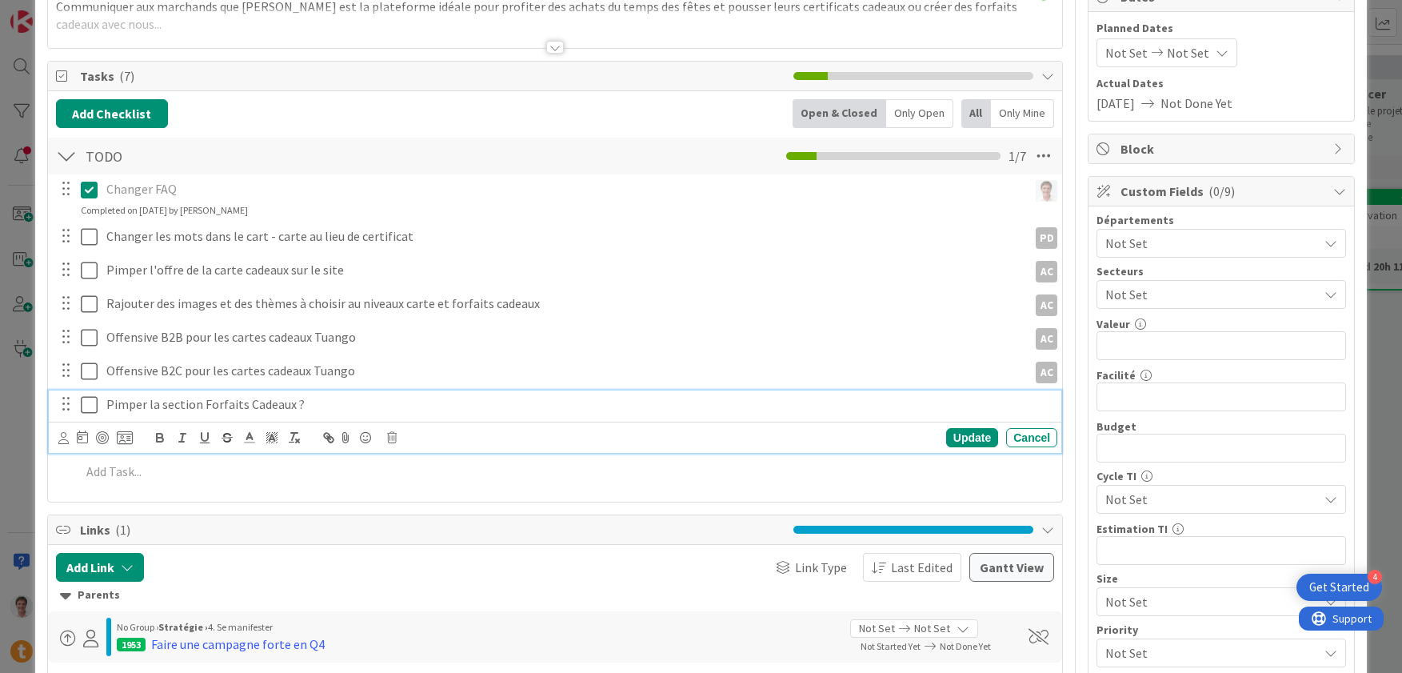
click at [128, 406] on p "Pimper la section Forfaits Cadeaux ?" at bounding box center [578, 404] width 945 height 18
click at [58, 442] on icon at bounding box center [63, 438] width 10 height 12
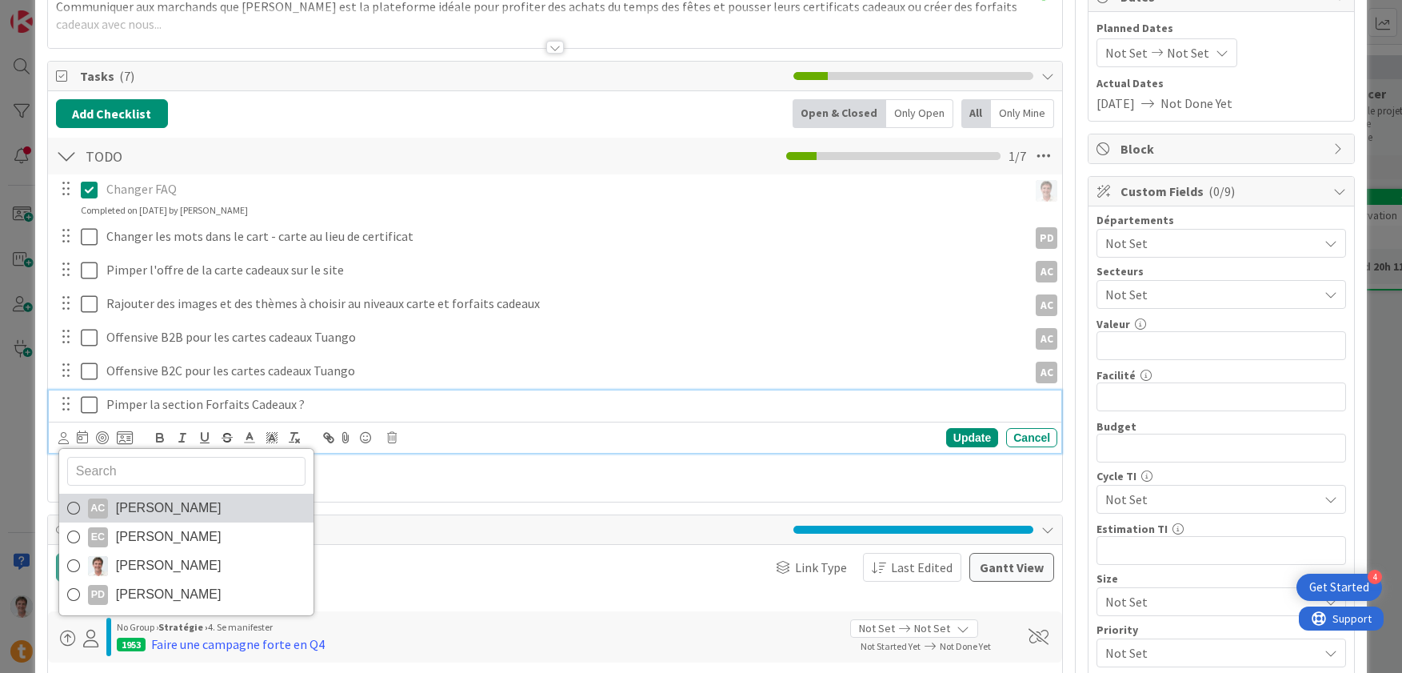
click at [187, 503] on span "[PERSON_NAME]" at bounding box center [169, 508] width 106 height 24
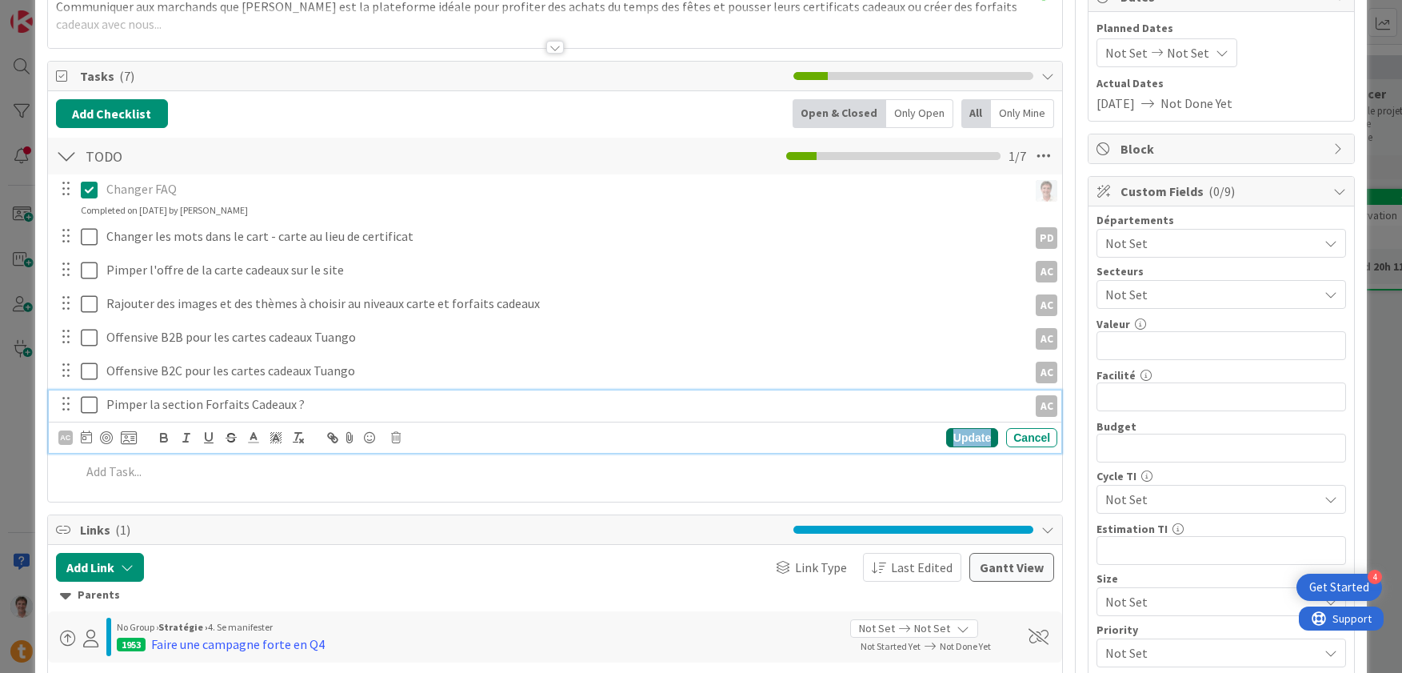
click at [946, 440] on div "Update" at bounding box center [972, 437] width 52 height 19
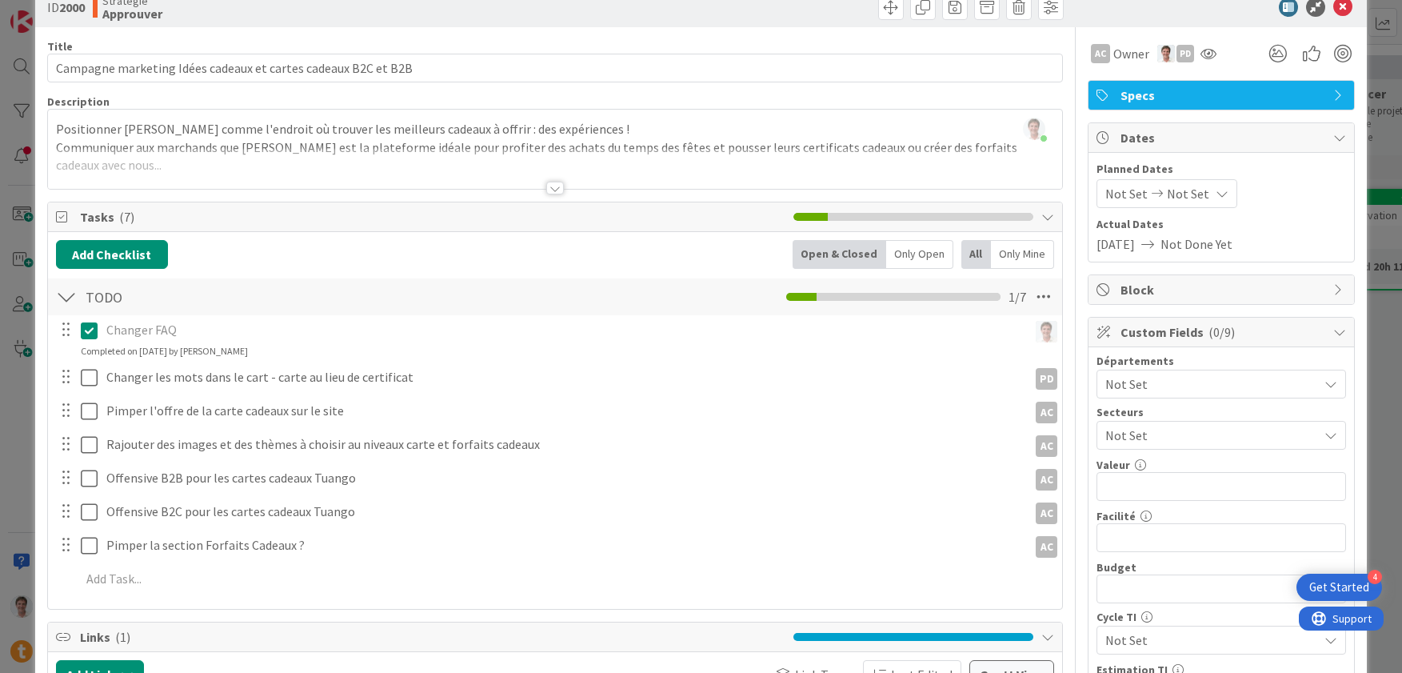
scroll to position [0, 0]
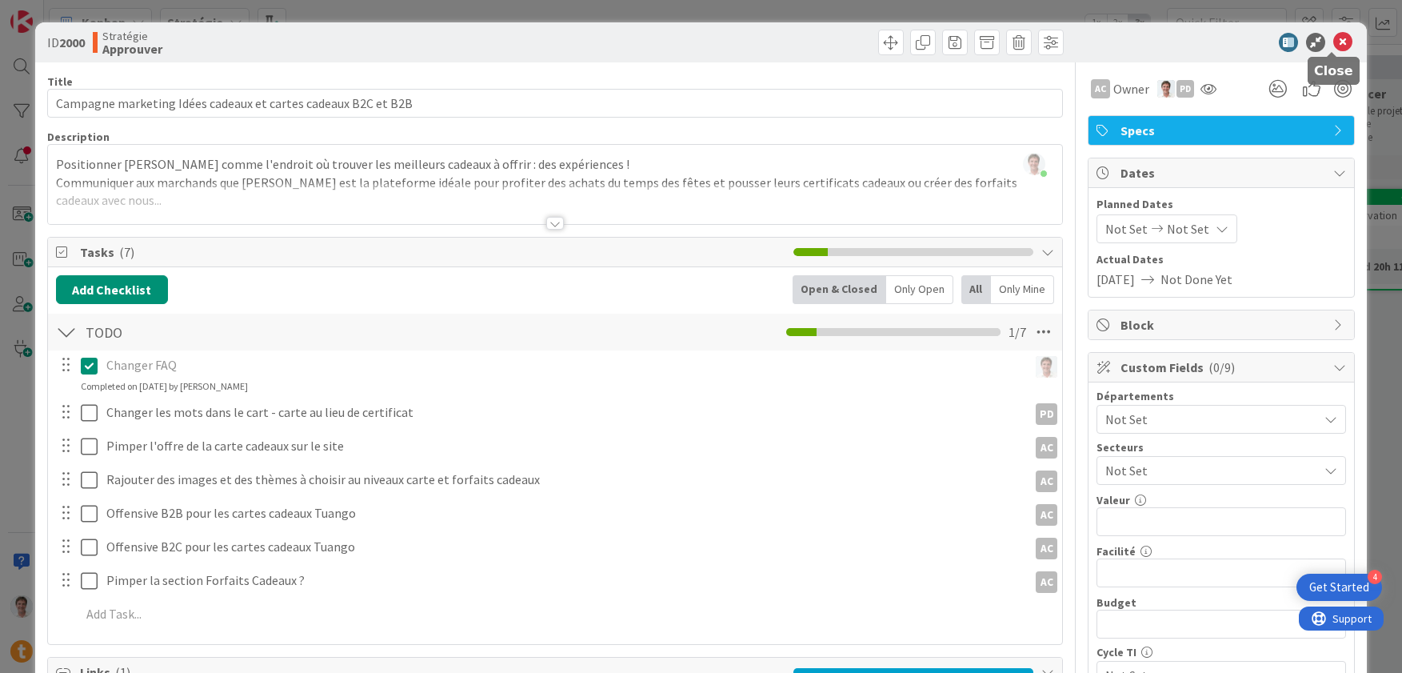
click at [1333, 36] on icon at bounding box center [1342, 42] width 19 height 19
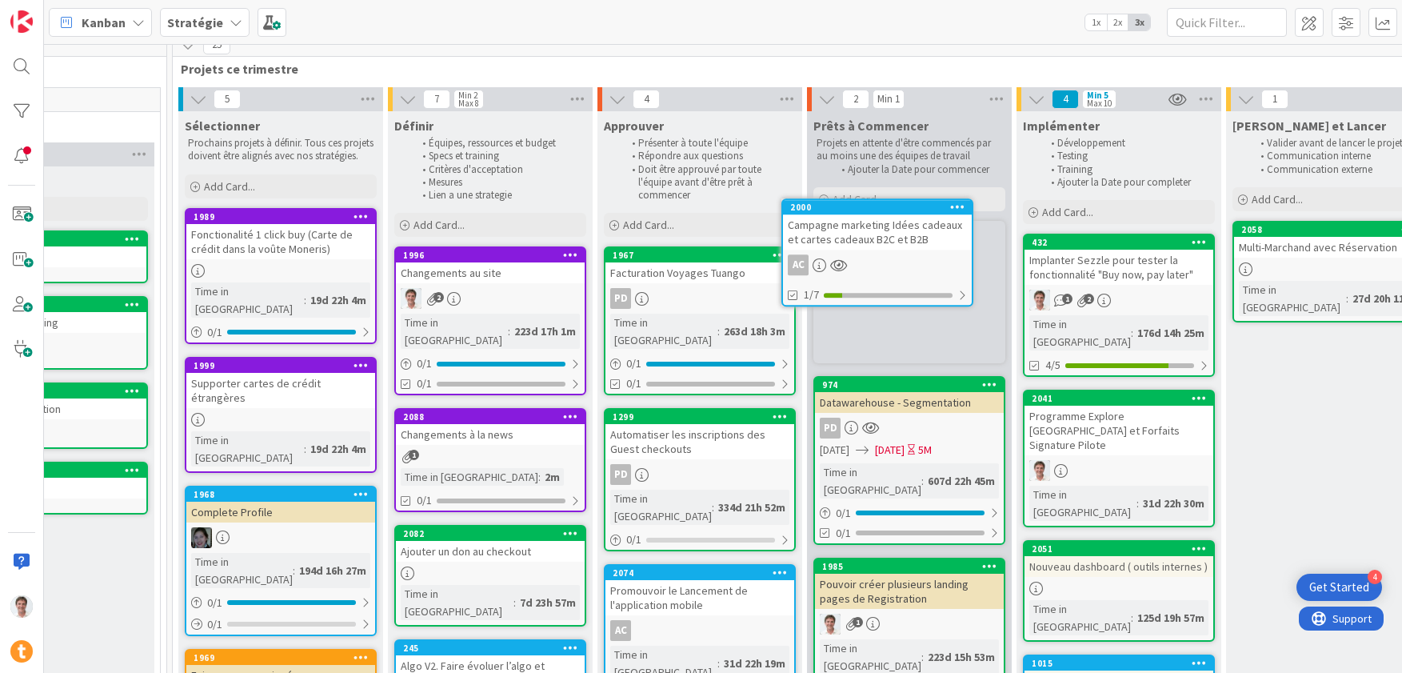
scroll to position [0, 1207]
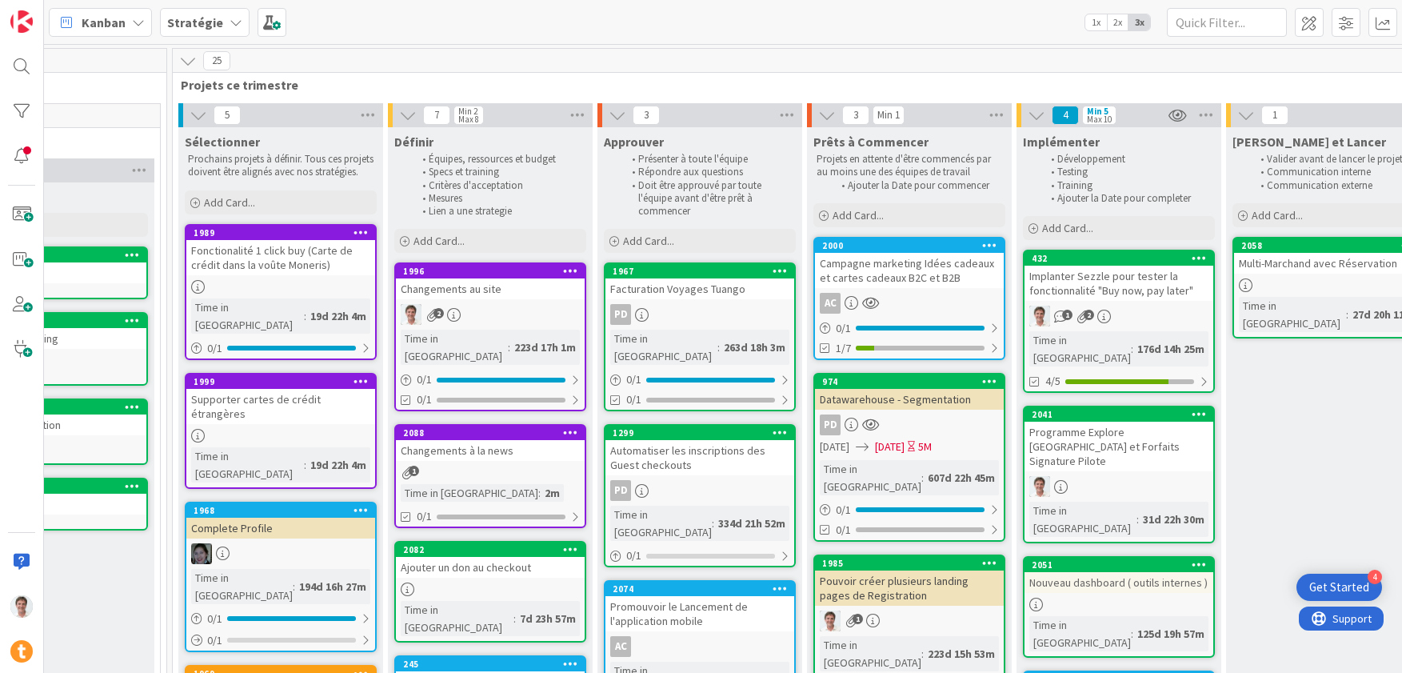
drag, startPoint x: 703, startPoint y: 223, endPoint x: 350, endPoint y: 2, distance: 416.8
